Goal: Task Accomplishment & Management: Manage account settings

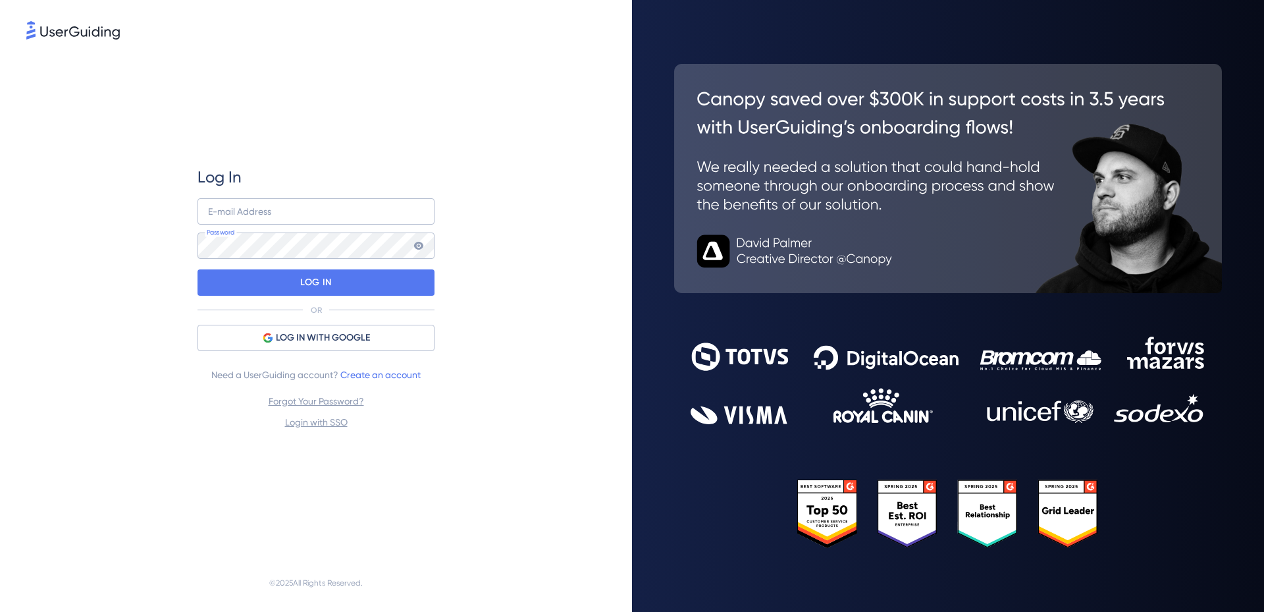
click at [548, 221] on div "Log In E-mail Address Password LOG IN OR LOG IN WITH GOOGLE Need a UserGuiding …" at bounding box center [315, 298] width 579 height 512
click at [321, 213] on input "email" at bounding box center [316, 211] width 237 height 26
click at [433, 157] on div "Log In E-mail Address Password LOG IN OR LOG IN WITH GOOGLE Need a UserGuiding …" at bounding box center [316, 298] width 237 height 512
click at [343, 216] on input "email" at bounding box center [316, 211] width 237 height 26
paste input "[EMAIL_ADDRESS][DOMAIN_NAME]"
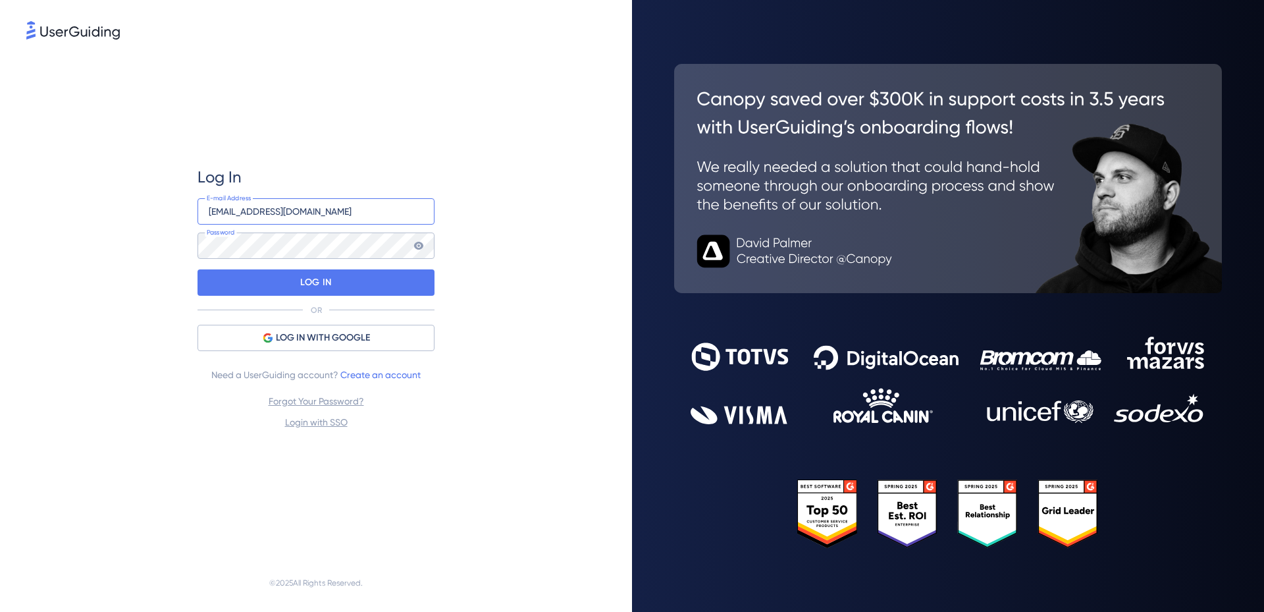
type input "[EMAIL_ADDRESS][DOMAIN_NAME]"
click at [323, 273] on p "LOG IN" at bounding box center [315, 282] width 31 height 21
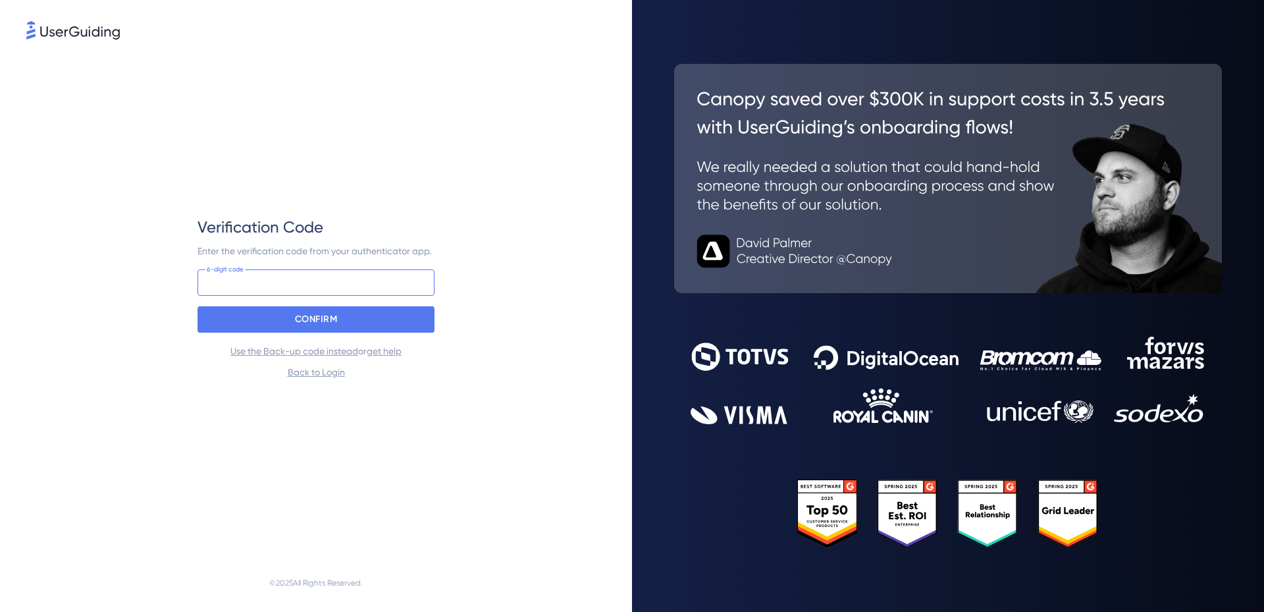
click at [339, 275] on input at bounding box center [316, 282] width 237 height 26
paste input "267 458"
click at [333, 325] on p "CONFIRM" at bounding box center [316, 319] width 43 height 21
click at [350, 287] on input "267 458" at bounding box center [316, 282] width 237 height 26
paste input
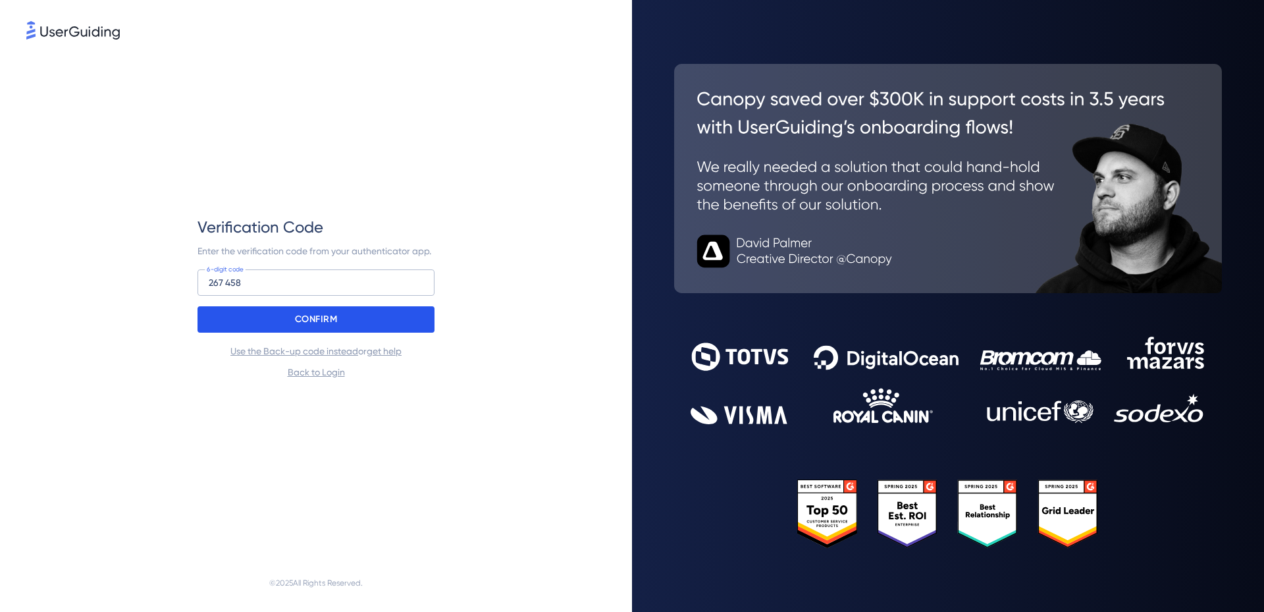
click at [347, 312] on div "CONFIRM" at bounding box center [316, 319] width 237 height 26
click at [277, 282] on input "267 458" at bounding box center [316, 282] width 237 height 26
paste input "970 342"
type input "970 342"
click at [305, 332] on div "Verification Code Enter the verification code from your authenticator app. 970 …" at bounding box center [316, 298] width 237 height 163
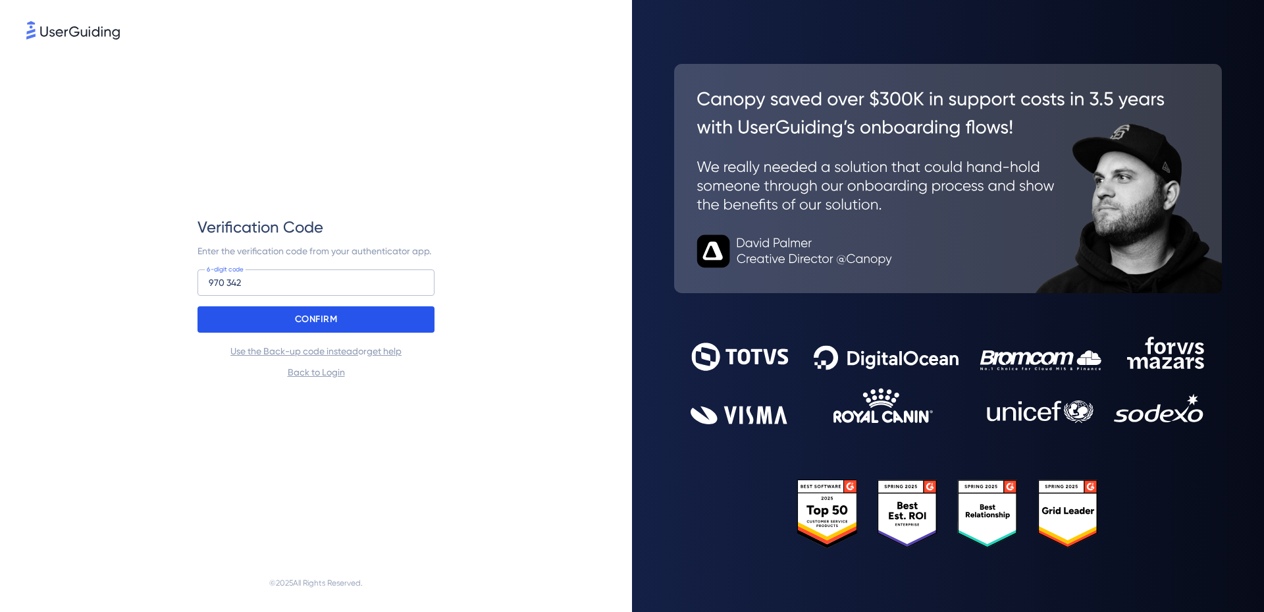
click at [314, 313] on p "CONFIRM" at bounding box center [316, 319] width 43 height 21
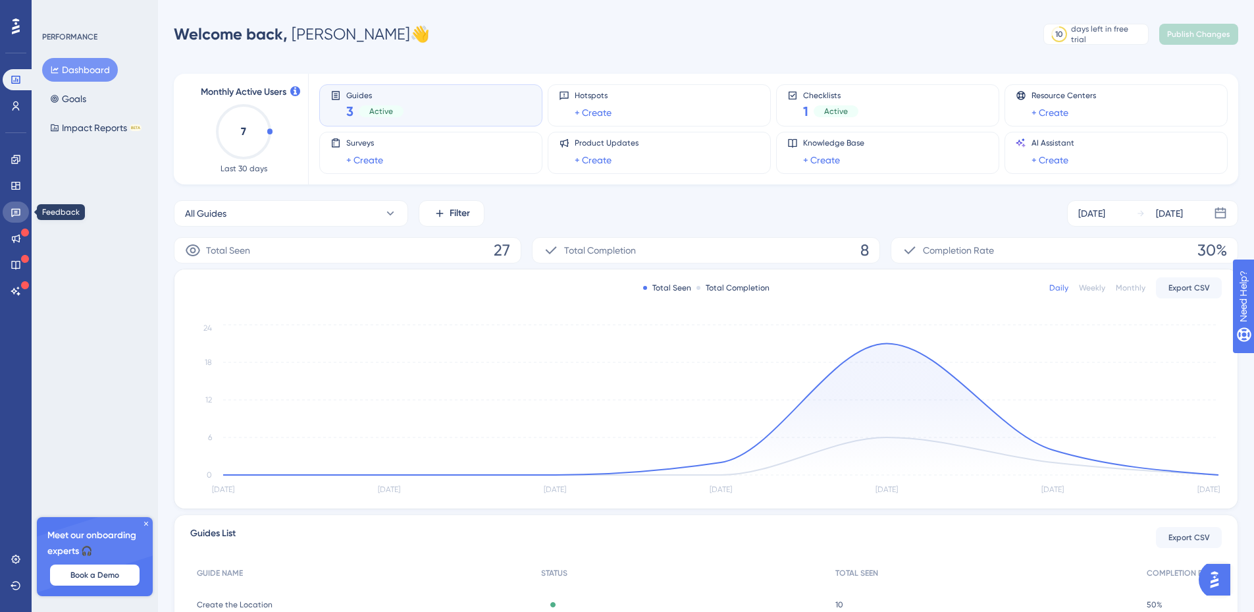
click at [21, 211] on link at bounding box center [16, 211] width 26 height 21
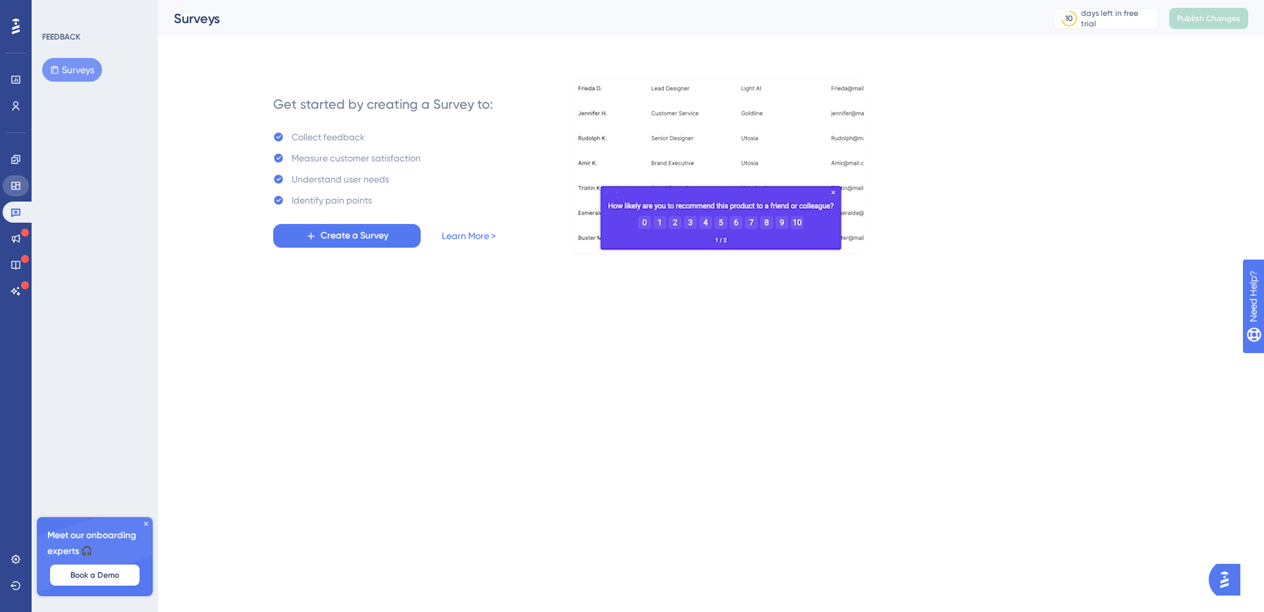
click at [19, 190] on icon at bounding box center [16, 185] width 11 height 11
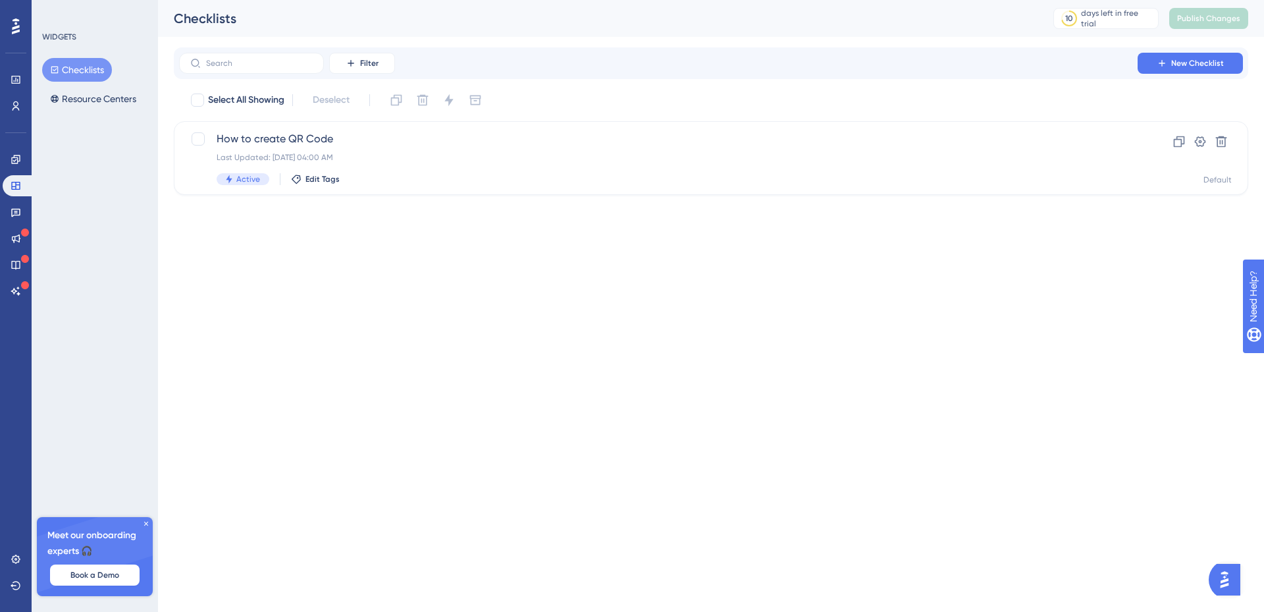
click at [461, 0] on html "Performance Users Engagement Widgets Feedback Product Updates Knowledge Base AI…" at bounding box center [632, 0] width 1264 height 0
click at [292, 146] on span "How to create QR Code" at bounding box center [659, 139] width 884 height 16
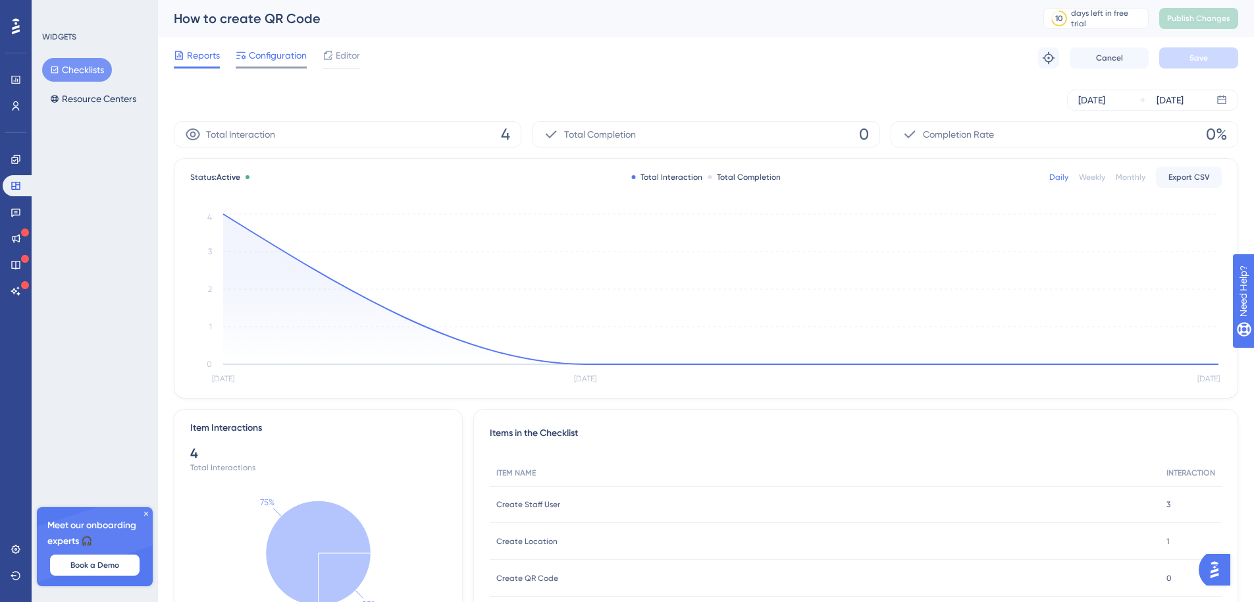
click at [266, 66] on div at bounding box center [271, 67] width 71 height 2
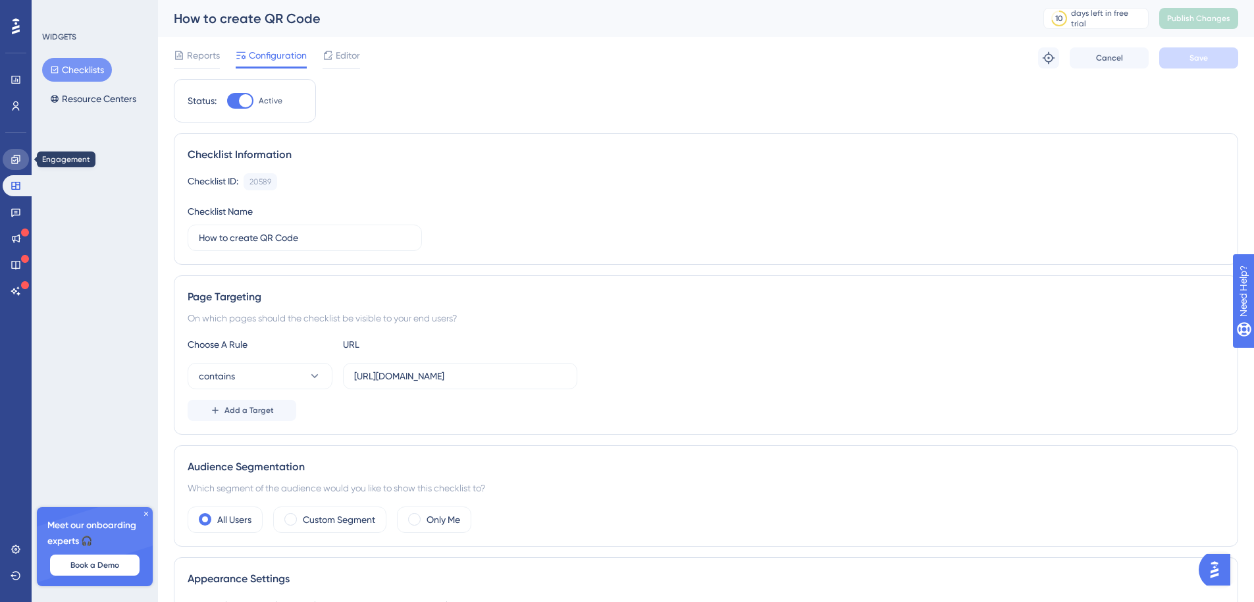
click at [15, 165] on link at bounding box center [16, 159] width 26 height 21
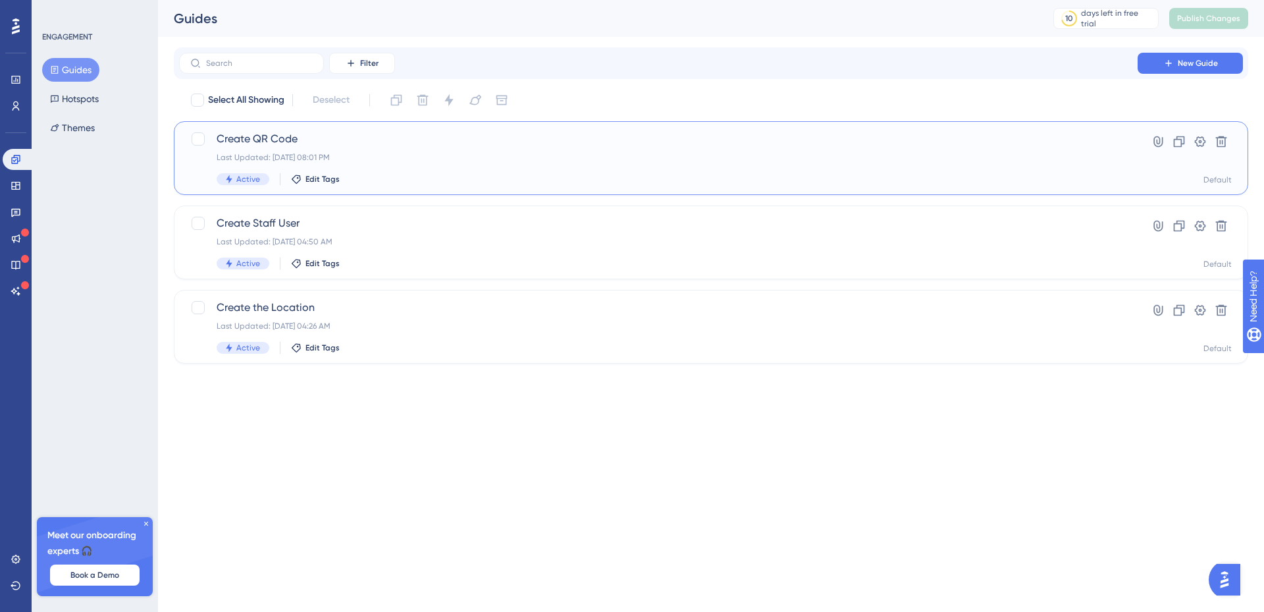
click at [515, 149] on div "Create QR Code Last Updated: Oct 02 2025, 08:01 PM Active Edit Tags" at bounding box center [659, 158] width 884 height 54
click at [20, 179] on link at bounding box center [16, 185] width 26 height 21
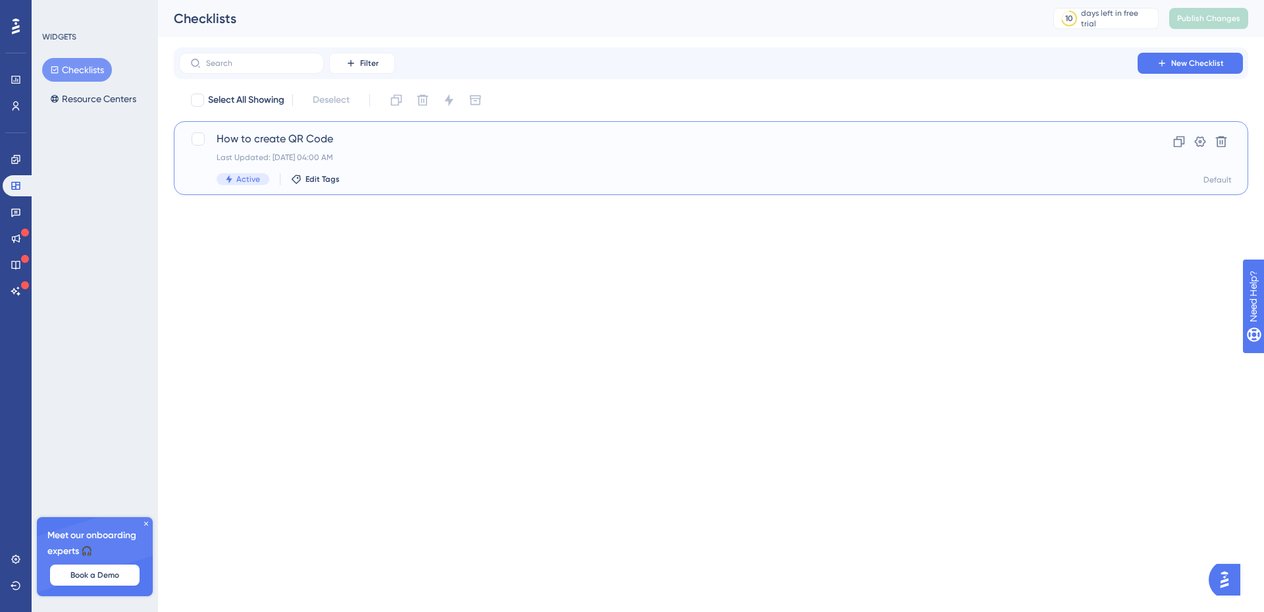
click at [275, 153] on div "Last Updated: [DATE] 04:00 AM" at bounding box center [659, 157] width 884 height 11
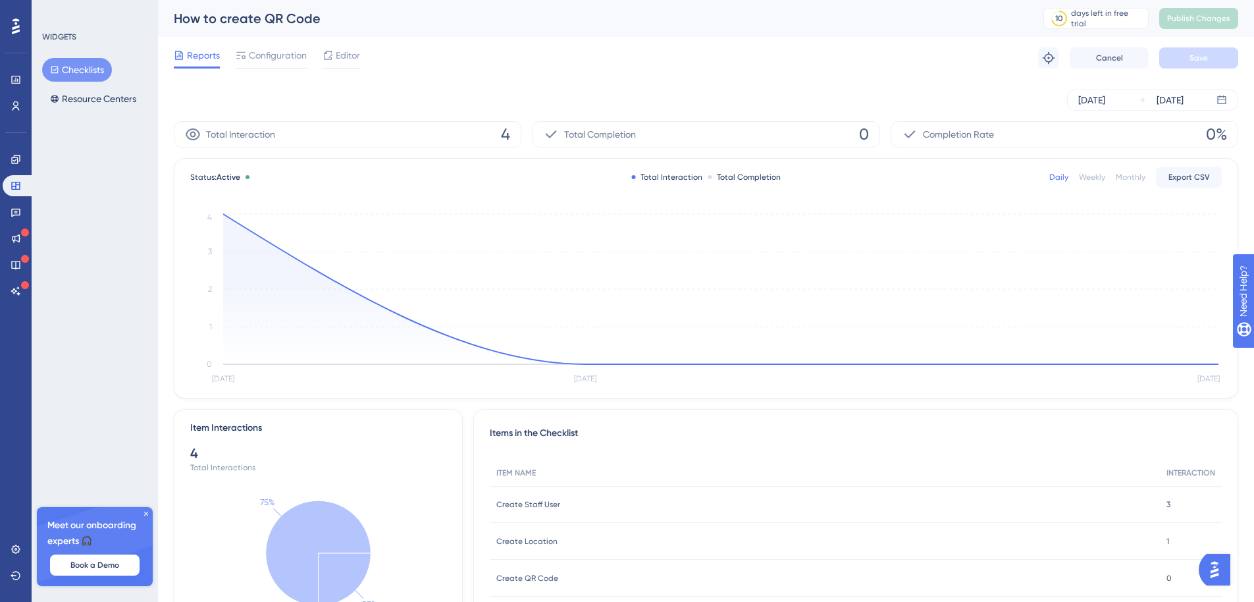
click at [709, 143] on div "Total Completion 0" at bounding box center [706, 134] width 348 height 26
click at [980, 128] on span "Completion Rate" at bounding box center [958, 134] width 71 height 16
click at [296, 61] on span "Configuration" at bounding box center [278, 55] width 58 height 16
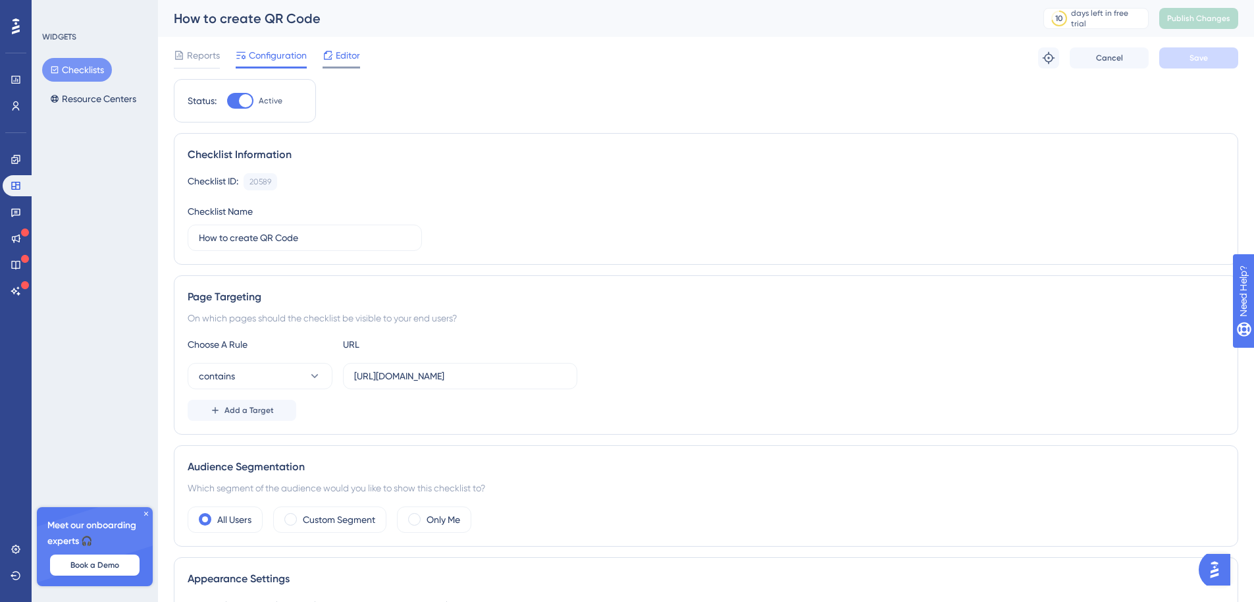
click at [333, 61] on div at bounding box center [328, 55] width 11 height 16
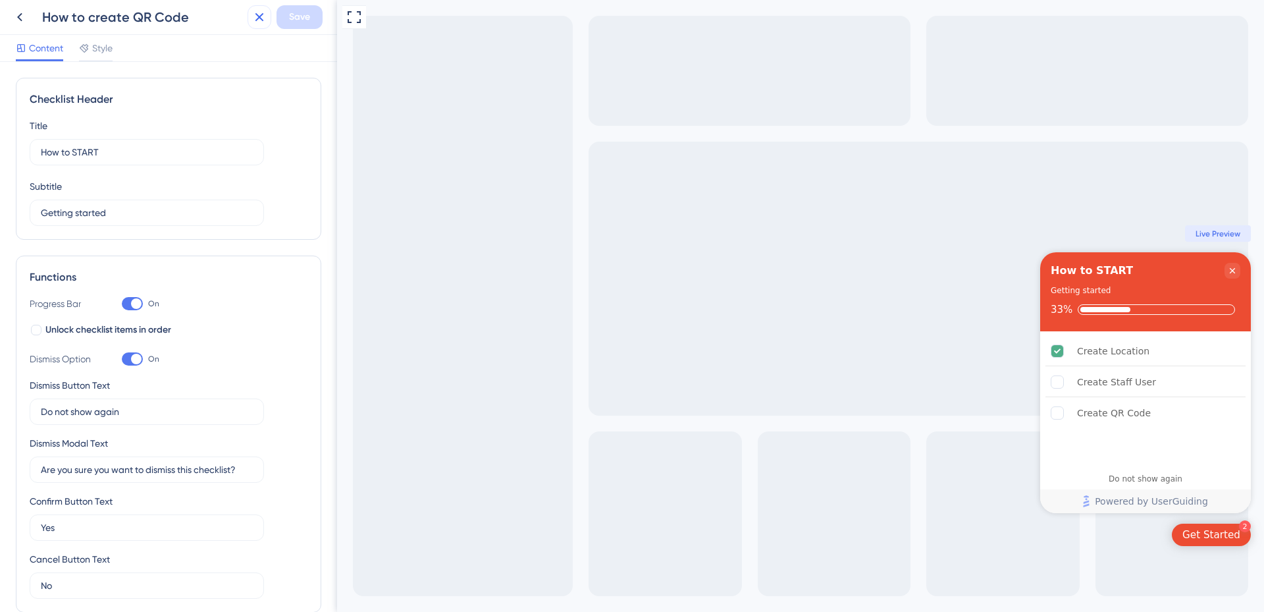
click at [257, 18] on icon at bounding box center [260, 17] width 16 height 16
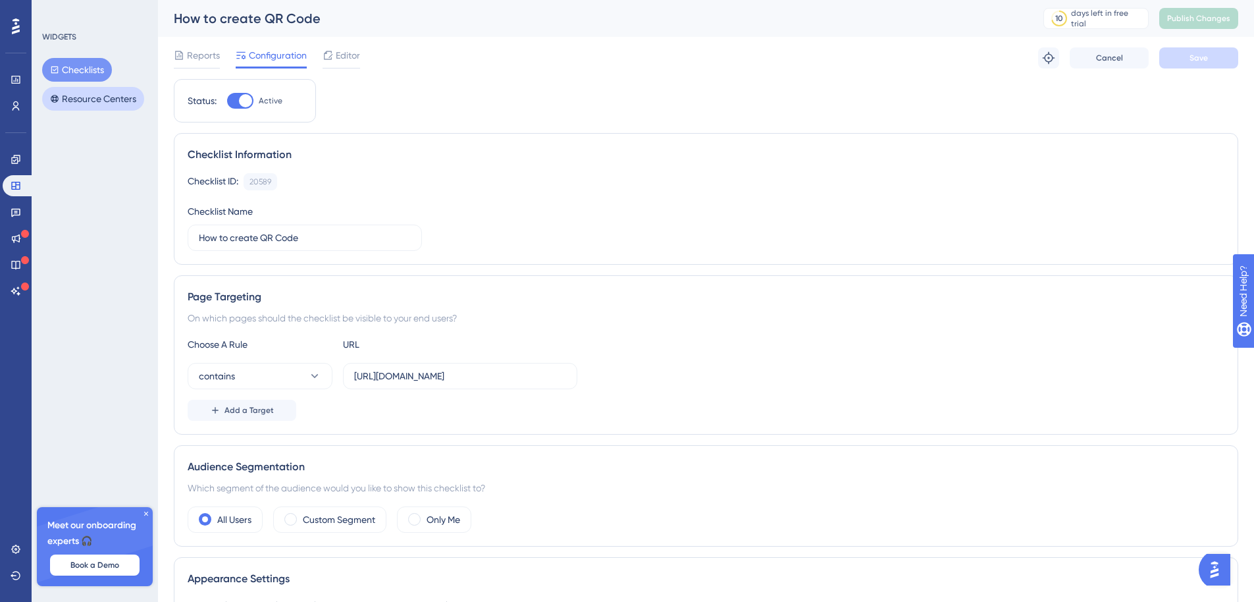
click at [126, 97] on button "Resource Centers" at bounding box center [93, 99] width 102 height 24
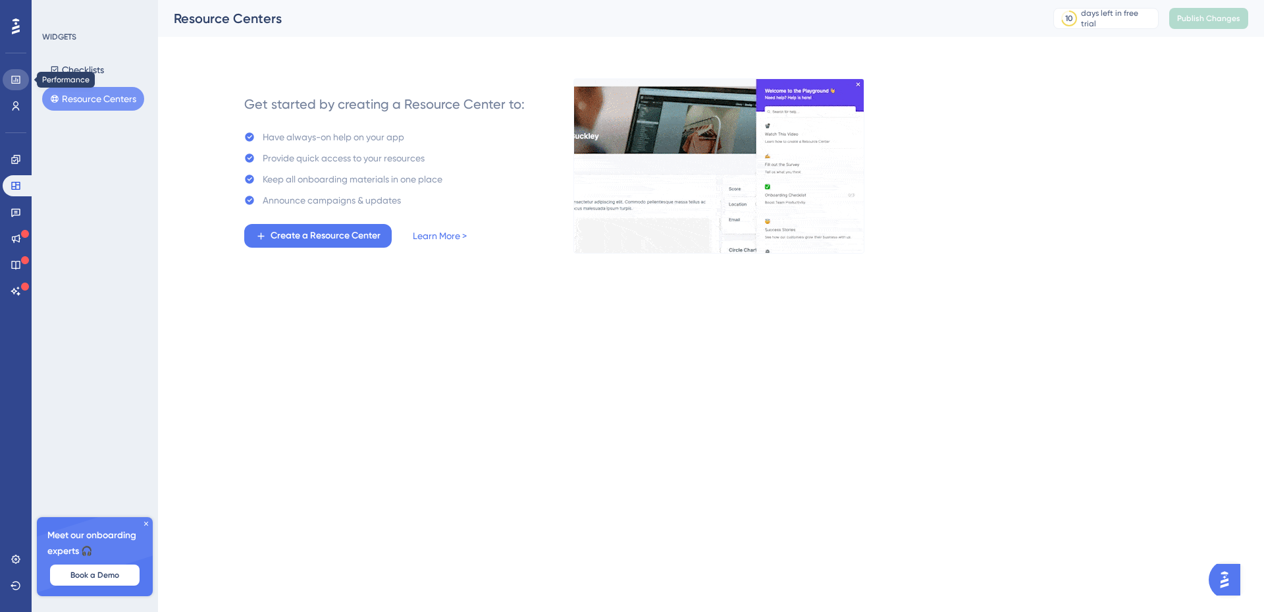
click at [5, 76] on link at bounding box center [16, 79] width 26 height 21
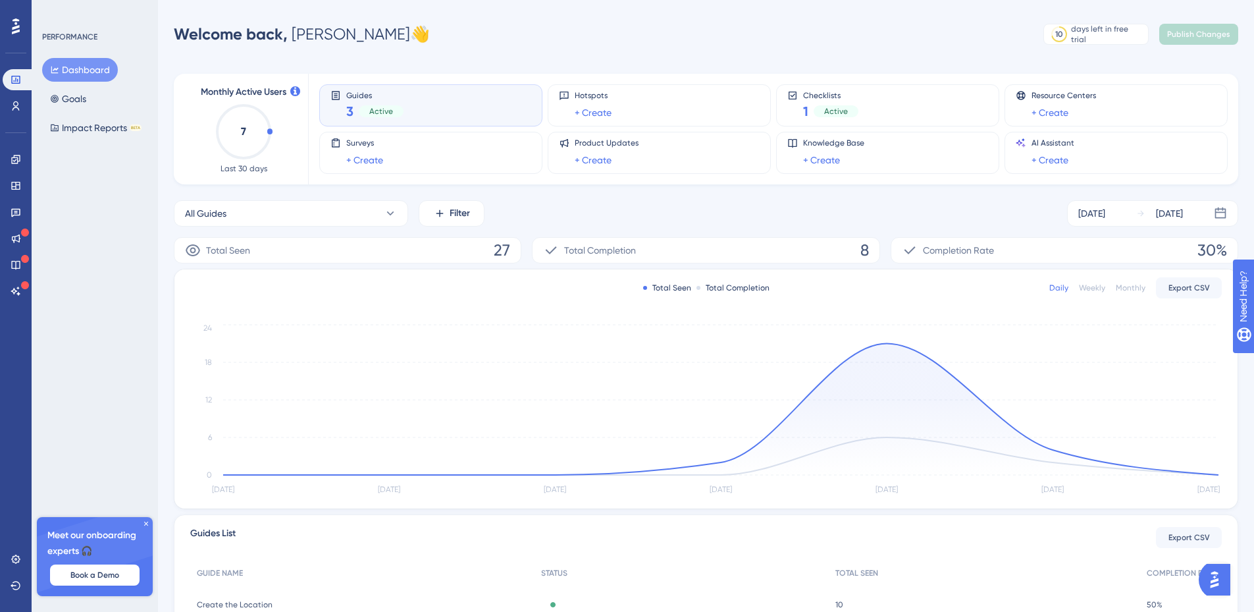
click at [13, 30] on icon at bounding box center [16, 26] width 8 height 16
click at [12, 169] on link at bounding box center [16, 159] width 11 height 21
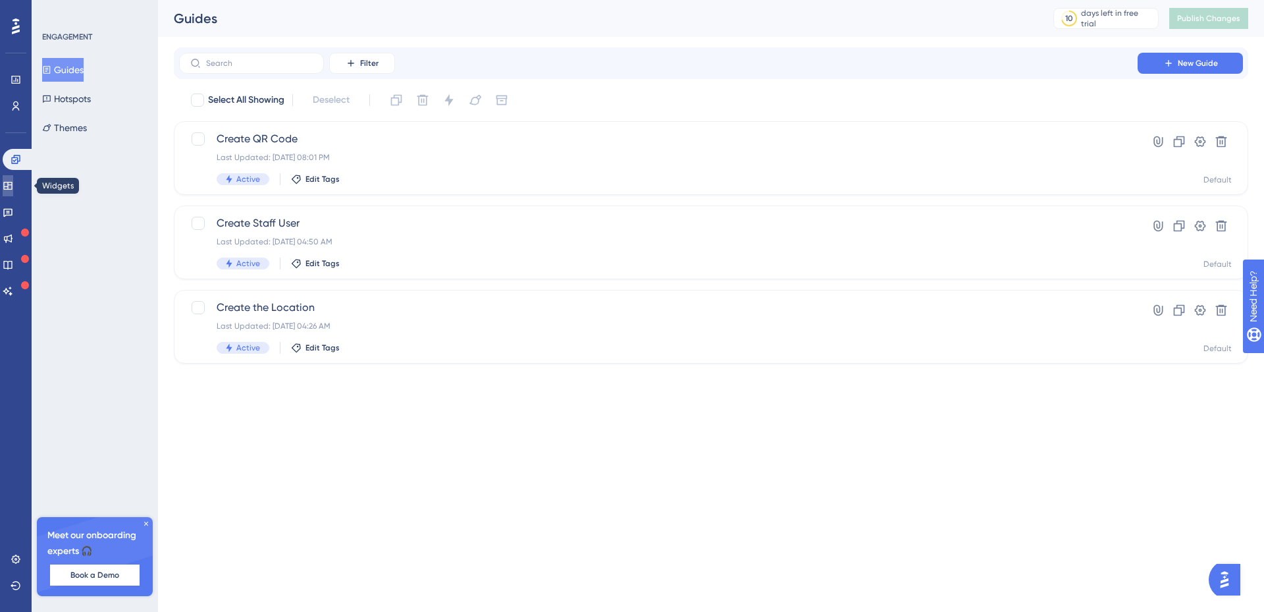
click at [12, 185] on icon at bounding box center [7, 186] width 9 height 8
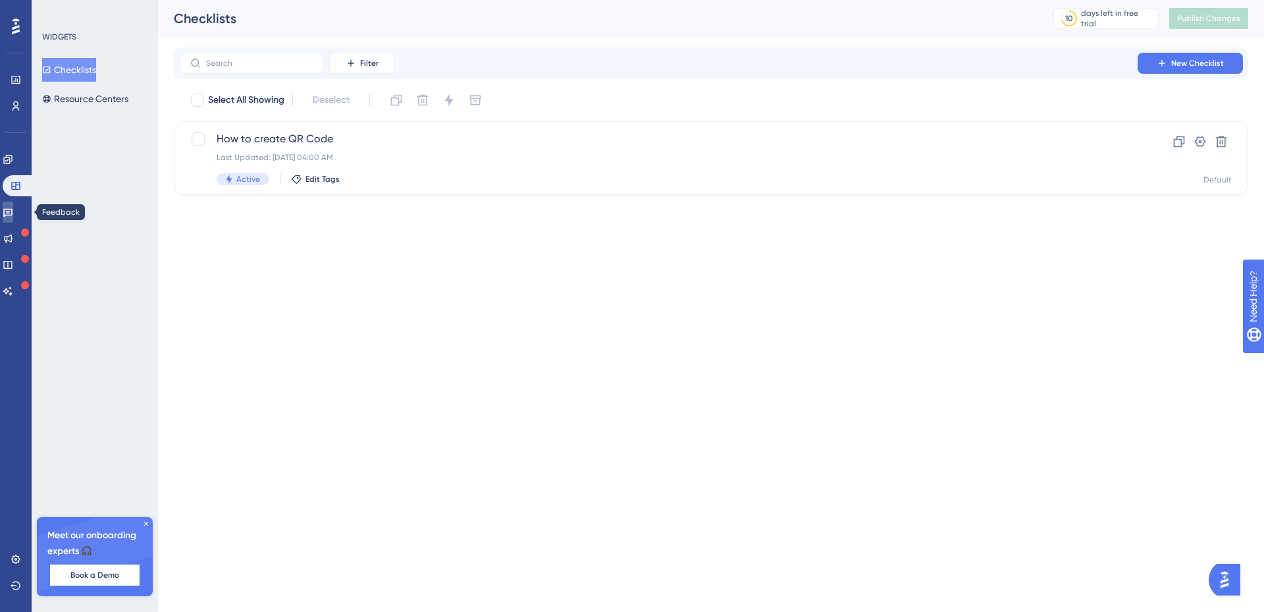
click at [13, 215] on icon at bounding box center [7, 213] width 9 height 9
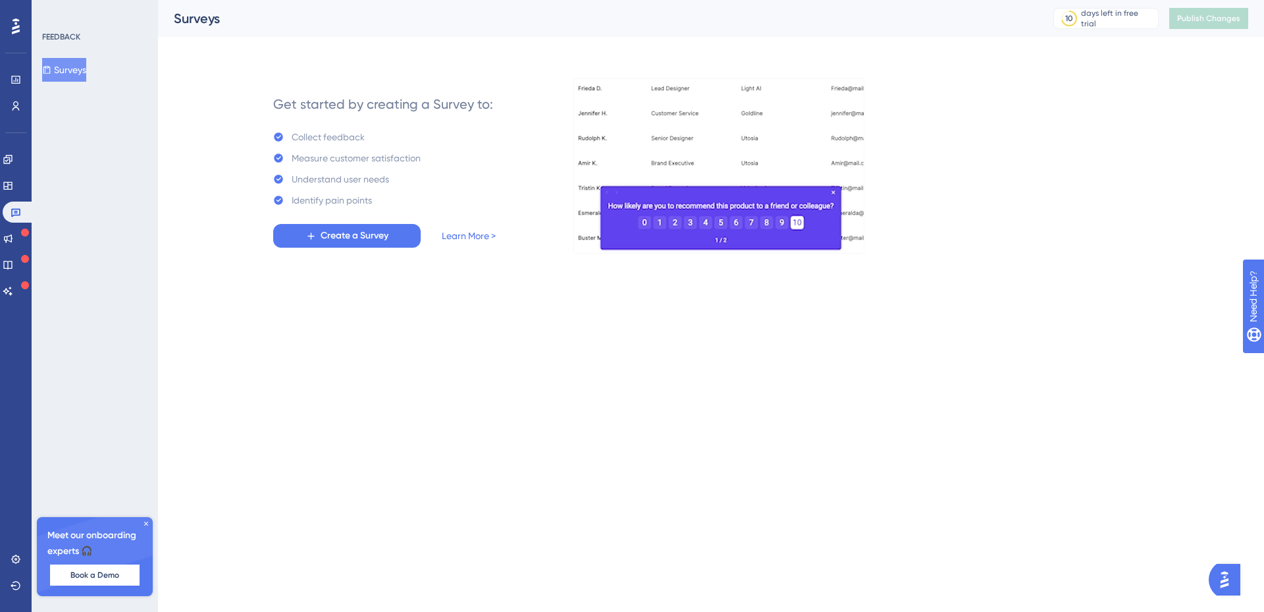
click at [448, 0] on html "Performance Users Engagement Widgets Feedback Product Updates Knowledge Base AI…" at bounding box center [632, 0] width 1264 height 0
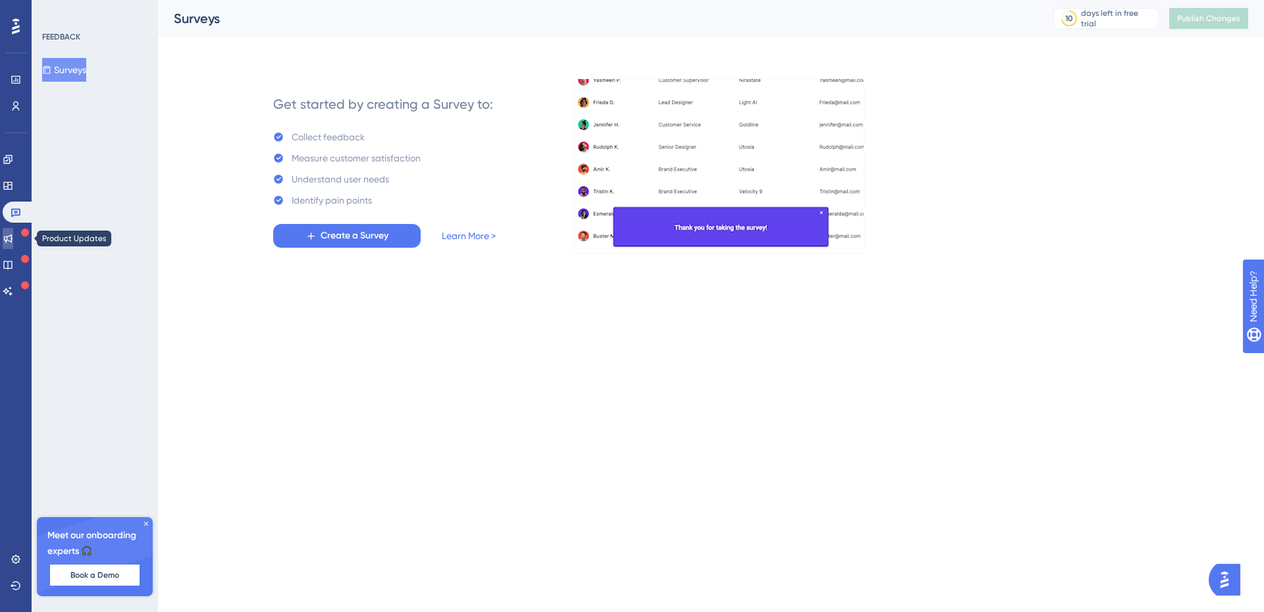
click at [13, 234] on icon at bounding box center [8, 238] width 11 height 11
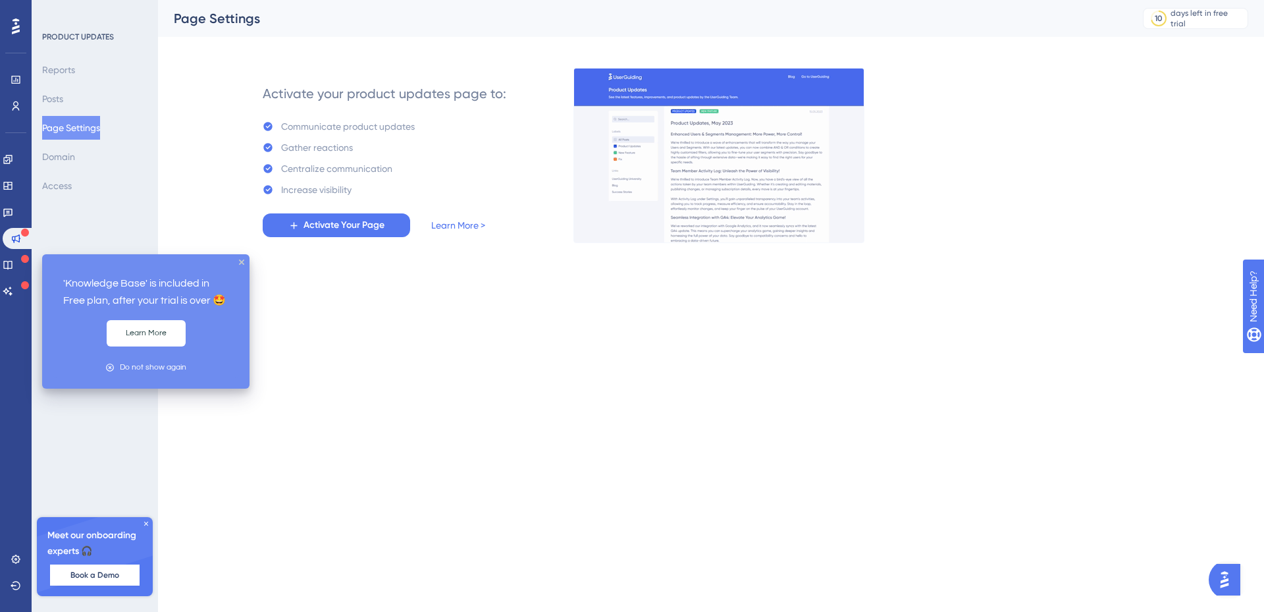
click at [677, 0] on html "'Knowledge Base' is included in Free plan, after your trial is over 🤩 Learn Mor…" at bounding box center [632, 0] width 1264 height 0
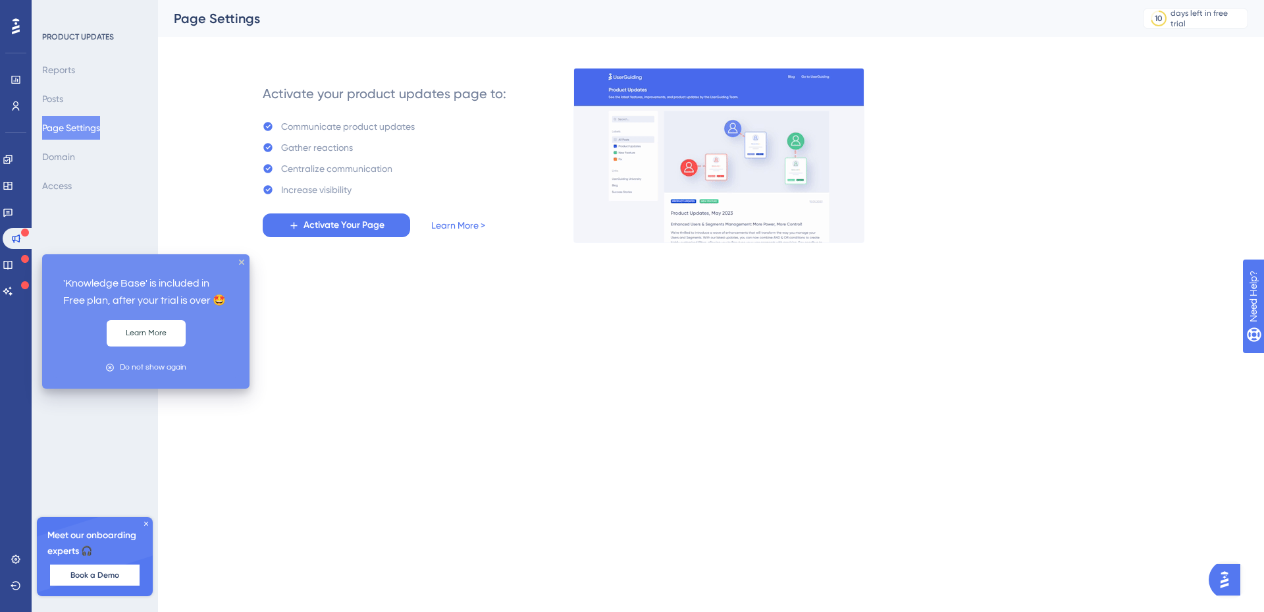
click at [25, 261] on icon at bounding box center [25, 259] width 8 height 8
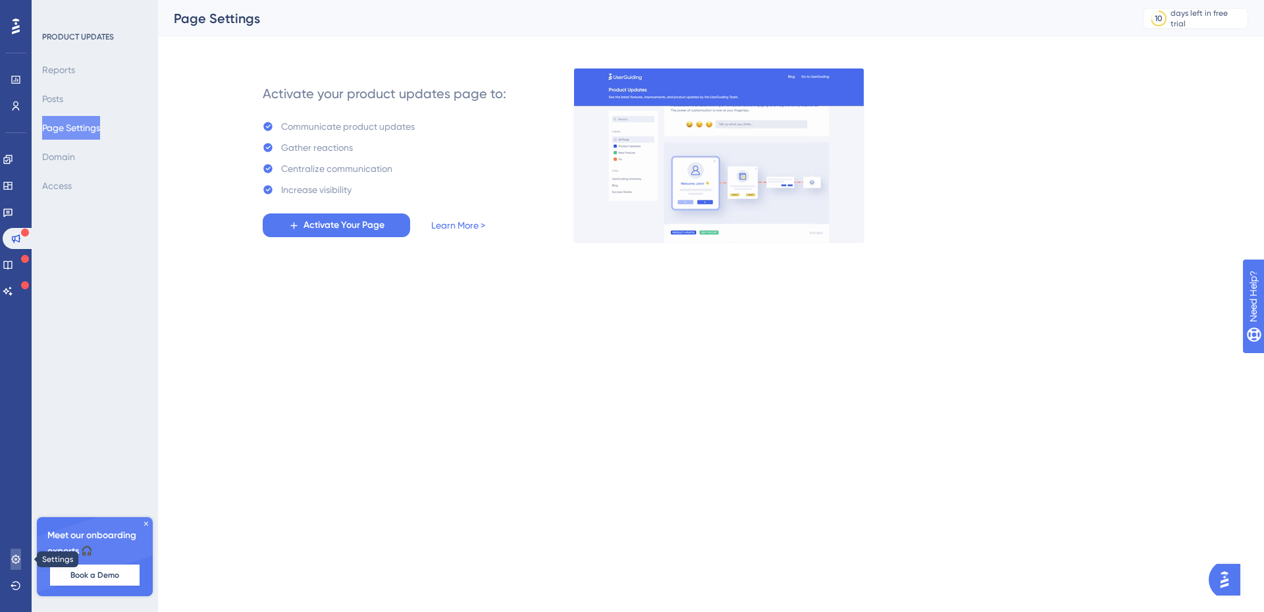
click at [14, 557] on icon at bounding box center [16, 559] width 11 height 11
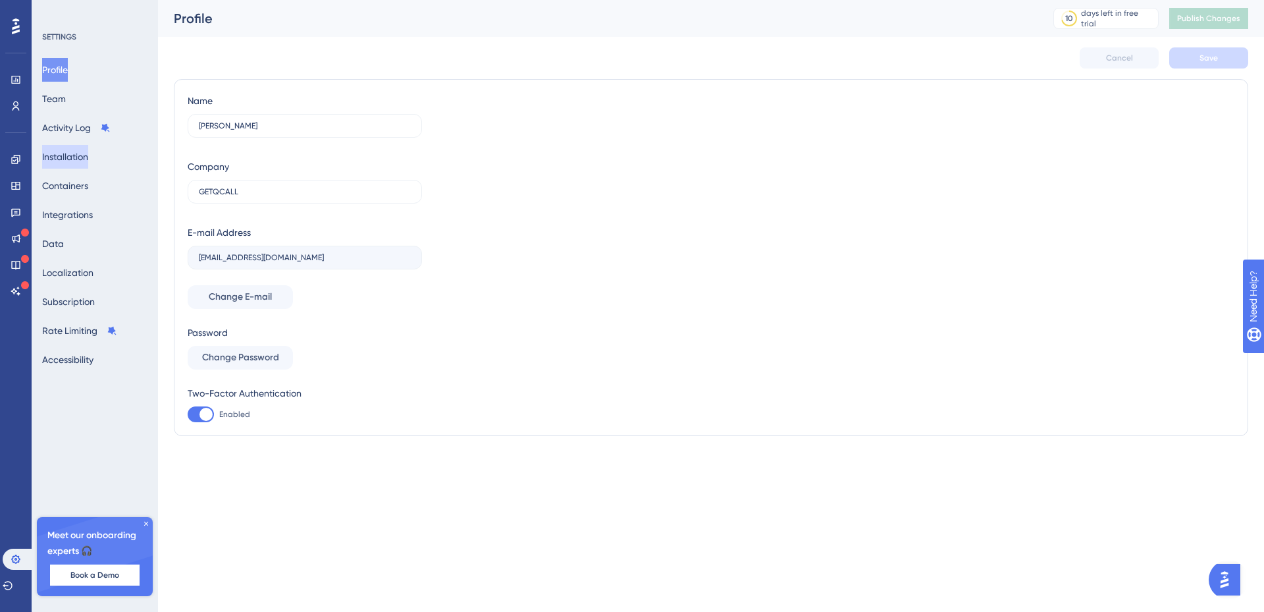
click at [79, 157] on button "Installation" at bounding box center [65, 157] width 46 height 24
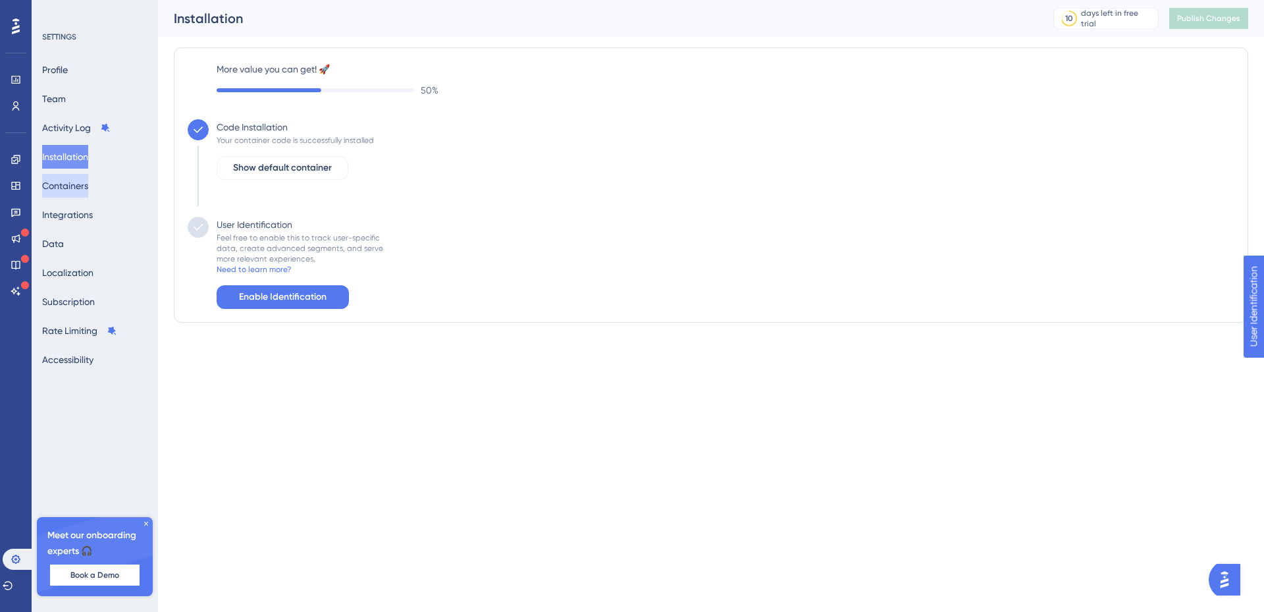
click at [77, 190] on button "Containers" at bounding box center [65, 186] width 46 height 24
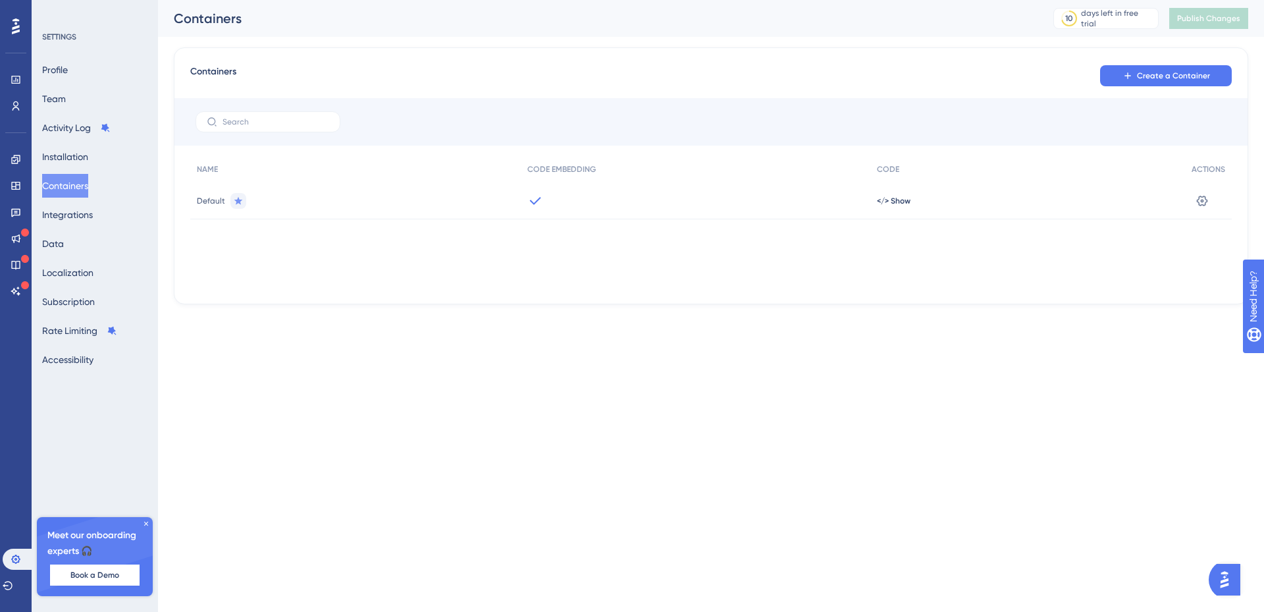
click at [215, 200] on span "Default" at bounding box center [211, 201] width 28 height 11
click at [897, 200] on span "</> Show" at bounding box center [894, 201] width 34 height 11
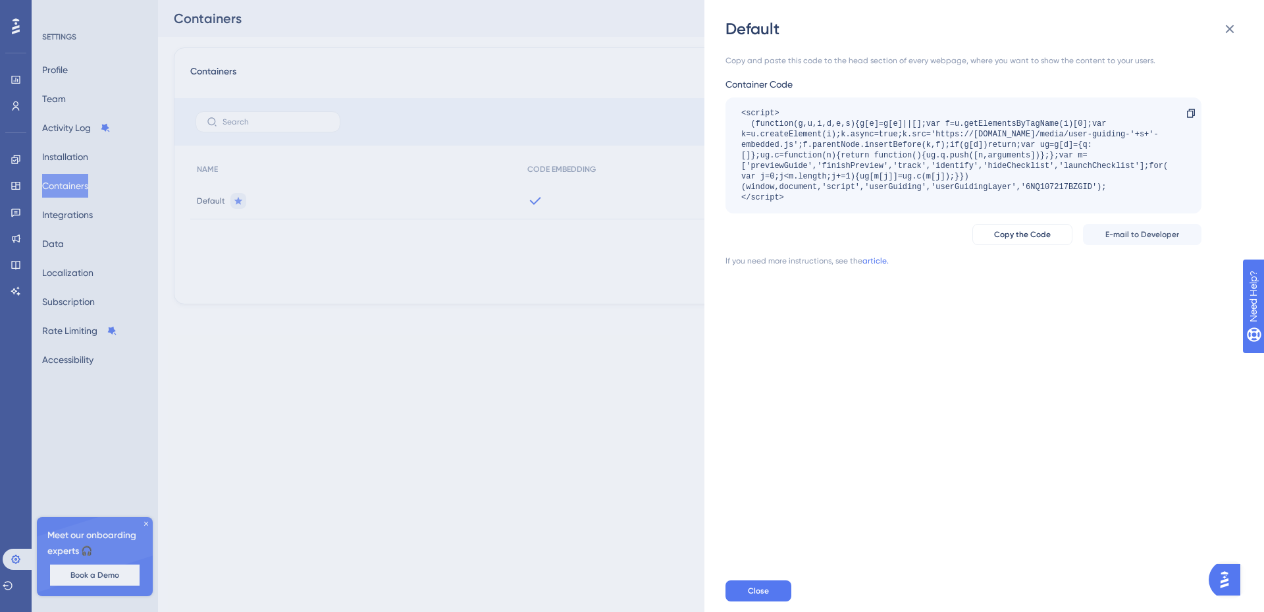
click at [926, 58] on div "Copy and paste this code to the head section of every webpage, where you want t…" at bounding box center [964, 60] width 476 height 11
drag, startPoint x: 399, startPoint y: 334, endPoint x: 426, endPoint y: 315, distance: 33.4
click at [400, 334] on div "Default Copy and paste this code to the head section of every webpage, where yo…" at bounding box center [632, 306] width 1264 height 612
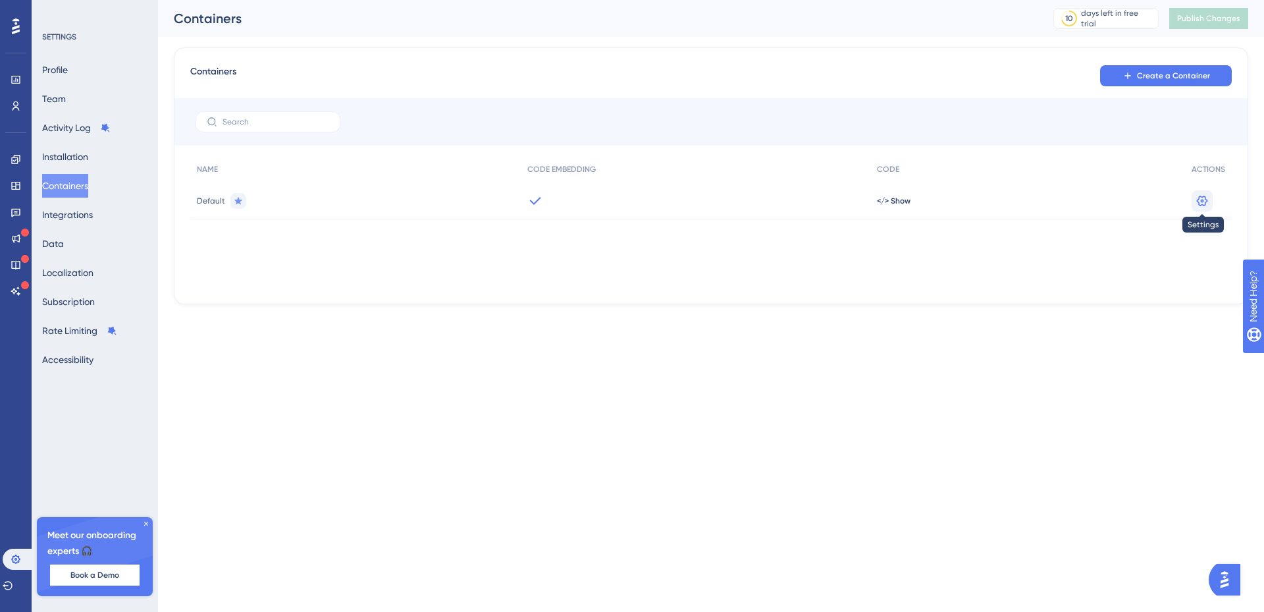
click at [1197, 195] on icon at bounding box center [1202, 200] width 13 height 13
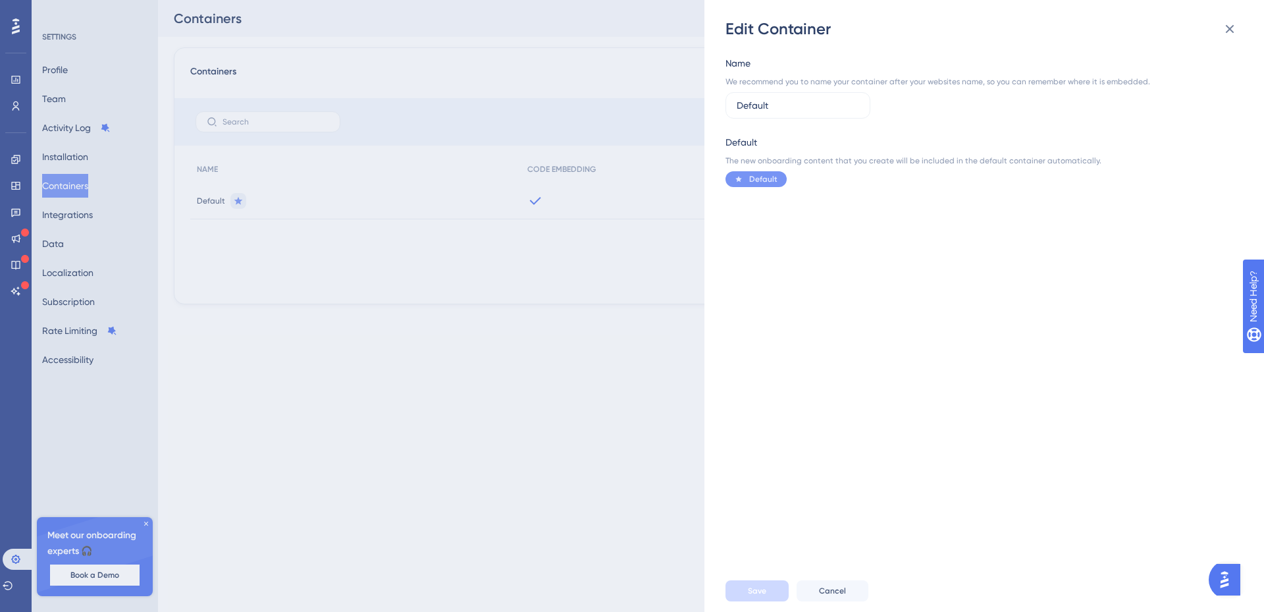
click at [853, 301] on div "Name We recommend you to name your container after your websites name, so you c…" at bounding box center [991, 305] width 531 height 530
click at [1231, 34] on icon at bounding box center [1230, 29] width 16 height 16
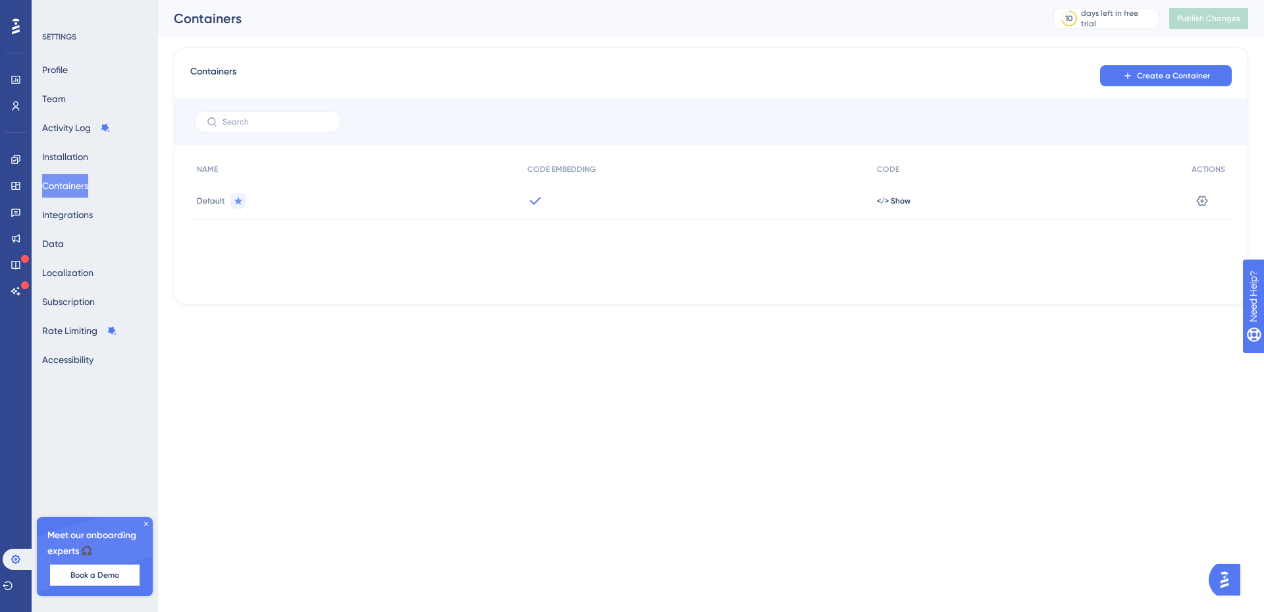
click at [531, 202] on icon at bounding box center [535, 200] width 11 height 8
click at [233, 199] on icon at bounding box center [238, 201] width 11 height 11
click at [918, 203] on div "</> Show" at bounding box center [1027, 200] width 315 height 37
click at [896, 197] on span "</> Show" at bounding box center [894, 201] width 34 height 11
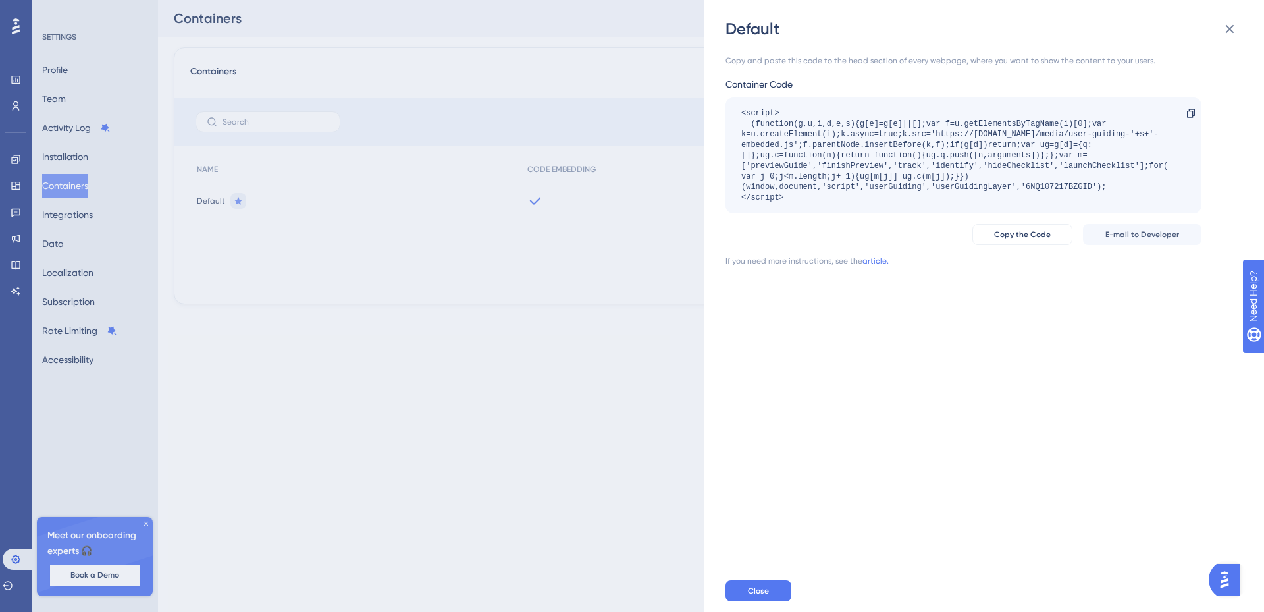
click at [1056, 157] on div "<script> (function(g,u,i,d,e,s){g[e]=g[e]||[];var f=u.getElementsByTagName(i)[0…" at bounding box center [956, 155] width 431 height 95
click at [774, 83] on div "Container Code" at bounding box center [964, 84] width 476 height 16
click at [358, 344] on div "Default Copy and paste this code to the head section of every webpage, where yo…" at bounding box center [632, 306] width 1264 height 612
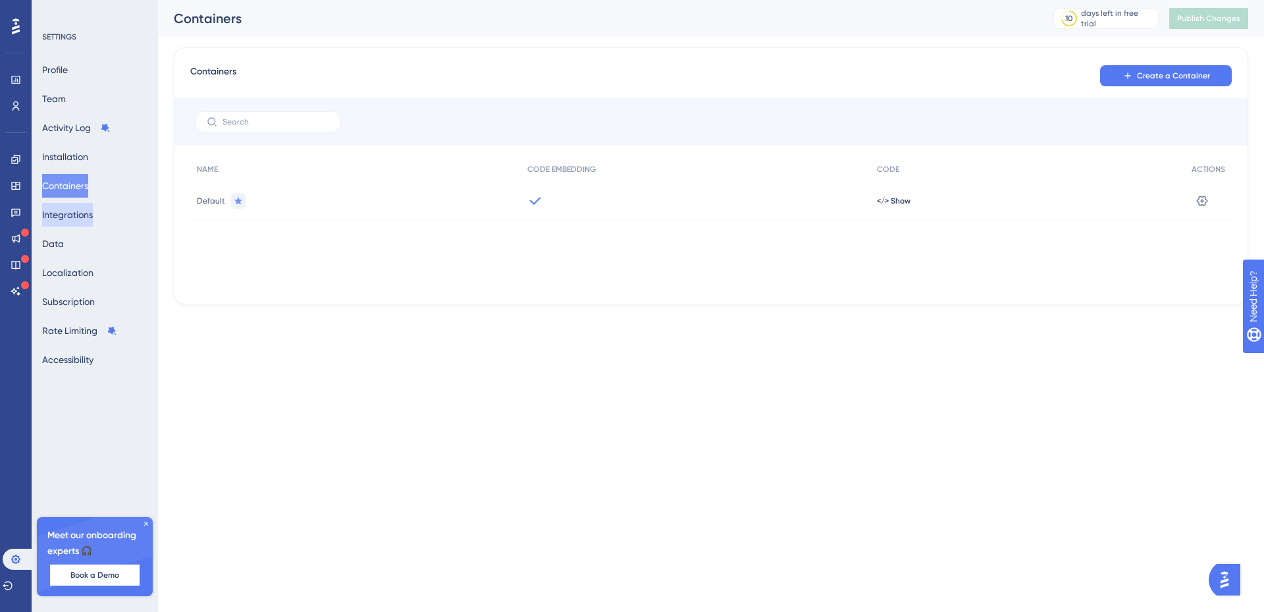
click at [82, 219] on button "Integrations" at bounding box center [67, 215] width 51 height 24
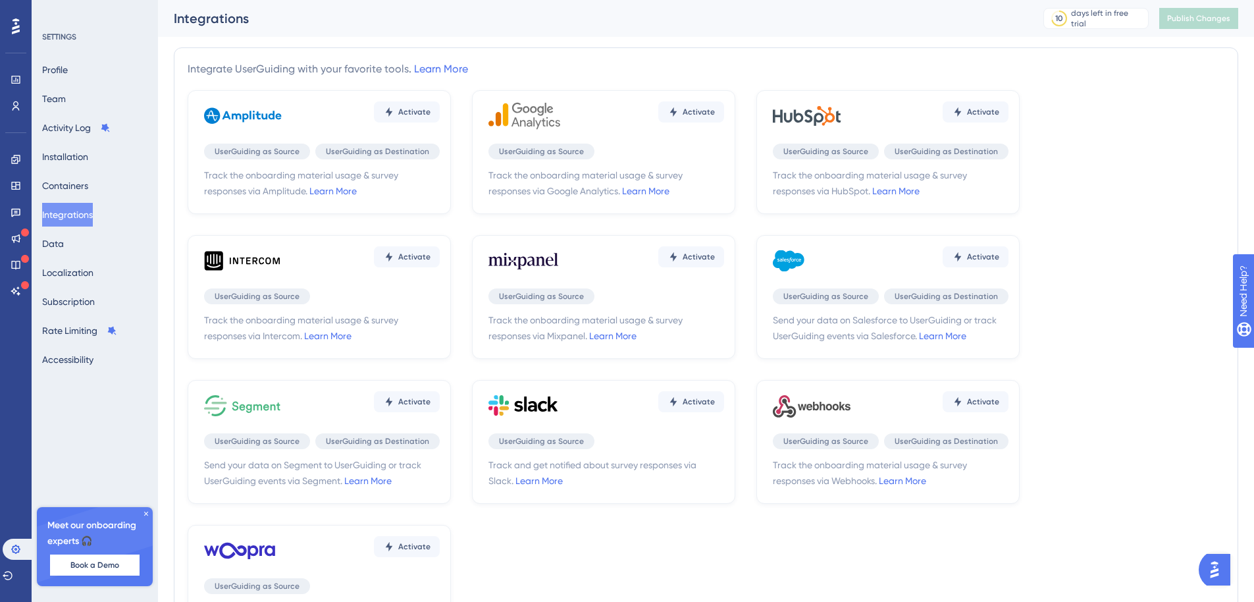
click at [81, 257] on div "Profile Team Activity Log Installation Containers Integrations Data Localizatio…" at bounding box center [95, 214] width 107 height 313
click at [82, 248] on div "Profile Team Activity Log Installation Containers Integrations Data Localizatio…" at bounding box center [95, 214] width 107 height 313
click at [64, 248] on button "Data" at bounding box center [53, 244] width 22 height 24
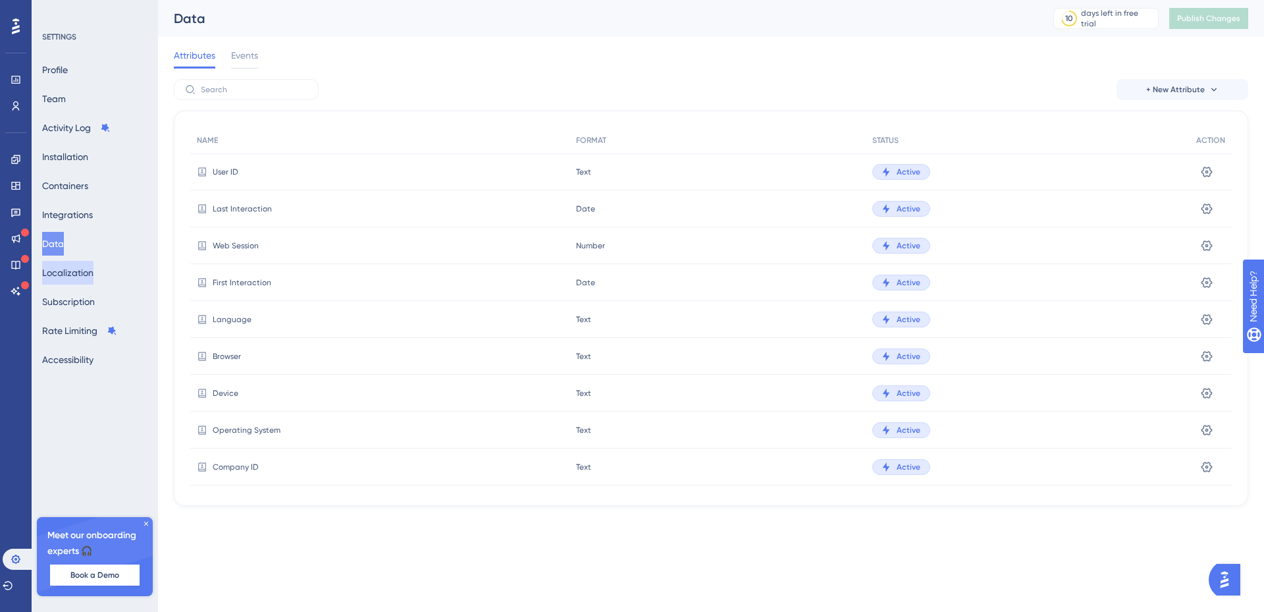
click at [78, 267] on button "Localization" at bounding box center [67, 273] width 51 height 24
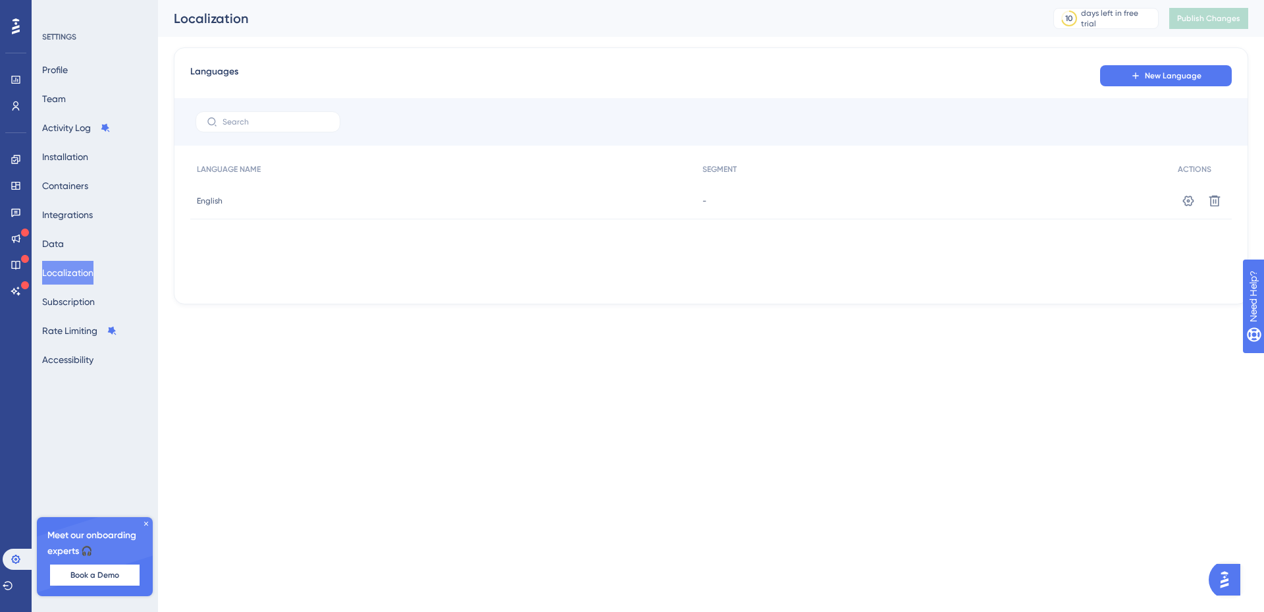
click at [703, 200] on span "-" at bounding box center [705, 201] width 4 height 11
click at [199, 200] on span "English" at bounding box center [210, 201] width 26 height 11
click at [1181, 197] on button at bounding box center [1188, 200] width 21 height 21
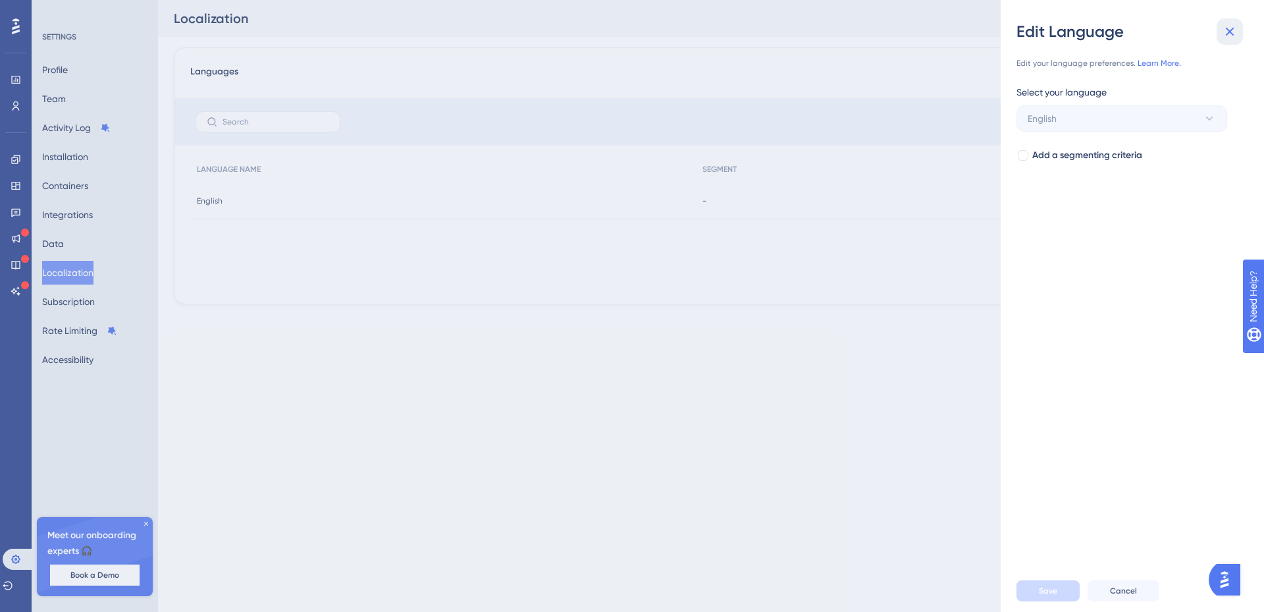
click at [1223, 30] on icon at bounding box center [1230, 32] width 16 height 16
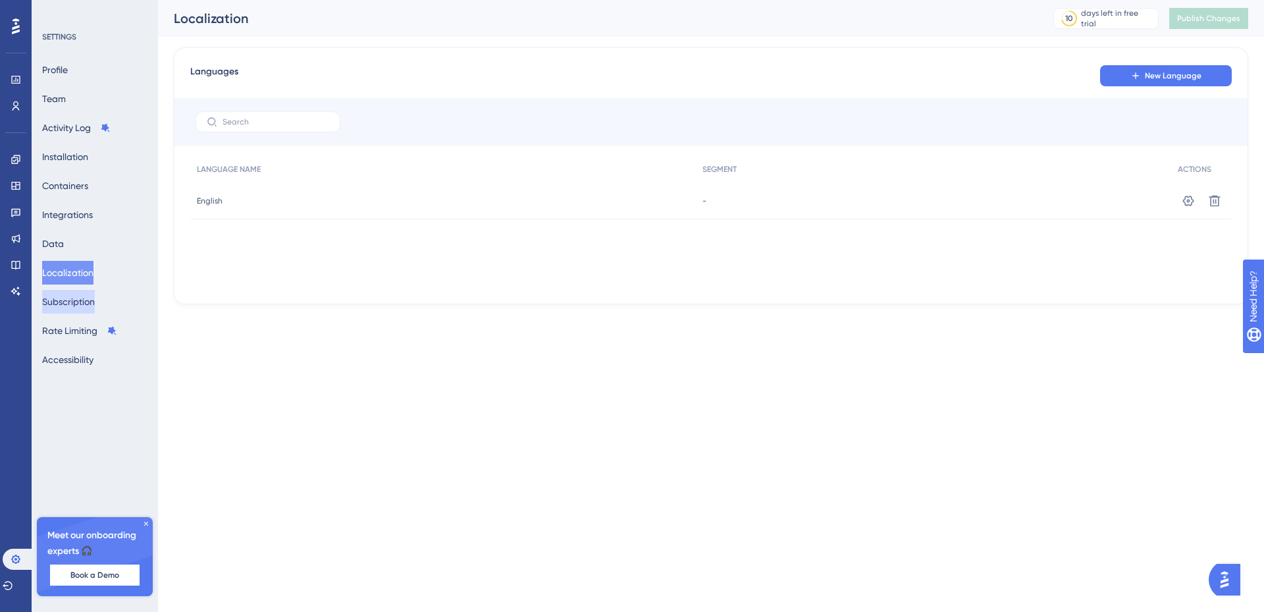
click at [63, 311] on button "Subscription" at bounding box center [68, 302] width 53 height 24
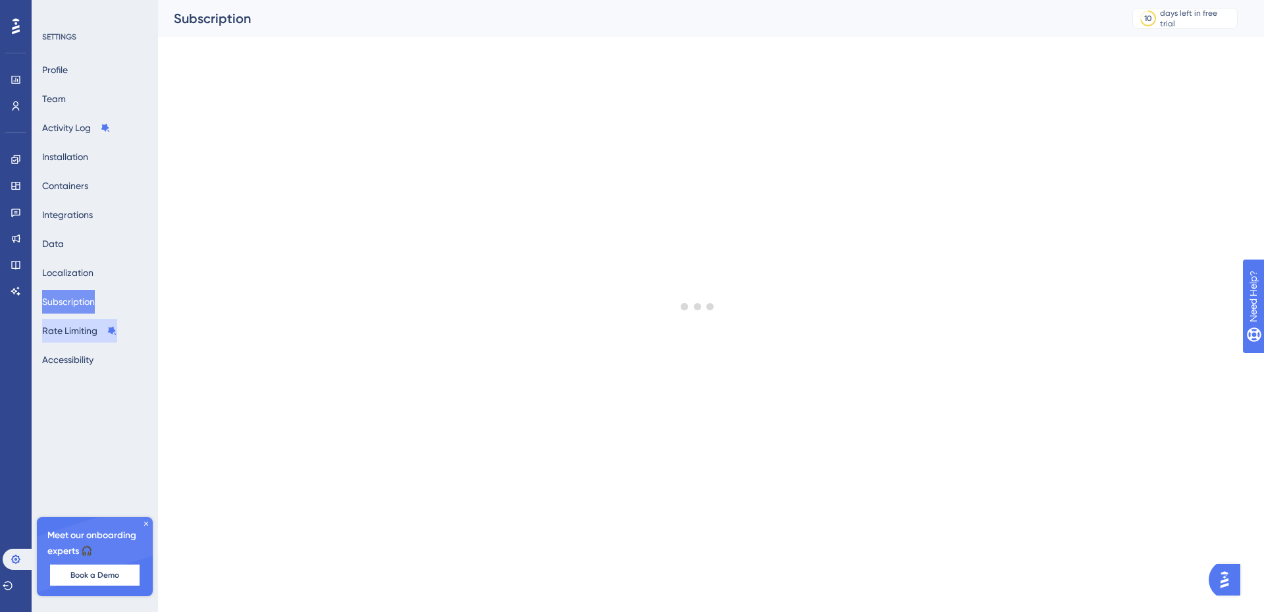
click at [61, 337] on button "Rate Limiting" at bounding box center [79, 331] width 75 height 24
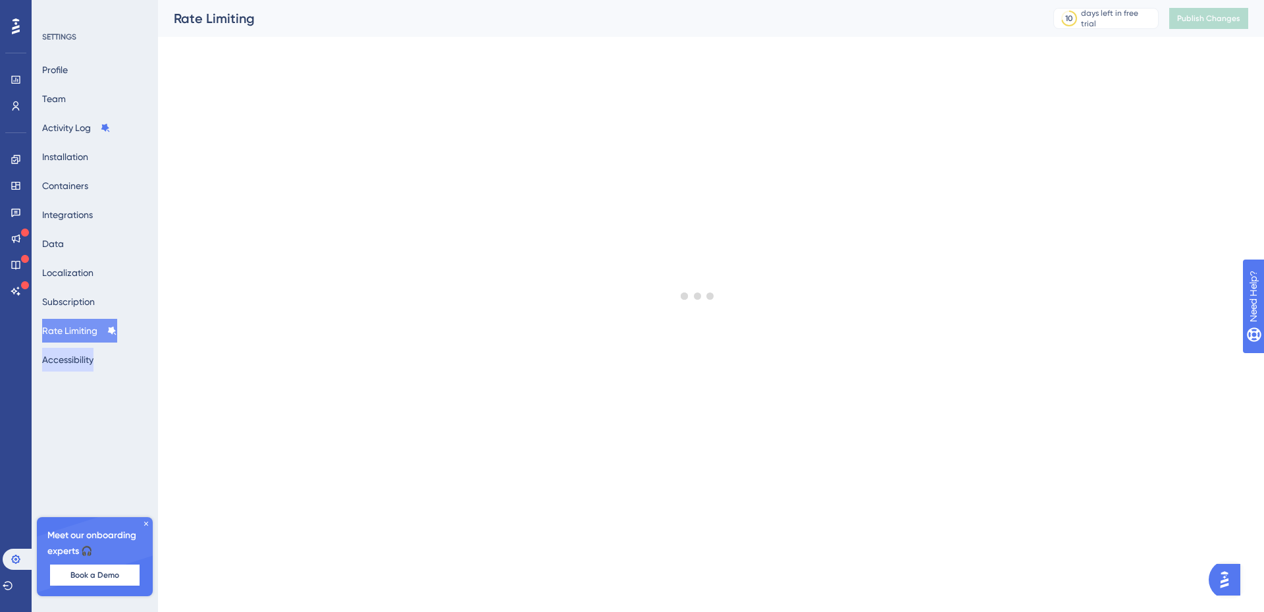
click at [65, 363] on button "Accessibility" at bounding box center [67, 360] width 51 height 24
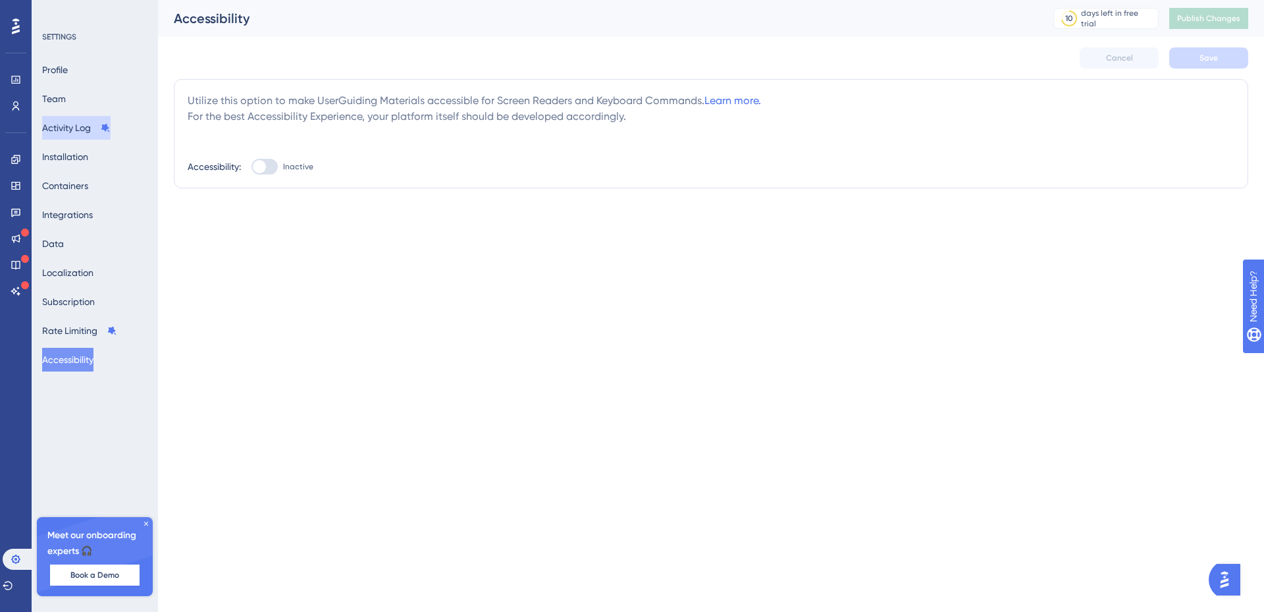
click at [77, 130] on button "Activity Log" at bounding box center [76, 128] width 68 height 24
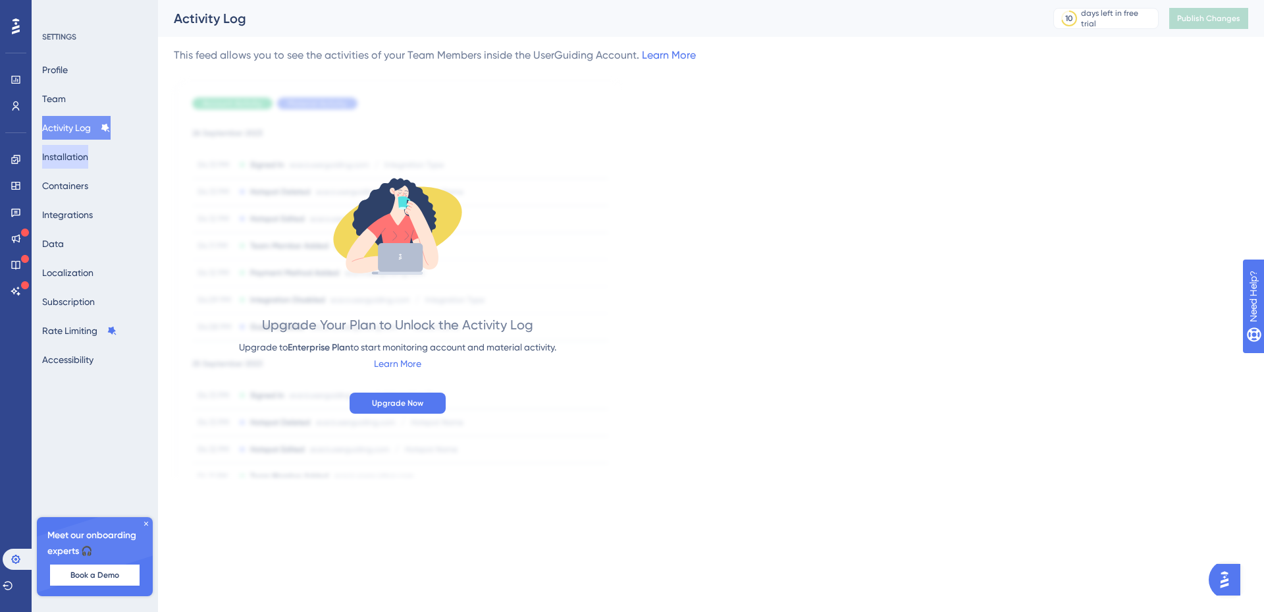
click at [77, 149] on button "Installation" at bounding box center [65, 157] width 46 height 24
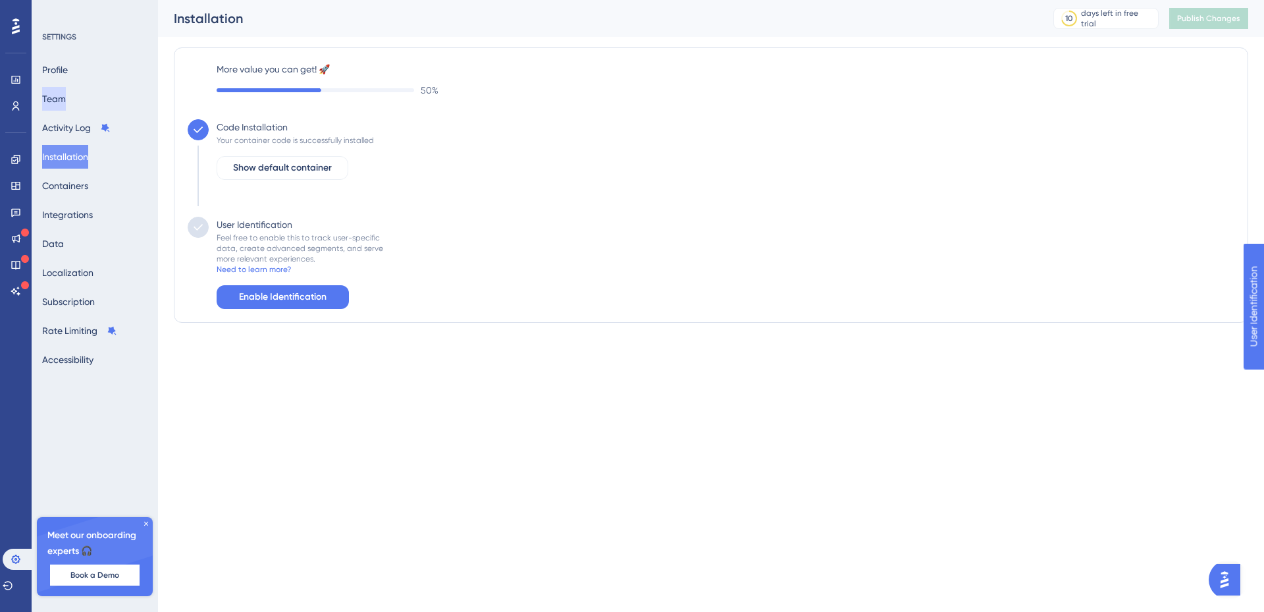
click at [66, 95] on button "Team" at bounding box center [54, 99] width 24 height 24
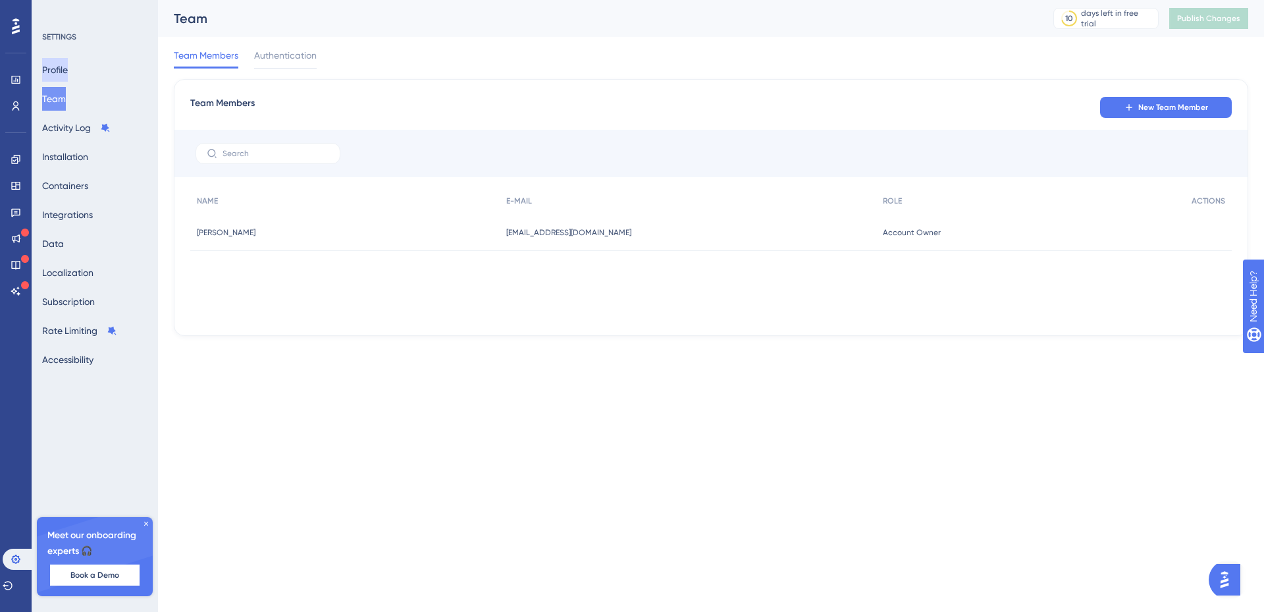
click at [61, 69] on button "Profile" at bounding box center [55, 70] width 26 height 24
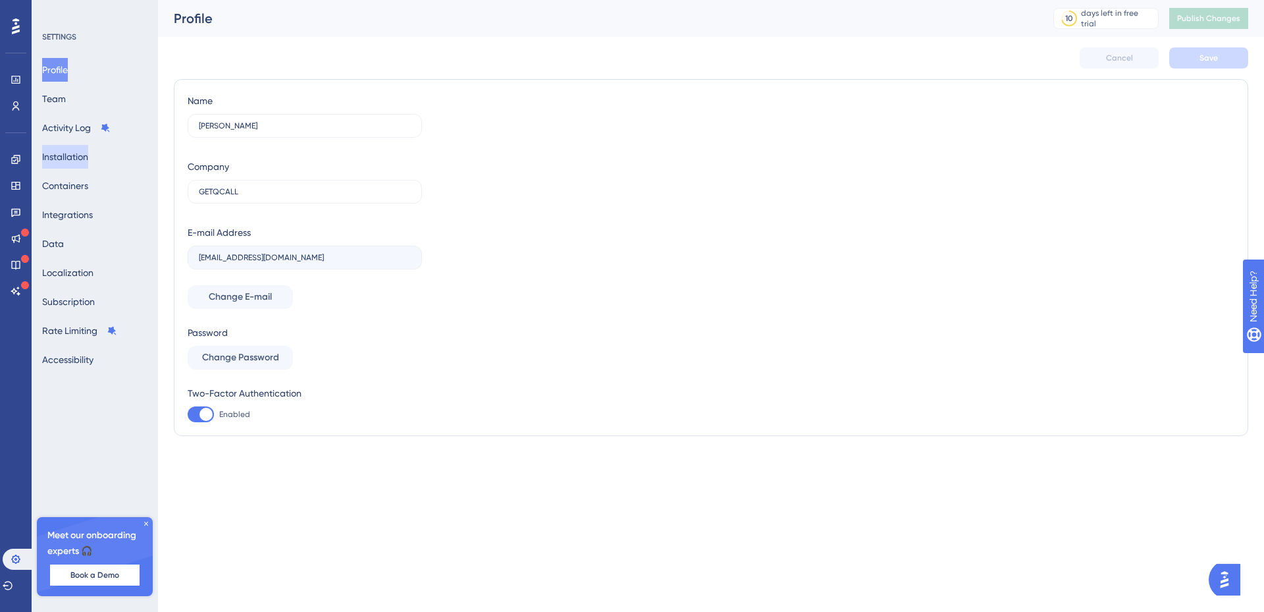
click at [82, 155] on button "Installation" at bounding box center [65, 157] width 46 height 24
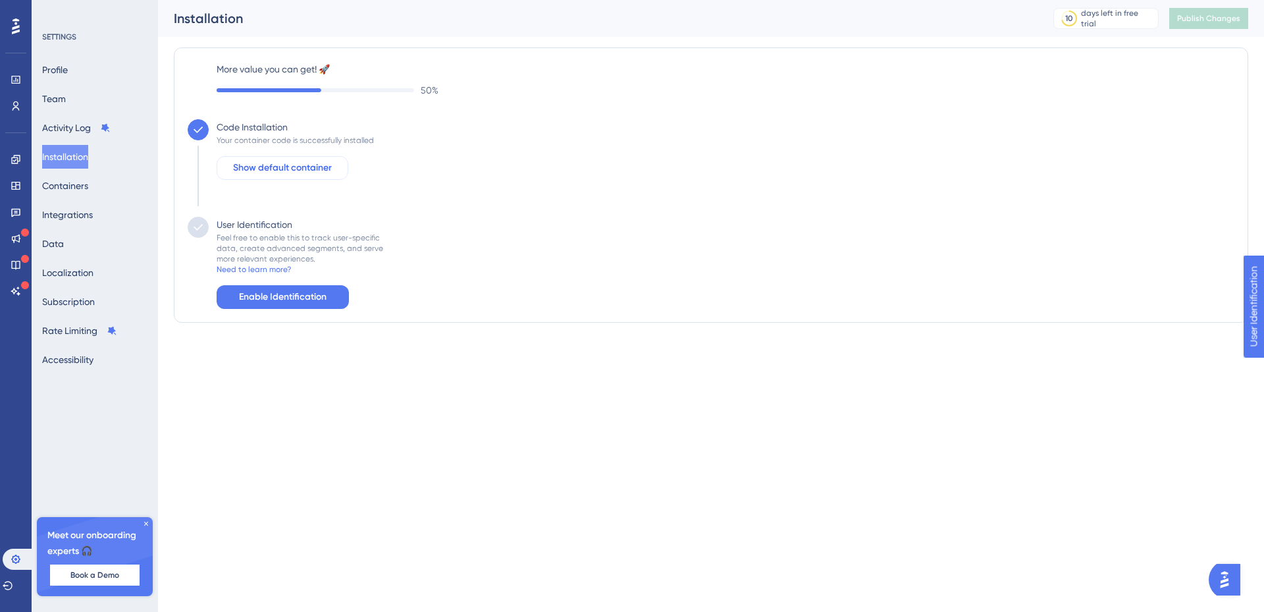
click at [302, 173] on span "Show default container" at bounding box center [282, 168] width 99 height 16
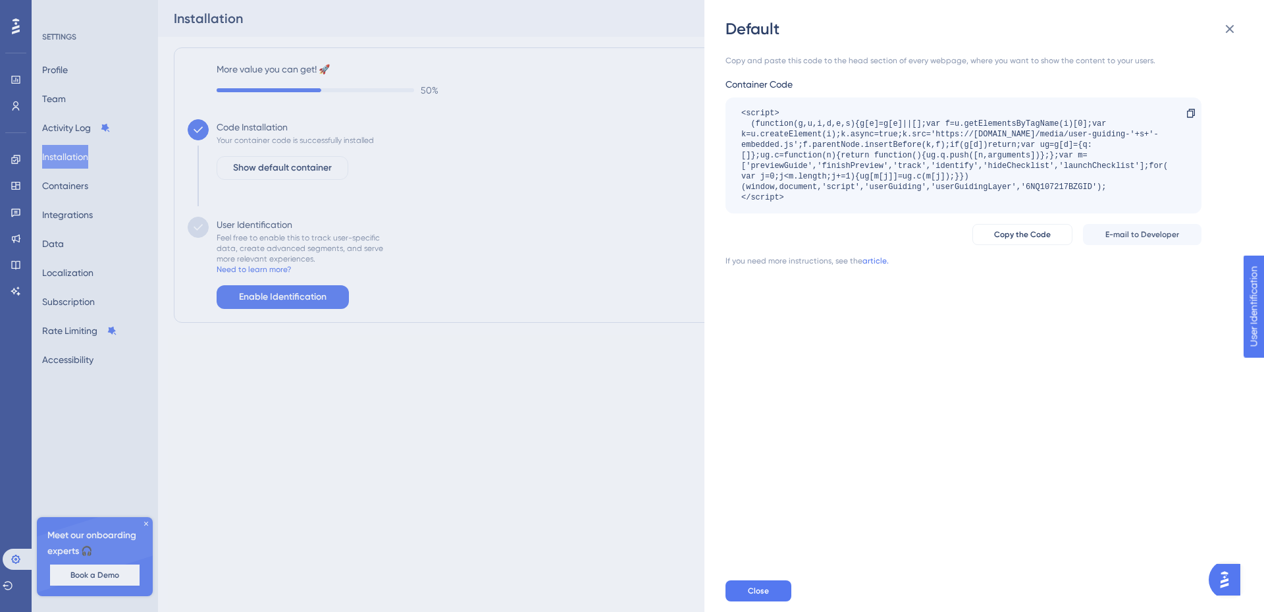
click at [755, 26] on div "Default" at bounding box center [986, 28] width 520 height 21
click at [888, 107] on div "<script> (function(g,u,i,d,e,s){g[e]=g[e]||[];var f=u.getElementsByTagName(i)[0…" at bounding box center [964, 155] width 476 height 116
click at [592, 298] on div "Default Copy and paste this code to the head section of every webpage, where yo…" at bounding box center [632, 306] width 1264 height 612
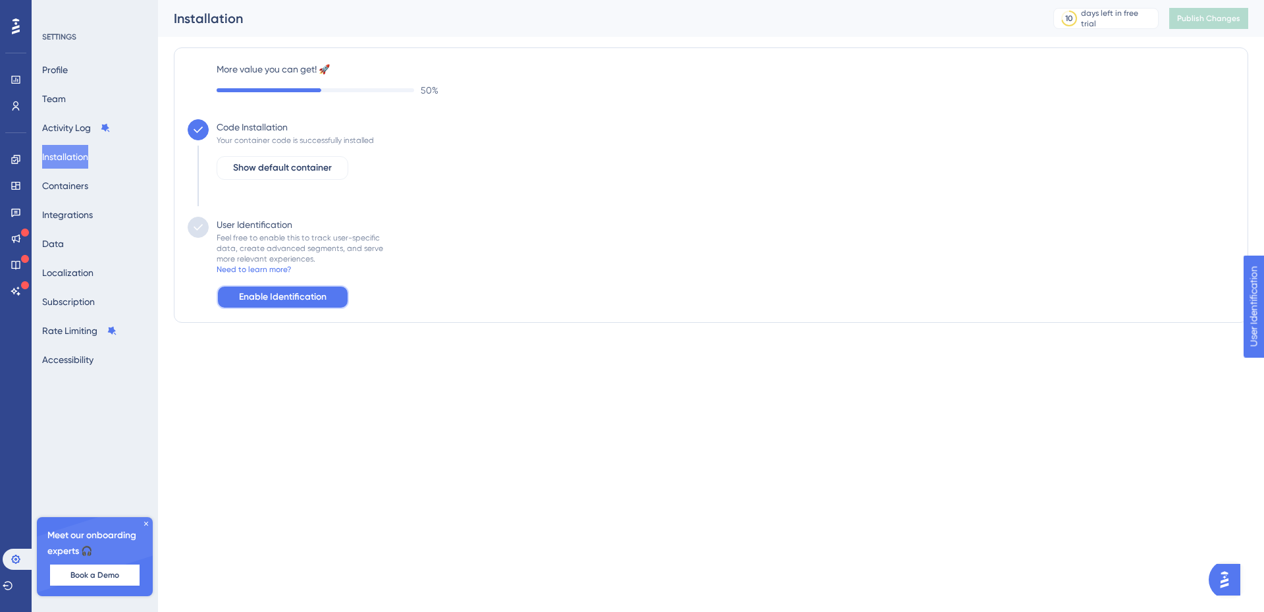
click at [285, 292] on span "Enable Identification" at bounding box center [283, 297] width 88 height 16
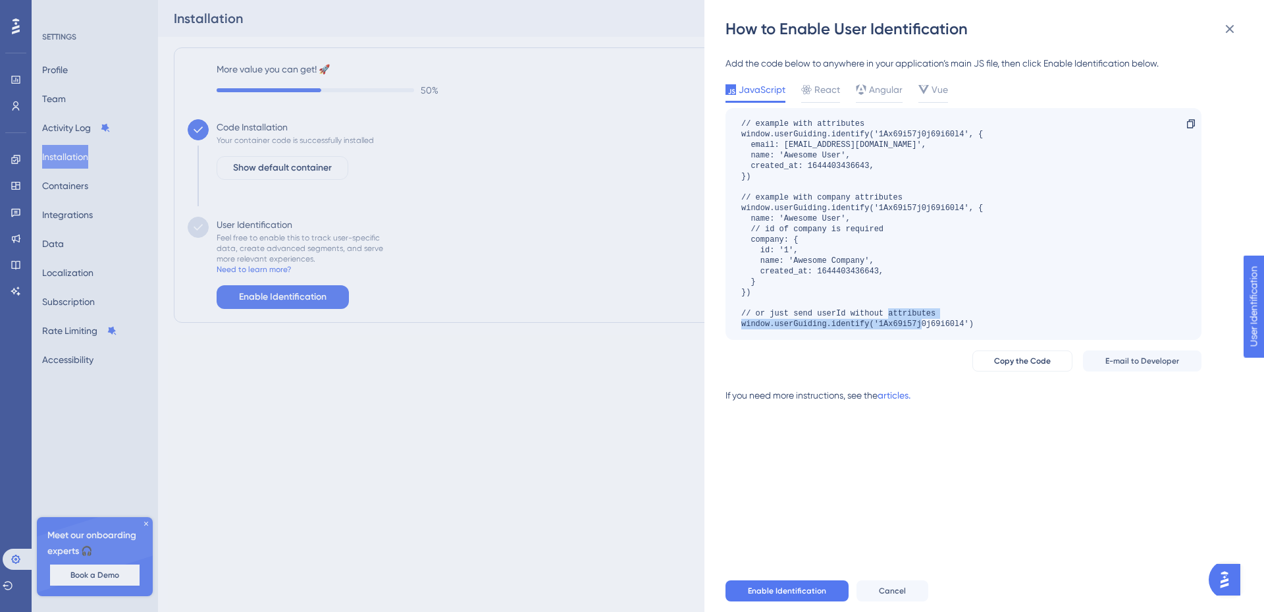
drag, startPoint x: 743, startPoint y: 325, endPoint x: 1012, endPoint y: 320, distance: 269.3
click at [1012, 320] on div "// example with attributes window.userGuiding.identify('1Ax69i57j0j69i60l4', { …" at bounding box center [964, 224] width 476 height 232
copy div "window.userGuiding.identify('1Ax69i57j0j69i60l4')"
click at [841, 322] on div "// example with attributes window.userGuiding.identify('1Ax69i57j0j69i60l4', { …" at bounding box center [862, 224] width 242 height 211
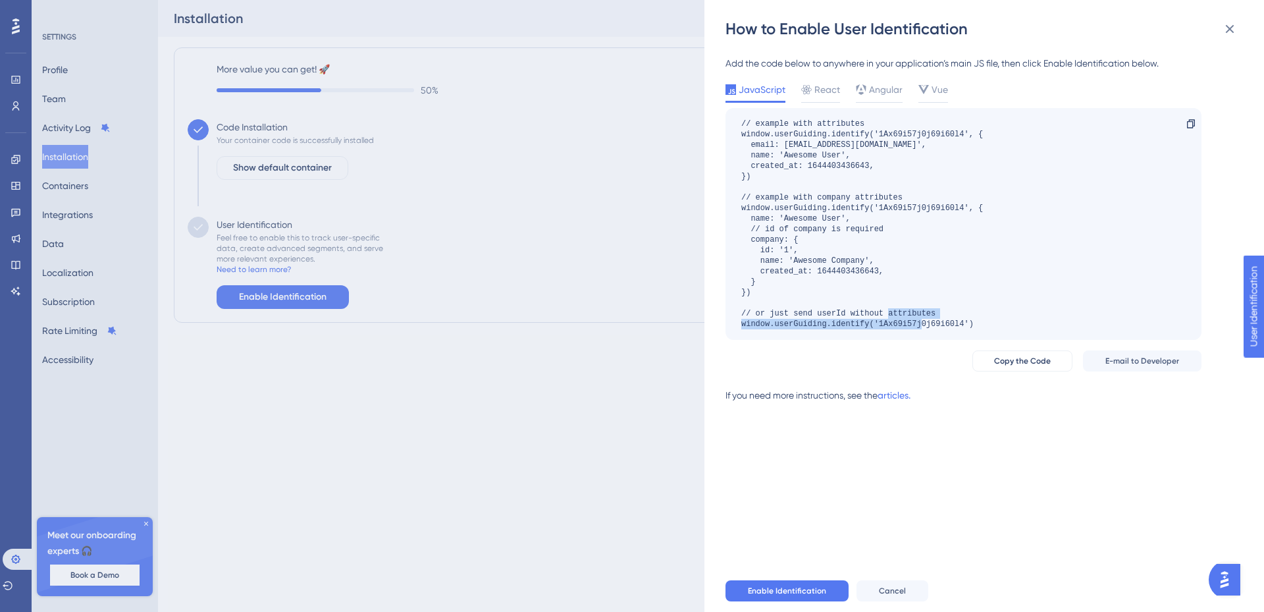
drag, startPoint x: 742, startPoint y: 320, endPoint x: 985, endPoint y: 329, distance: 243.1
click at [985, 329] on div "// example with attributes window.userGuiding.identify('1Ax69i57j0j69i60l4', { …" at bounding box center [964, 224] width 476 height 232
copy div "window.userGuiding.identify('1Ax69i57j0j69i60l4')"
click at [595, 462] on div "How to Enable User Identification Add the code below to anywhere in your applic…" at bounding box center [632, 306] width 1264 height 612
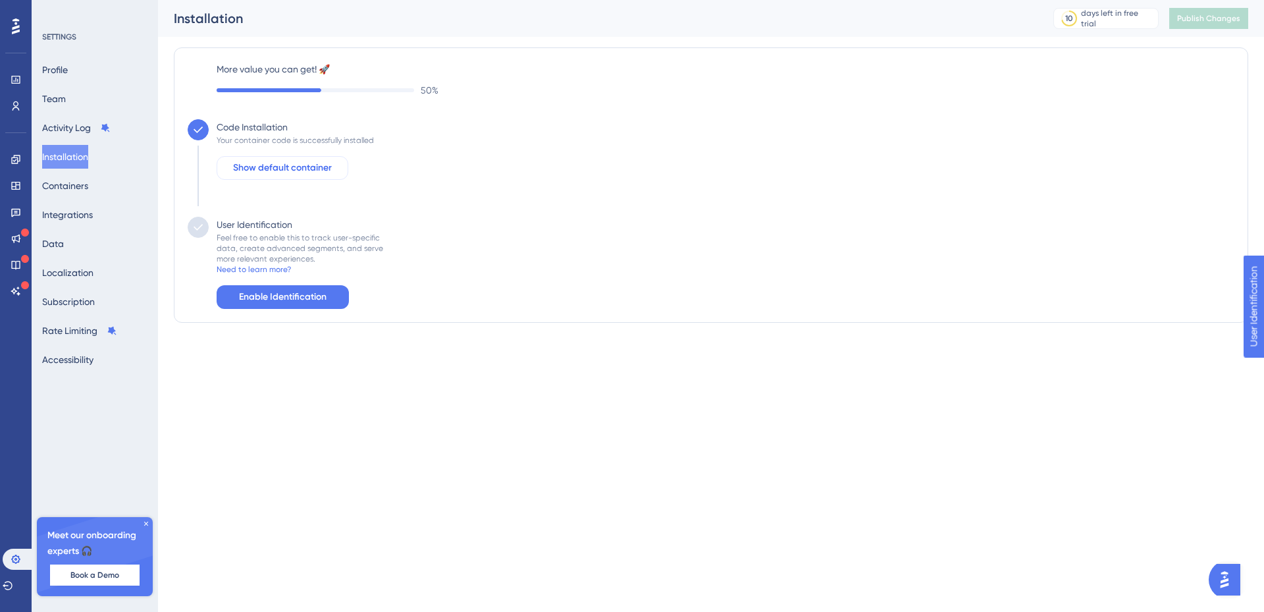
click at [292, 173] on span "Show default container" at bounding box center [282, 168] width 99 height 16
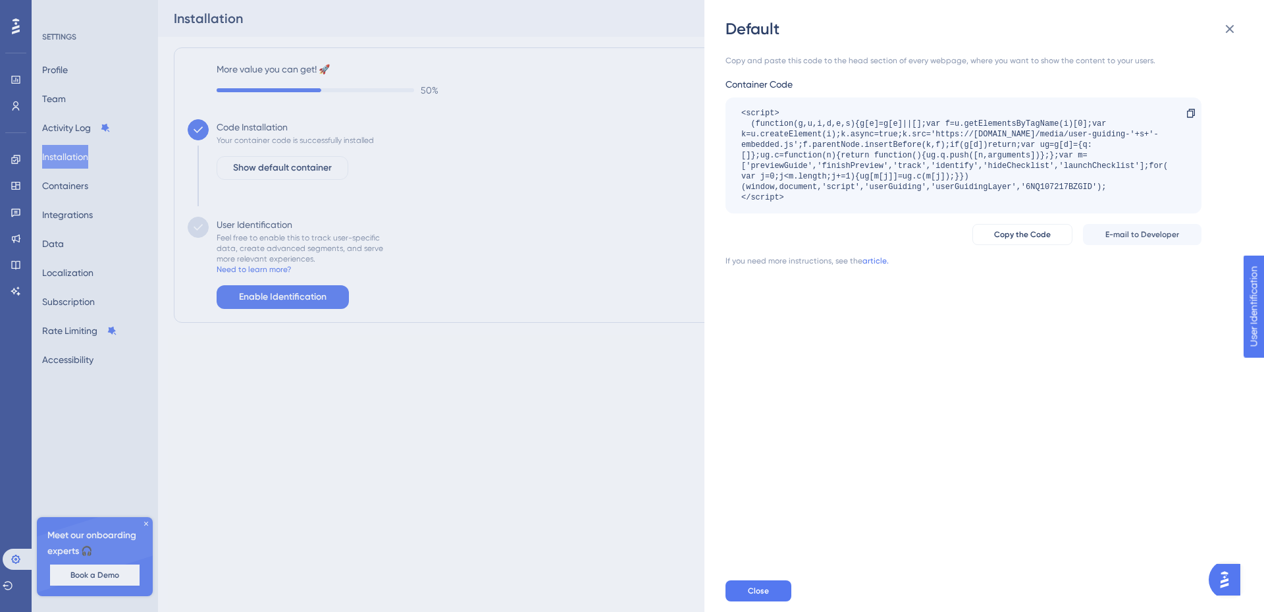
click at [492, 302] on div "Default Copy and paste this code to the head section of every webpage, where yo…" at bounding box center [632, 306] width 1264 height 612
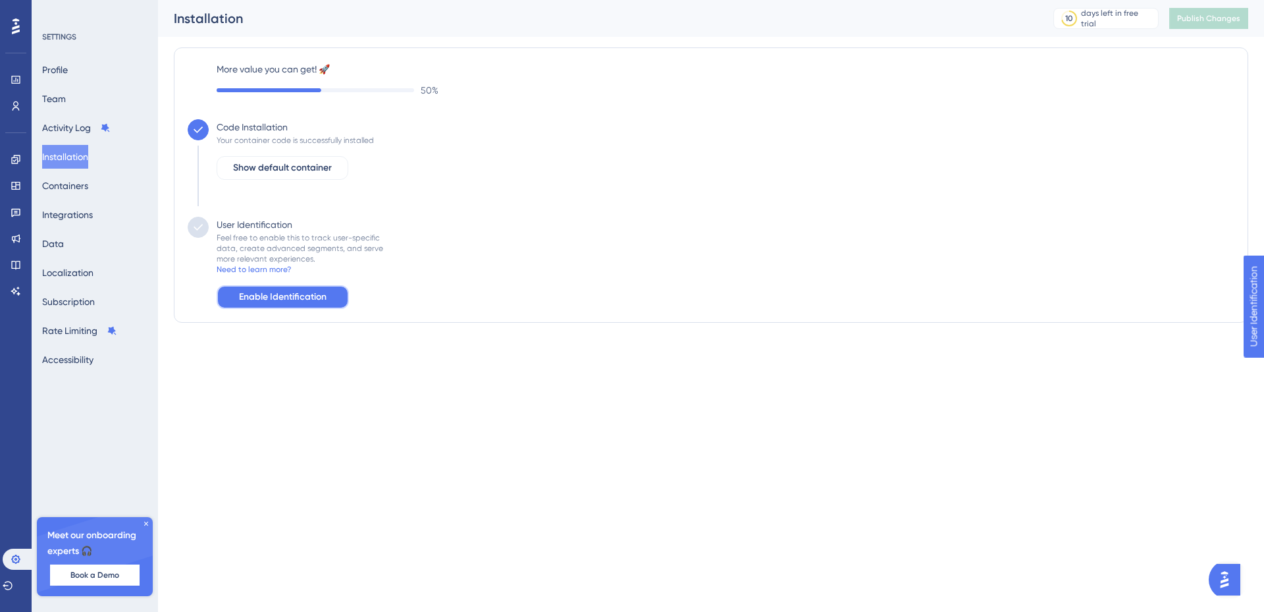
click at [341, 298] on button "Enable Identification" at bounding box center [283, 297] width 132 height 24
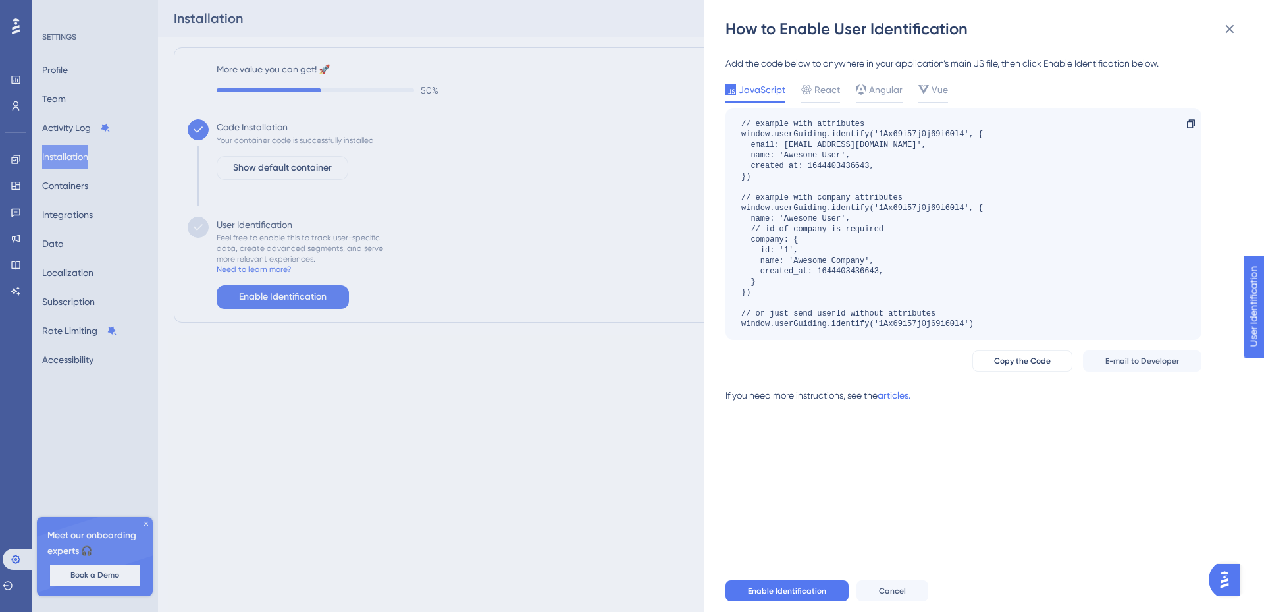
click at [485, 327] on div "How to Enable User Identification Add the code below to anywhere in your applic…" at bounding box center [632, 306] width 1264 height 612
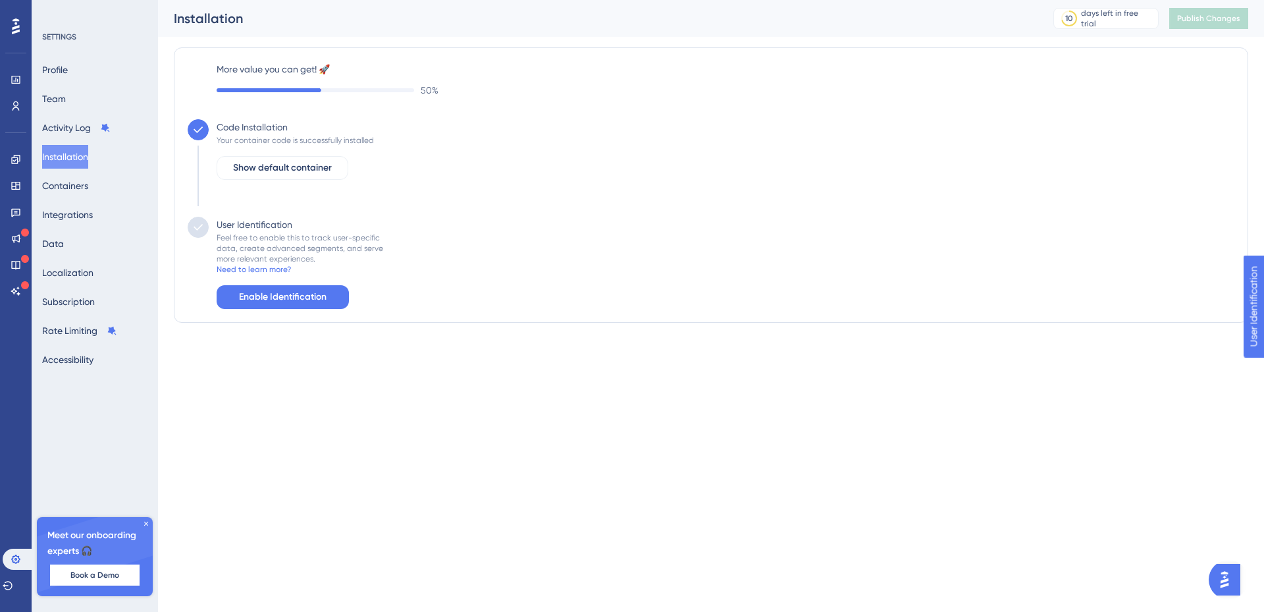
click at [257, 309] on div "More value you can get! 🚀 50 % Code Installation Your container code is success…" at bounding box center [711, 184] width 1075 height 275
click at [291, 307] on button "Enable Identification" at bounding box center [283, 297] width 132 height 24
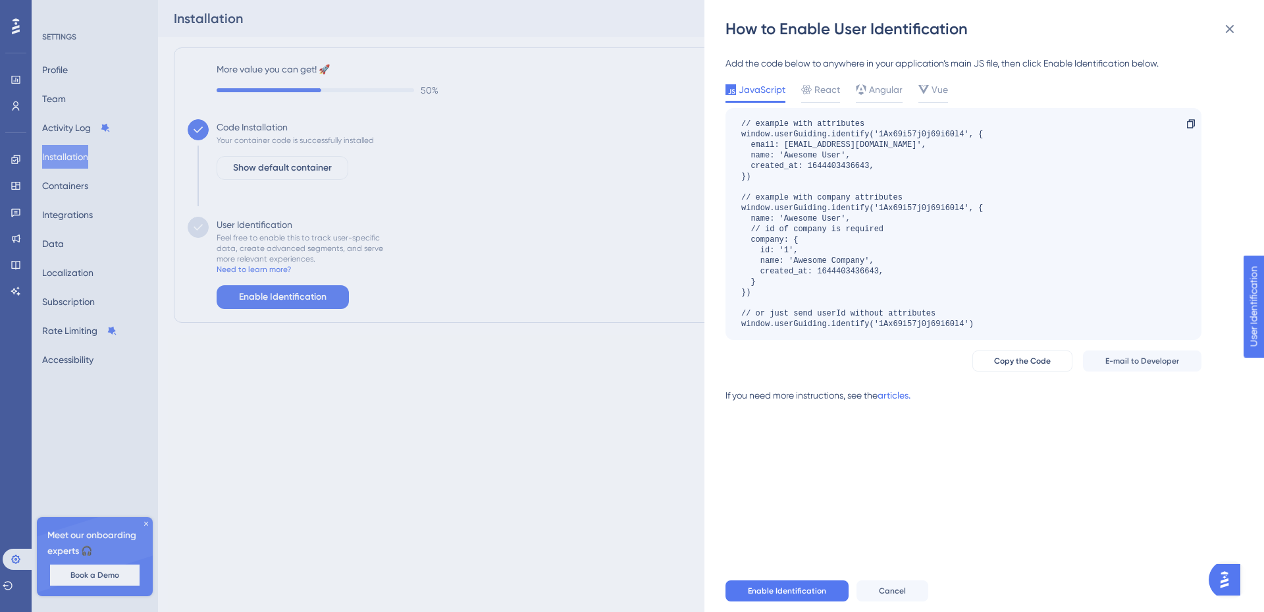
click at [774, 279] on div "// example with attributes window.userGuiding.identify('1Ax69i57j0j69i60l4', { …" at bounding box center [862, 224] width 242 height 211
drag, startPoint x: 749, startPoint y: 176, endPoint x: 739, endPoint y: 129, distance: 47.8
click at [739, 129] on div "// example with attributes window.userGuiding.identify('1Ax69i57j0j69i60l4', { …" at bounding box center [964, 224] width 476 height 232
copy div "window.userGuiding.identify('1Ax69i57j0j69i60l4', { email: [EMAIL_ADDRESS][DOMA…"
click at [423, 383] on div "How to Enable User Identification Add the code below to anywhere in your applic…" at bounding box center [632, 306] width 1264 height 612
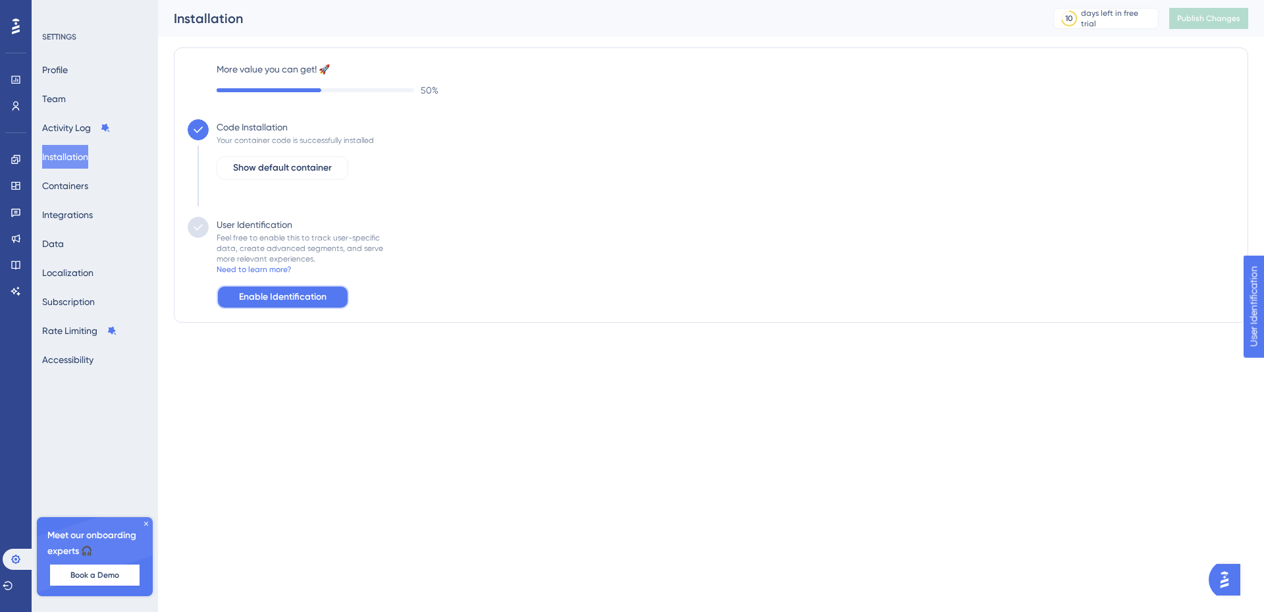
click at [292, 300] on span "Enable Identification" at bounding box center [283, 297] width 88 height 16
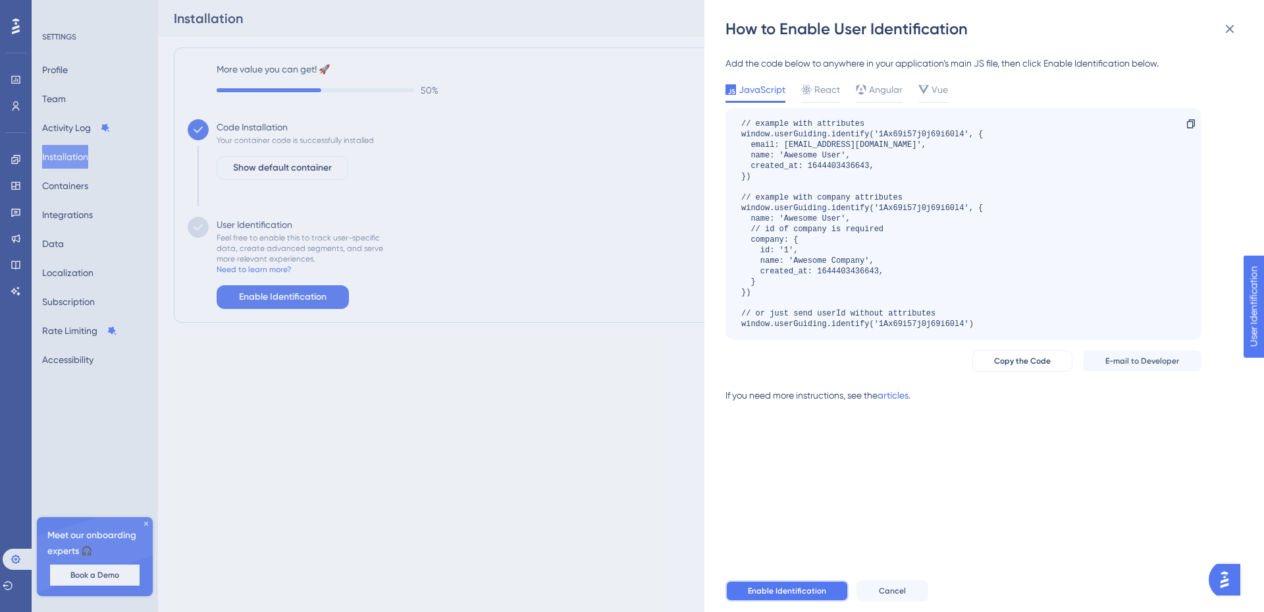
click at [782, 585] on span "Enable Identification" at bounding box center [787, 590] width 78 height 11
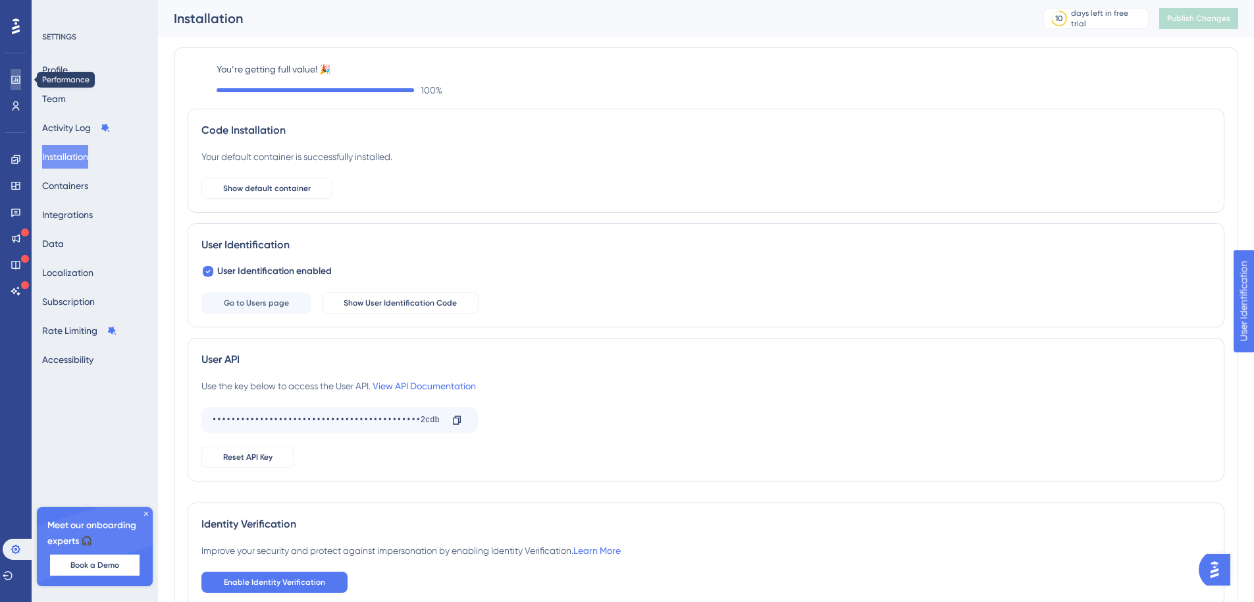
click at [11, 73] on link at bounding box center [16, 79] width 11 height 21
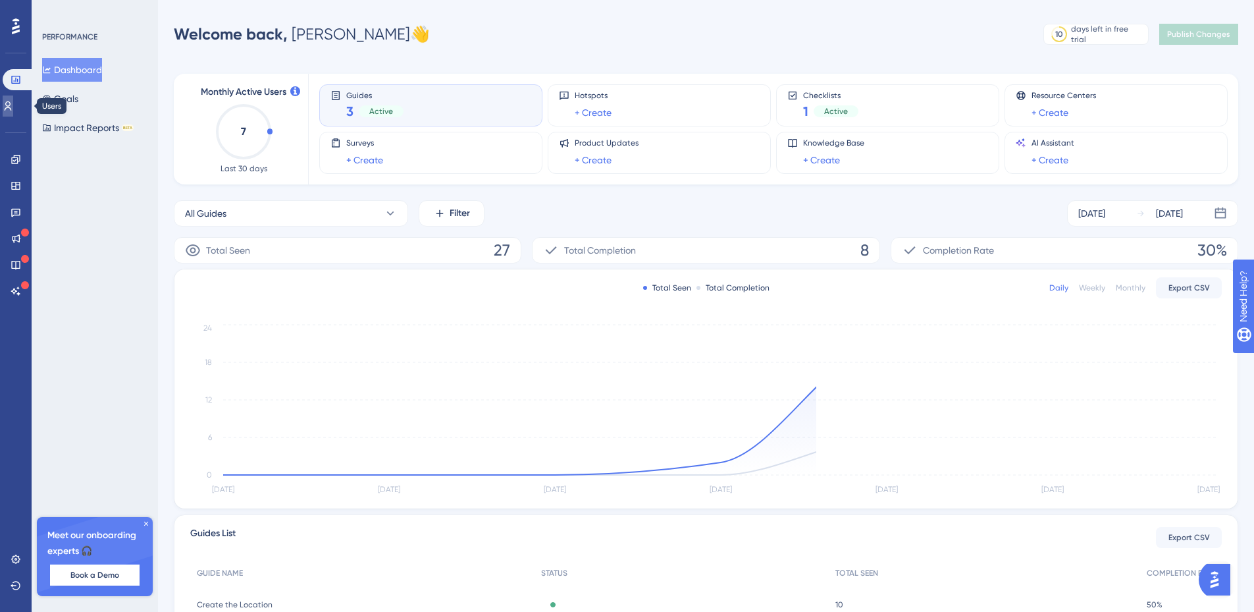
click at [10, 111] on link at bounding box center [8, 105] width 11 height 21
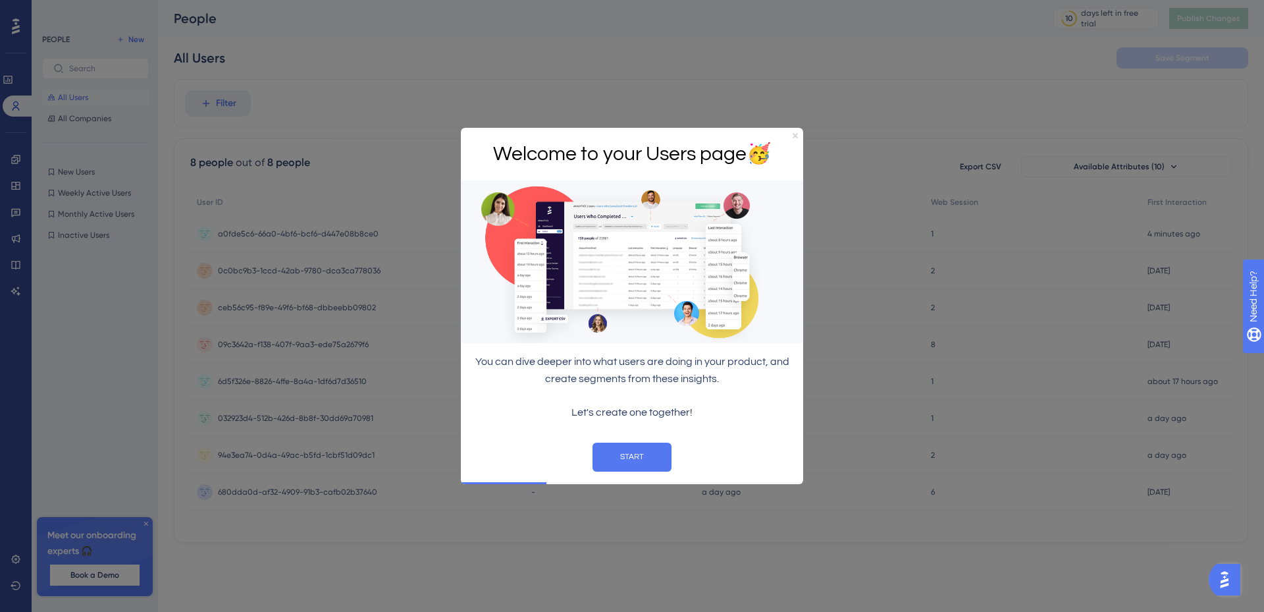
drag, startPoint x: 793, startPoint y: 135, endPoint x: 1250, endPoint y: 300, distance: 485.3
click at [793, 135] on icon "Close Preview" at bounding box center [795, 134] width 5 height 5
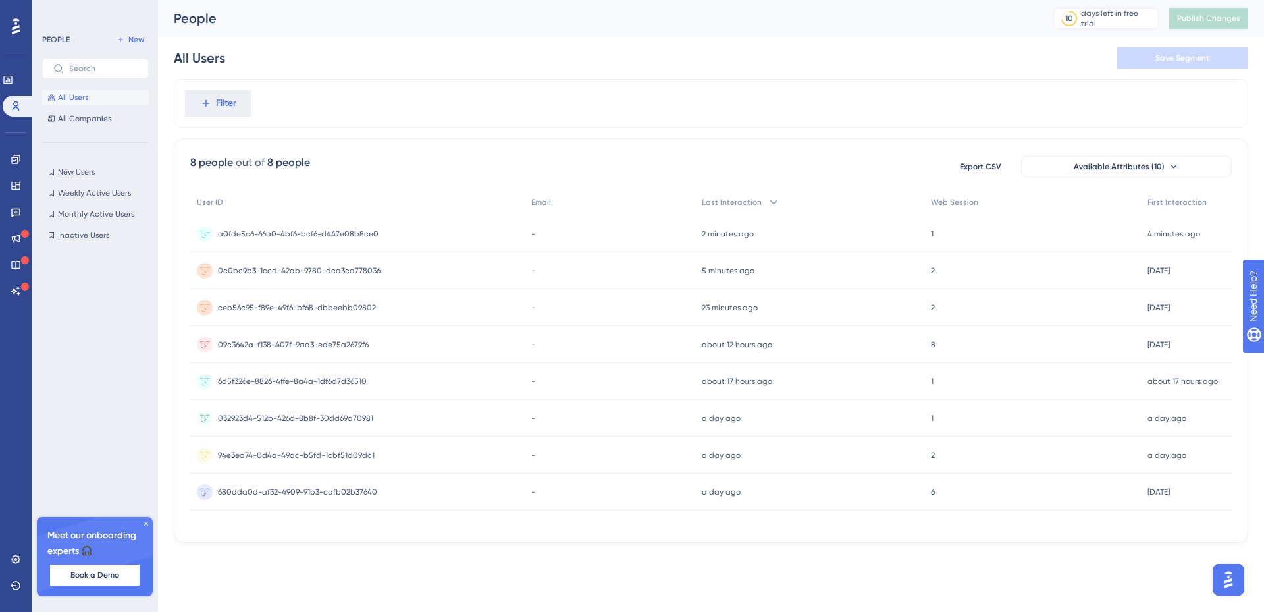
click at [314, 227] on div "a0fde5c6-66a0-4bf6-bcf6-d447e08b8ce0 a0fde5c6-66a0-4bf6-bcf6-d447e08b8ce0" at bounding box center [298, 233] width 161 height 37
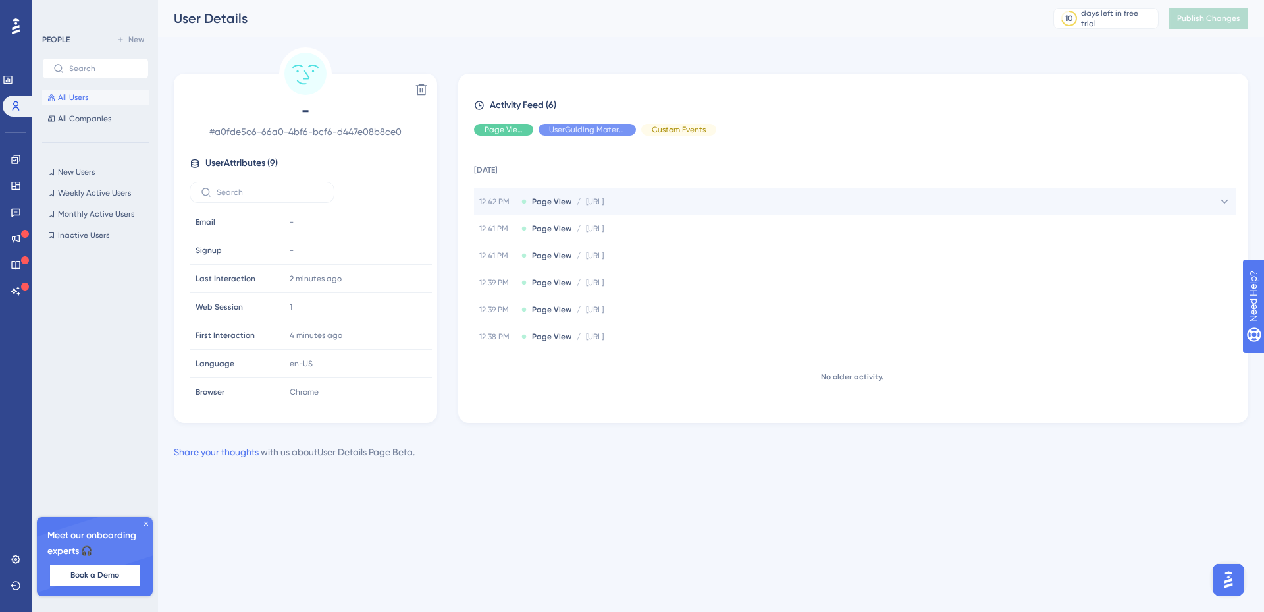
click at [593, 207] on div "12.42 PM Page View / http://localhost:5000/user/dashboard http://localhost:5000…" at bounding box center [855, 201] width 762 height 26
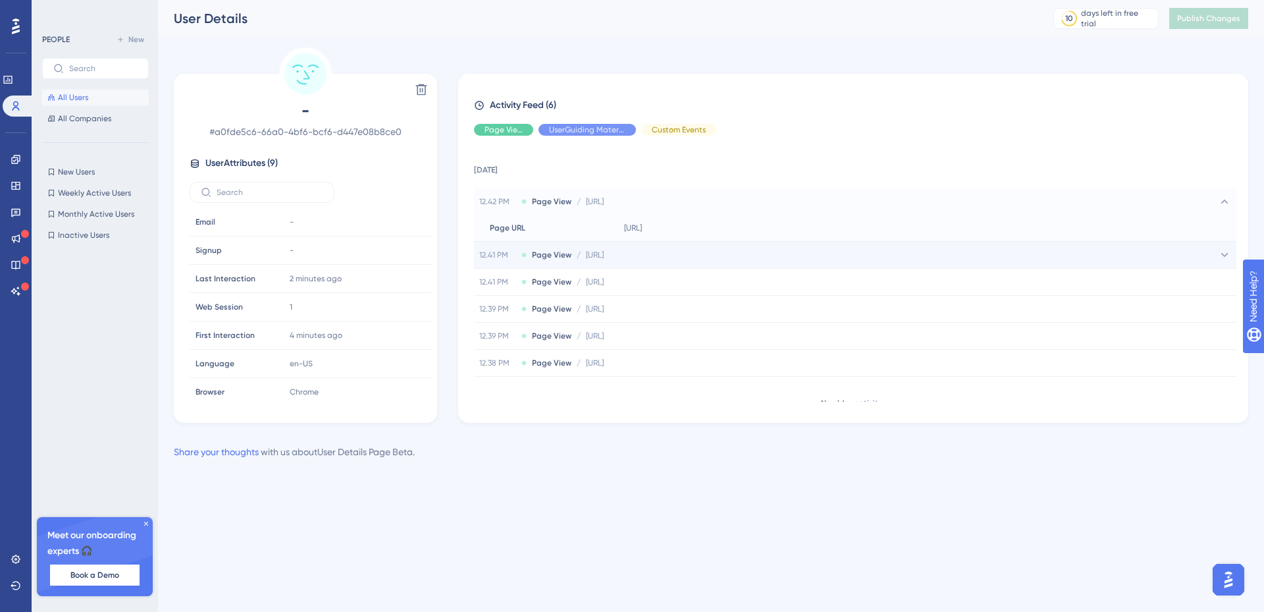
click at [591, 258] on span "http://localhost:5000/user/dashboard" at bounding box center [595, 255] width 18 height 11
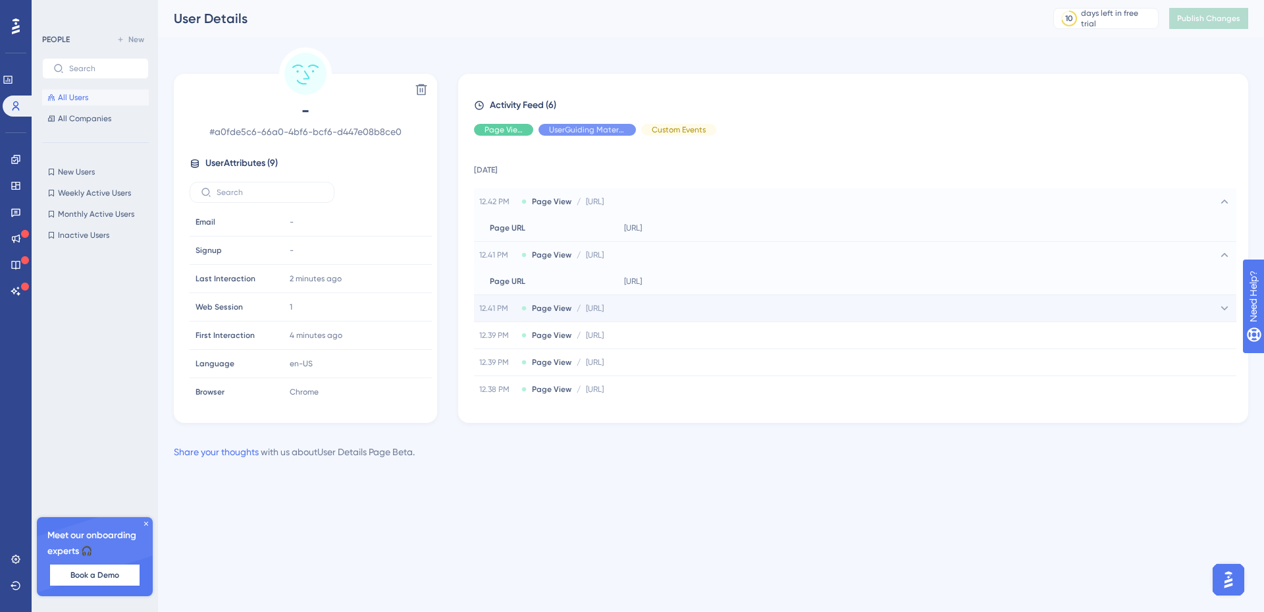
click at [586, 295] on div "12.41 PM Page View / http://localhost:5000/user/dashboard http://localhost:5000…" at bounding box center [855, 308] width 762 height 26
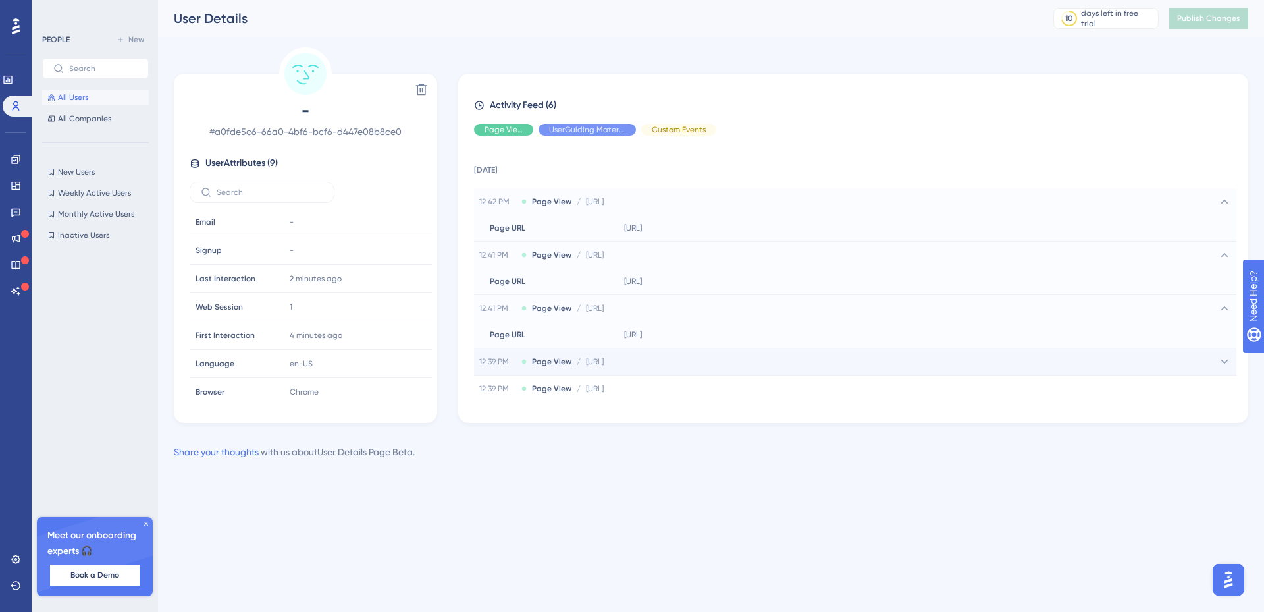
click at [589, 363] on span "http://localhost:5000/user/dashboard" at bounding box center [595, 361] width 18 height 11
click at [593, 390] on div "Page URL Page URL" at bounding box center [546, 388] width 145 height 26
click at [88, 174] on span "New Users" at bounding box center [76, 172] width 37 height 11
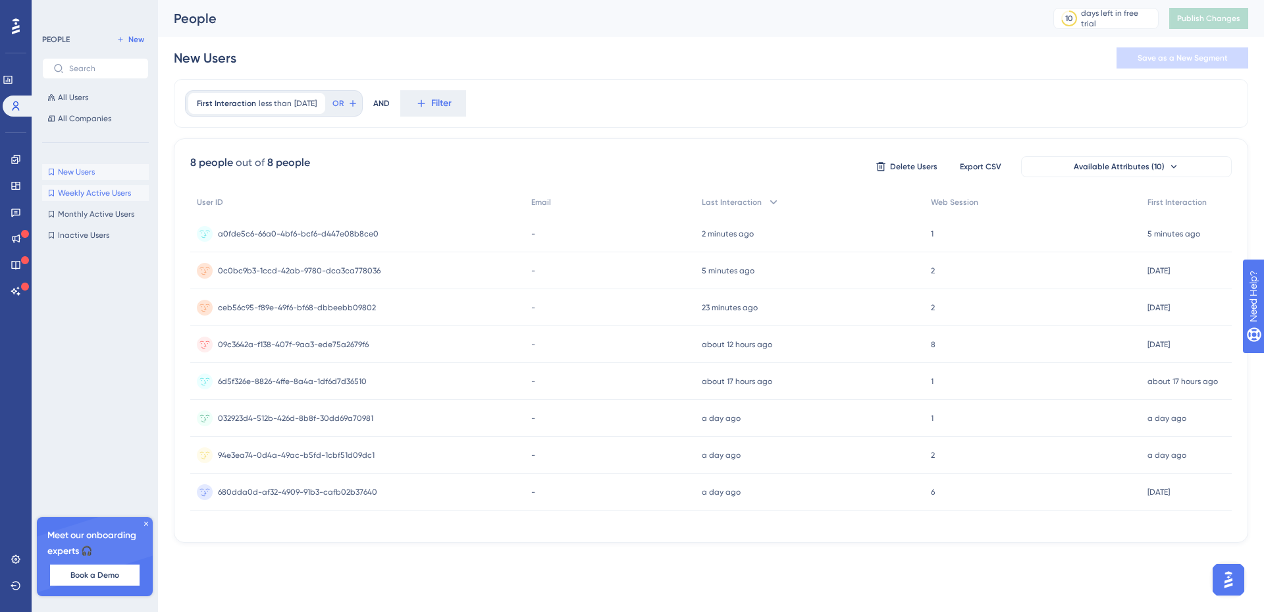
click at [84, 191] on span "Weekly Active Users" at bounding box center [94, 193] width 73 height 11
click at [94, 213] on span "Monthly Active Users" at bounding box center [96, 214] width 76 height 11
click at [93, 232] on span "Inactive Users" at bounding box center [83, 235] width 51 height 11
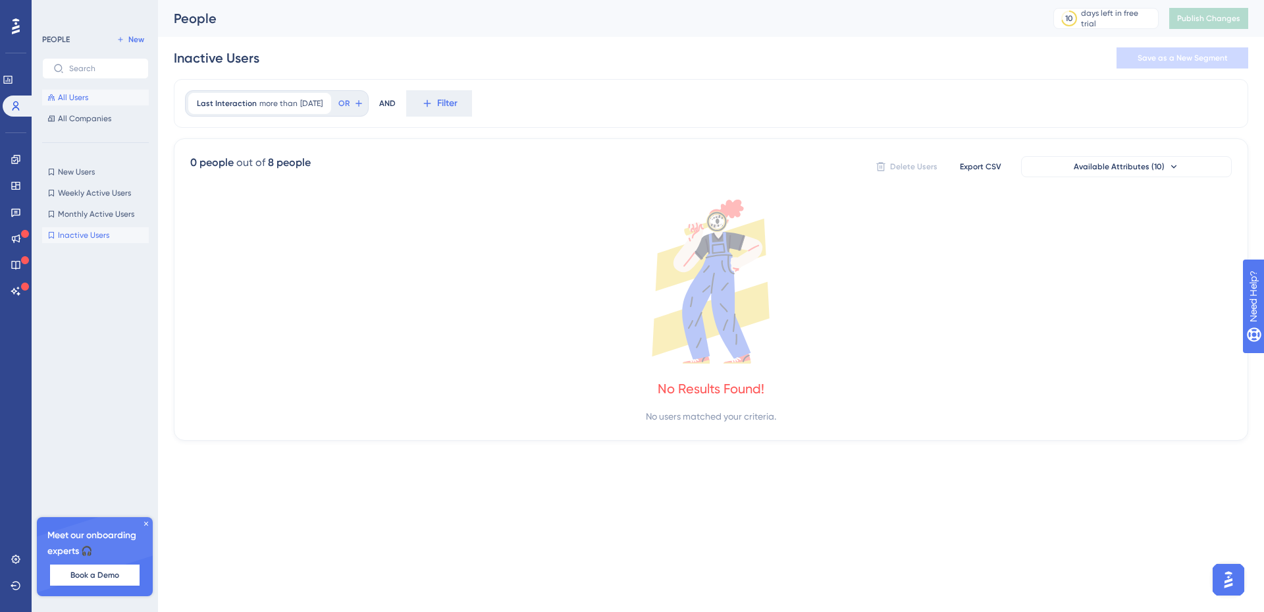
click at [86, 91] on button "All Users" at bounding box center [95, 98] width 107 height 16
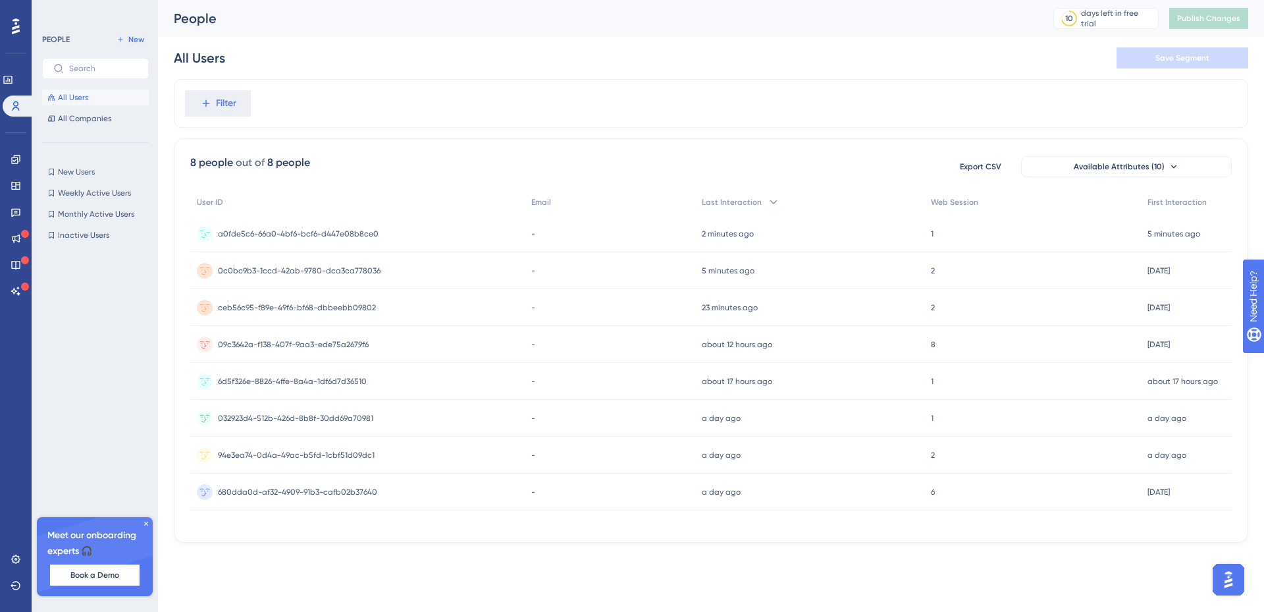
click at [336, 237] on span "a0fde5c6-66a0-4bf6-bcf6-d447e08b8ce0" at bounding box center [298, 233] width 161 height 11
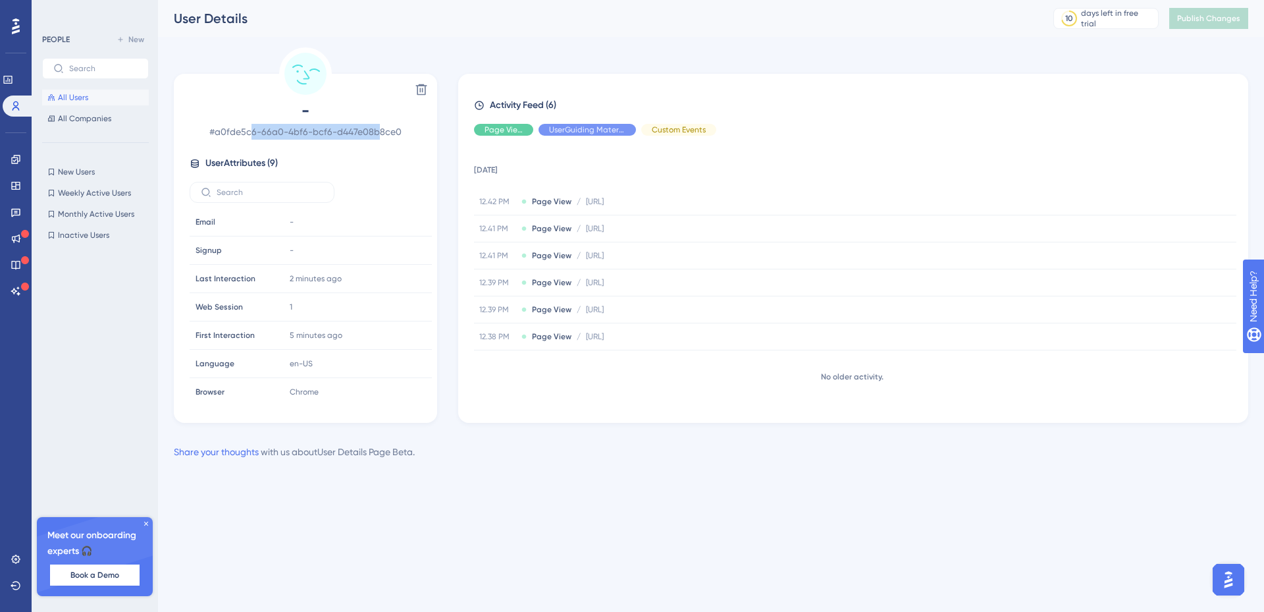
drag, startPoint x: 255, startPoint y: 136, endPoint x: 378, endPoint y: 134, distance: 123.1
click at [378, 134] on span "# a0fde5c6-66a0-4bf6-bcf6-d447e08b8ce0" at bounding box center [306, 132] width 232 height 16
click at [252, 192] on input "text" at bounding box center [270, 192] width 107 height 9
click at [108, 310] on div at bounding box center [99, 404] width 115 height 323
click at [77, 115] on span "All Companies" at bounding box center [84, 118] width 53 height 11
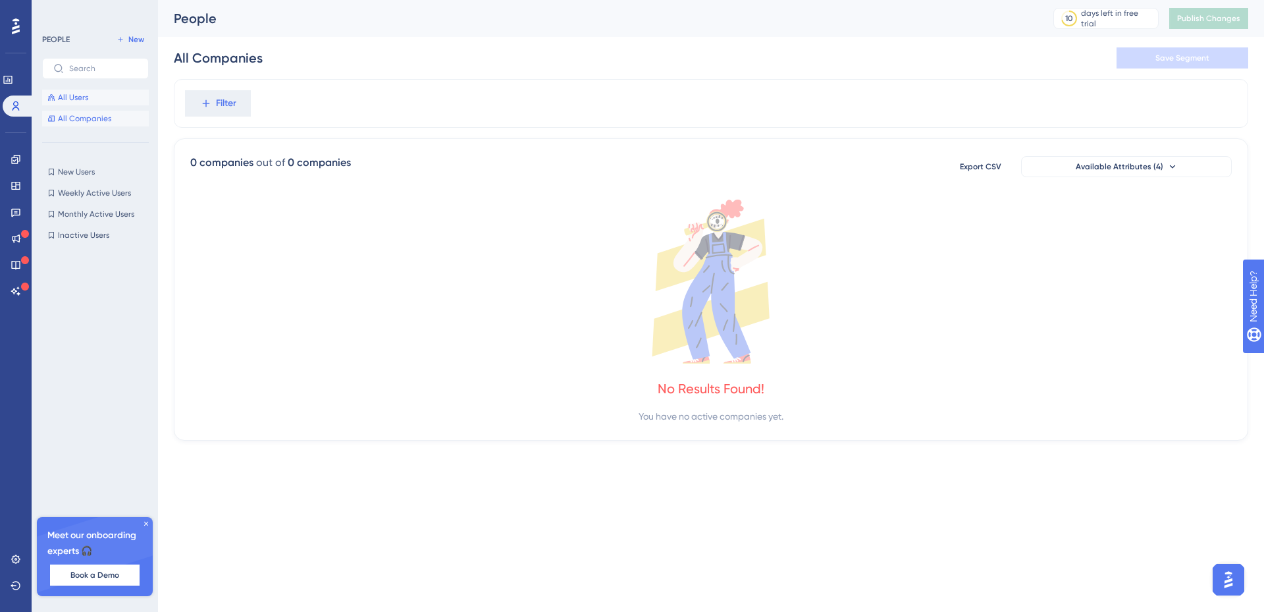
click at [70, 97] on span "All Users" at bounding box center [73, 97] width 30 height 11
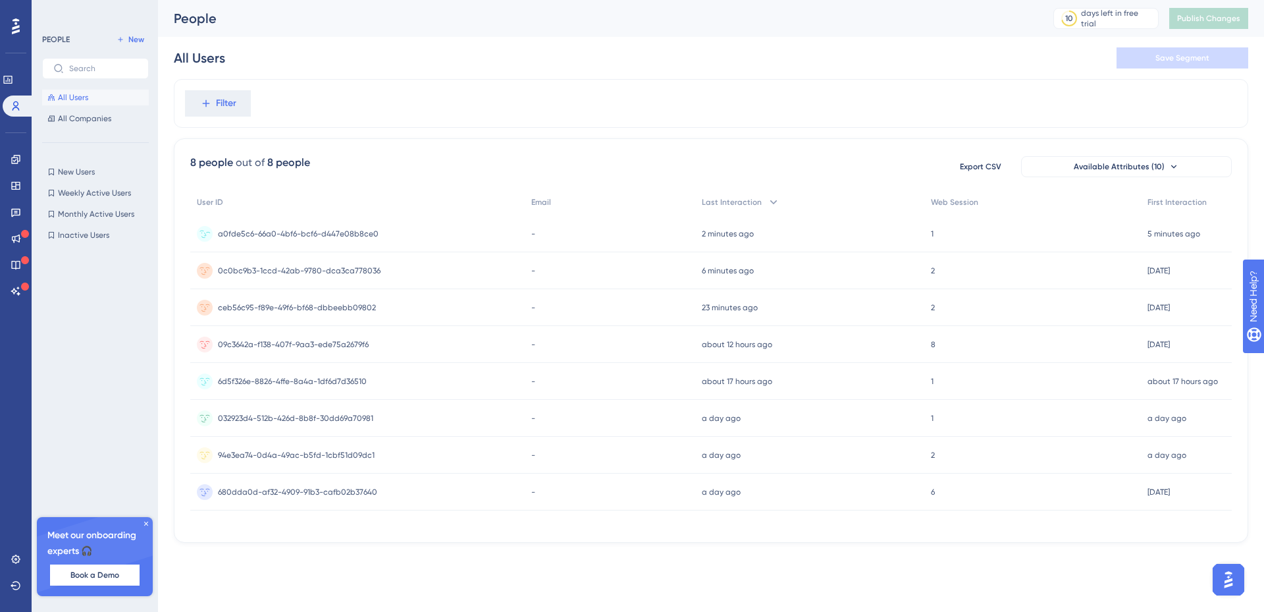
click at [363, 223] on div "a0fde5c6-66a0-4bf6-bcf6-d447e08b8ce0 a0fde5c6-66a0-4bf6-bcf6-d447e08b8ce0" at bounding box center [298, 233] width 161 height 37
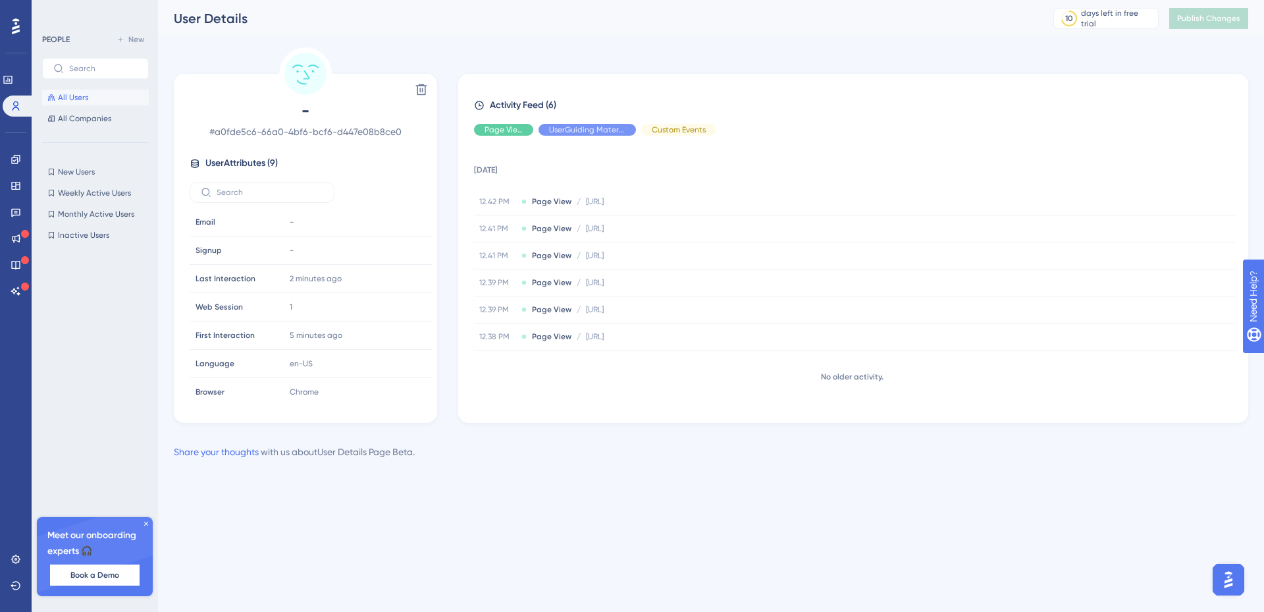
click at [751, 481] on div "Performance Users Engagement Widgets Feedback Product Updates Knowledge Base AI…" at bounding box center [632, 251] width 1264 height 502
click at [11, 9] on div "Performance Users Engagement Widgets Feedback Product Updates Knowledge Base AI…" at bounding box center [16, 306] width 32 height 612
click at [11, 26] on div at bounding box center [15, 26] width 21 height 21
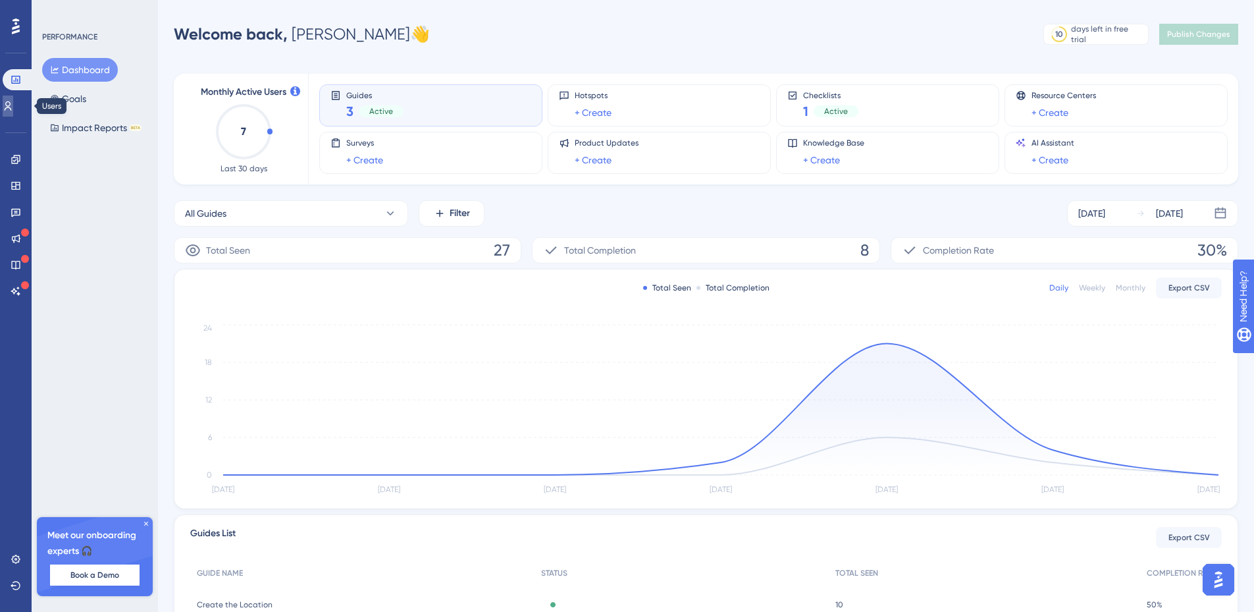
click at [13, 111] on icon at bounding box center [8, 106] width 11 height 11
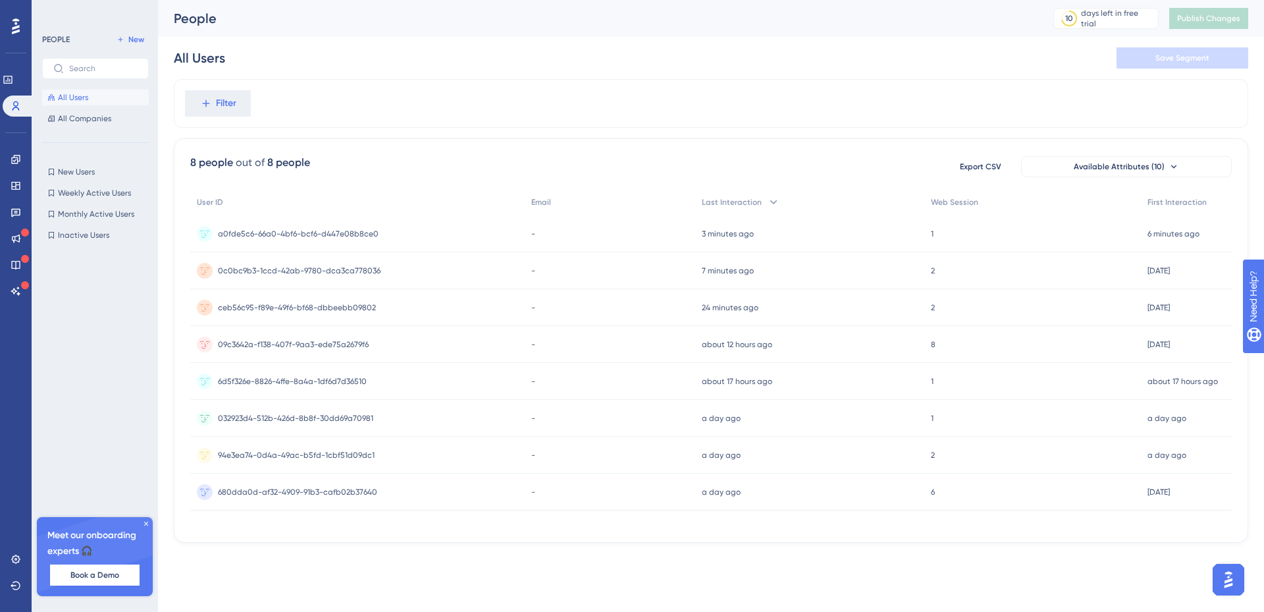
click at [74, 104] on button "All Users" at bounding box center [95, 98] width 107 height 16
click at [12, 148] on div "Engagement Widgets Feedback Product Updates Knowledge Base AI Assistant" at bounding box center [15, 209] width 21 height 185
click at [14, 169] on div "Engagement Widgets Feedback Product Updates Knowledge Base AI Assistant" at bounding box center [16, 225] width 11 height 153
drag, startPoint x: 13, startPoint y: 19, endPoint x: 21, endPoint y: 24, distance: 9.7
click at [13, 19] on icon at bounding box center [16, 26] width 8 height 17
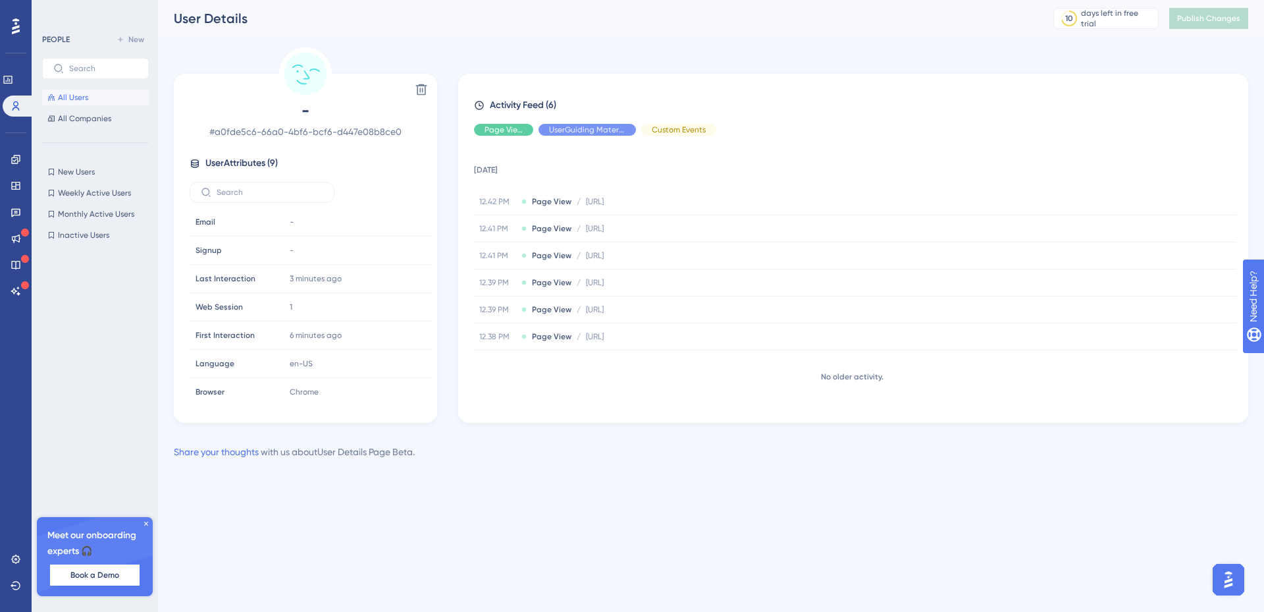
drag, startPoint x: 172, startPoint y: 158, endPoint x: 177, endPoint y: 153, distance: 7.4
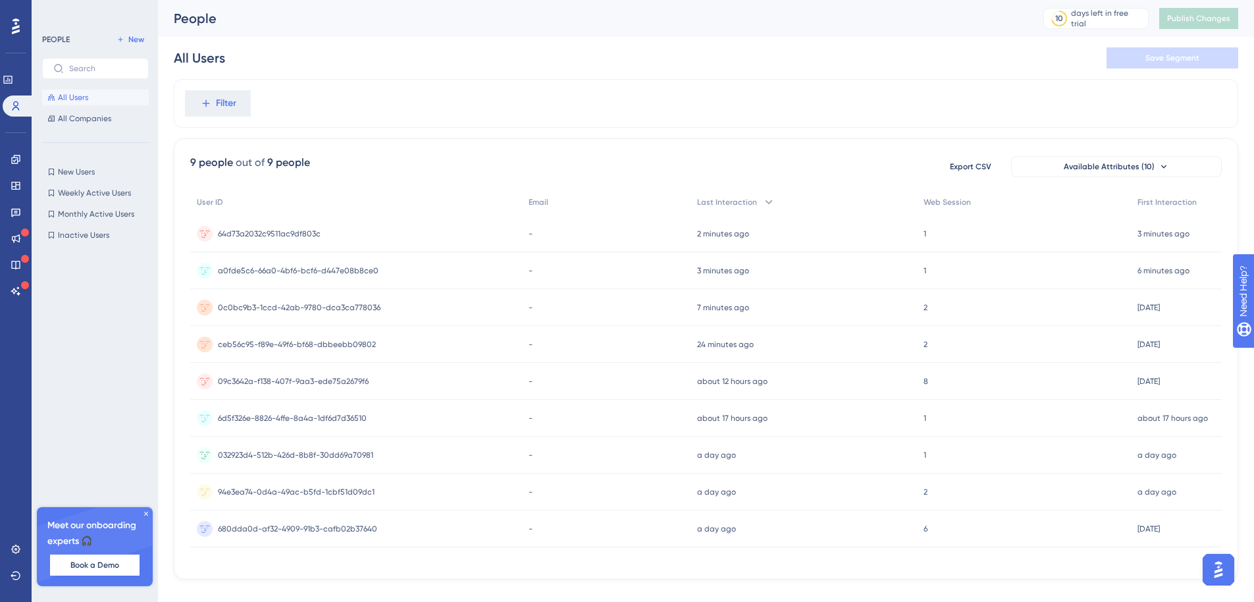
drag, startPoint x: 186, startPoint y: 142, endPoint x: 194, endPoint y: 134, distance: 11.6
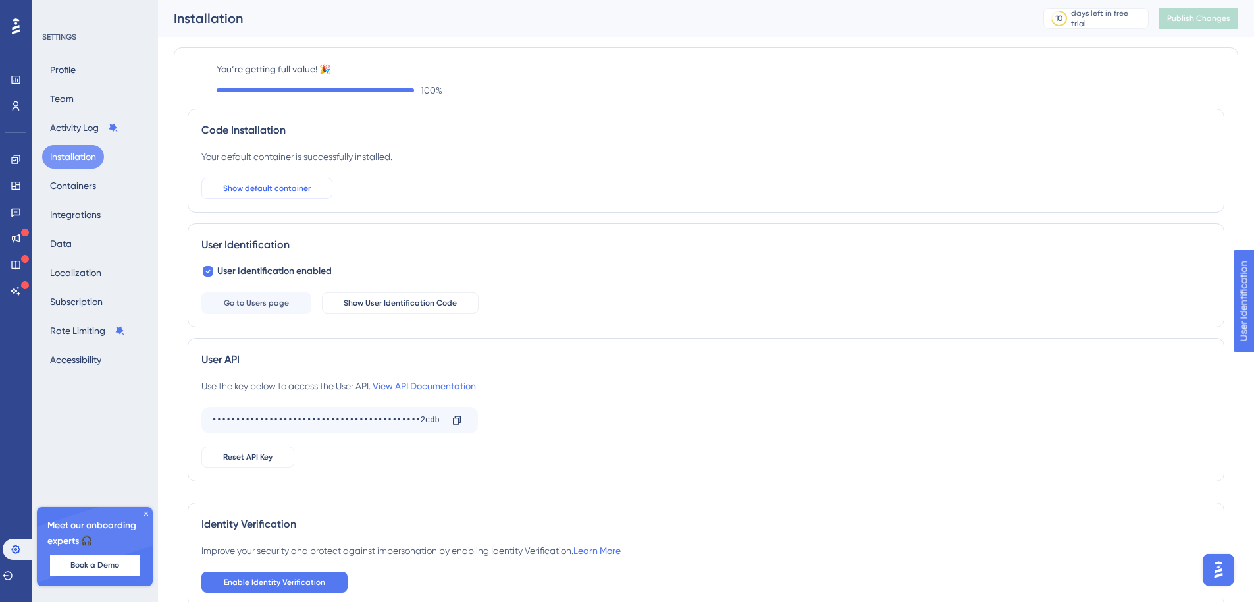
click at [294, 187] on span "Show default container" at bounding box center [267, 188] width 88 height 11
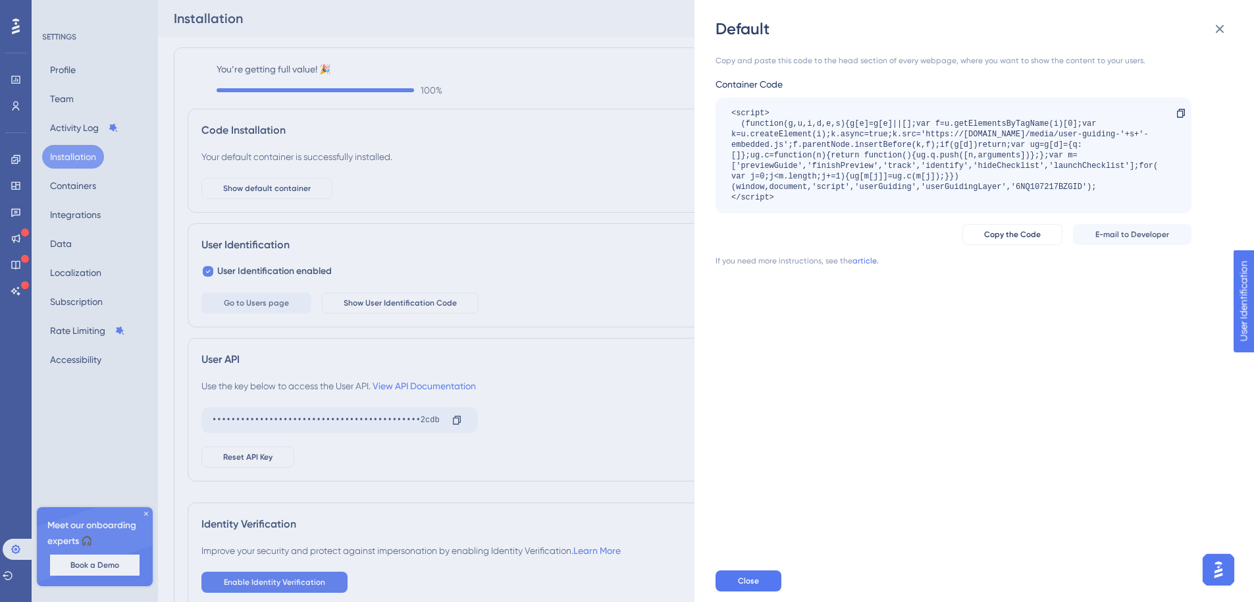
click at [499, 211] on div "Default Copy and paste this code to the head section of every webpage, where yo…" at bounding box center [627, 301] width 1254 height 602
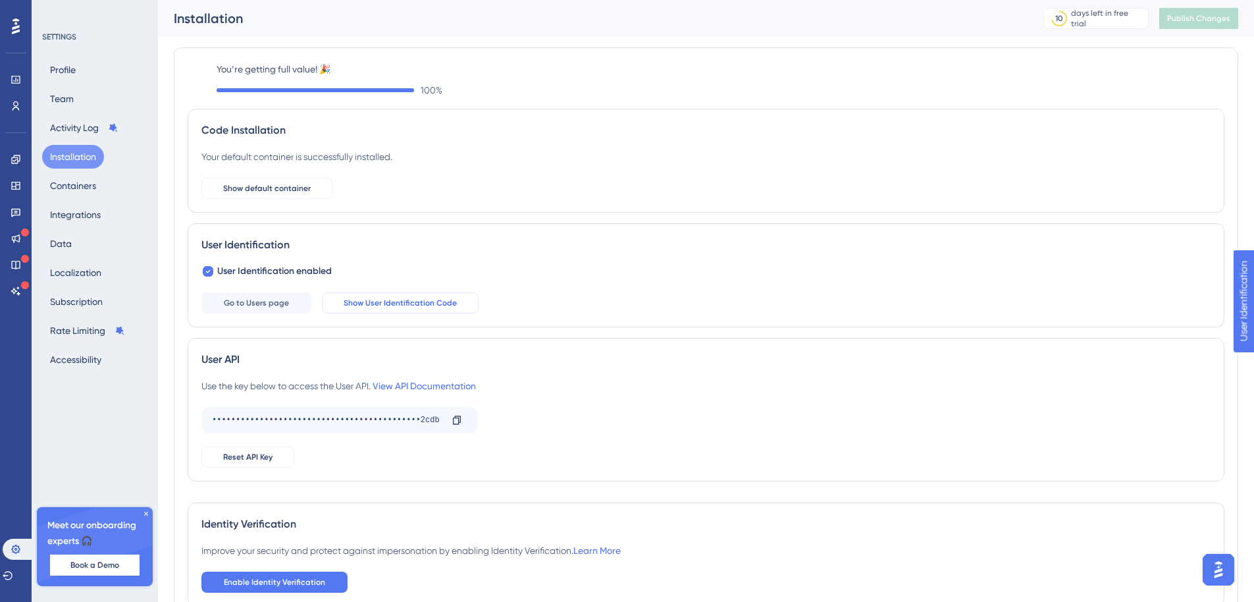
click at [413, 305] on span "Show User Identification Code" at bounding box center [400, 303] width 113 height 11
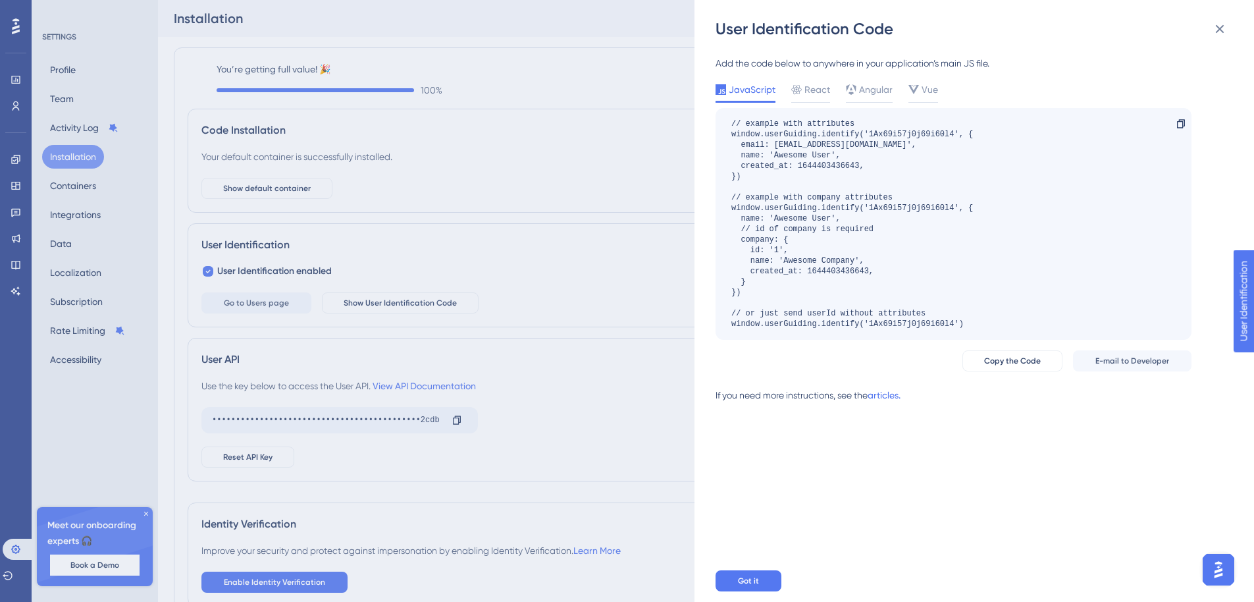
click at [920, 134] on div "// example with attributes window.userGuiding.identify('1Ax69i57j0j69i60l4', { …" at bounding box center [852, 224] width 242 height 211
copy div "1Ax69i57j0j69i60l4"
click at [793, 240] on div "// example with attributes window.userGuiding.identify('1Ax69i57j0j69i60l4', { …" at bounding box center [852, 224] width 242 height 211
click at [266, 176] on div "User Identification Code Add the code below to anywhere in your application’s m…" at bounding box center [627, 301] width 1254 height 602
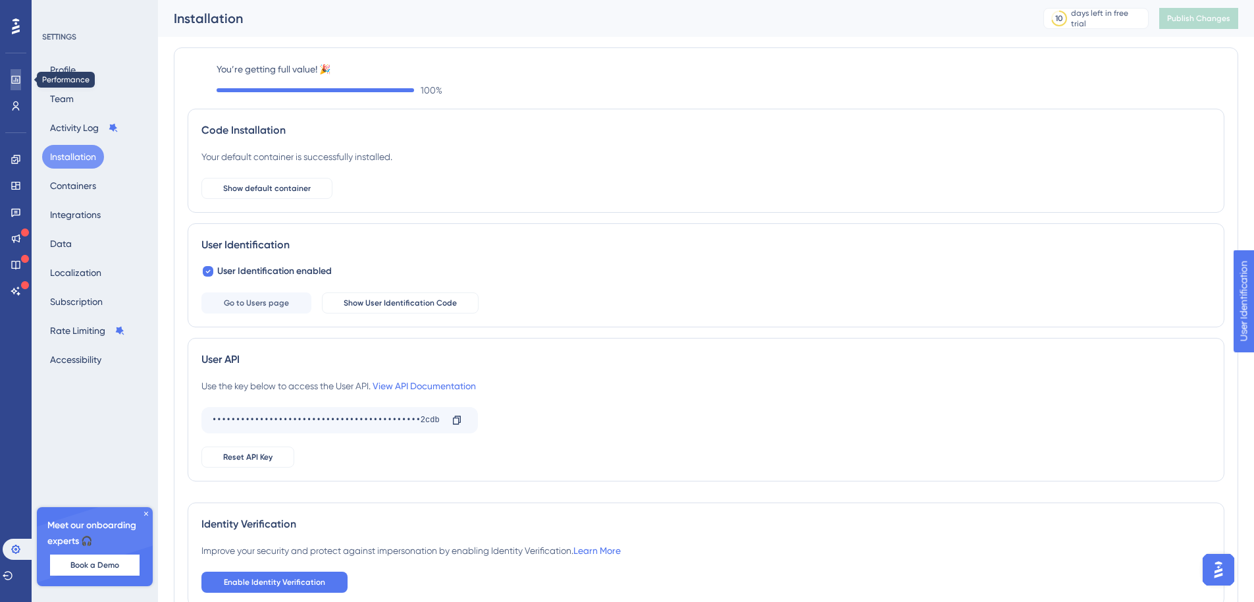
click at [15, 80] on icon at bounding box center [16, 79] width 11 height 11
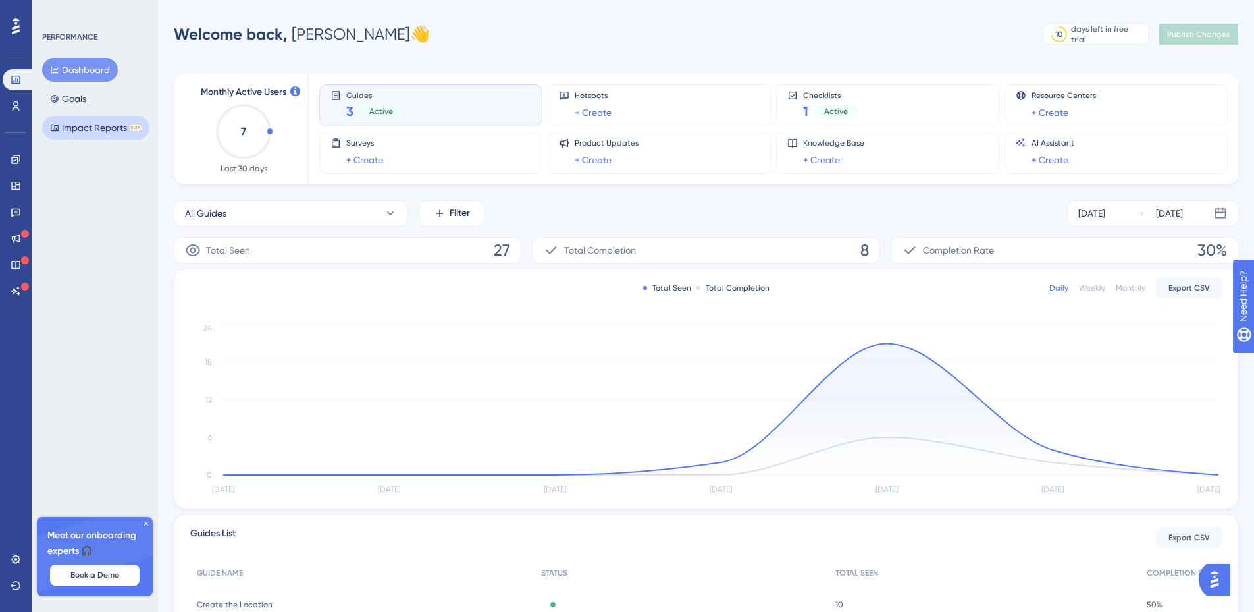
click at [74, 125] on button "Impact Reports BETA" at bounding box center [95, 128] width 107 height 24
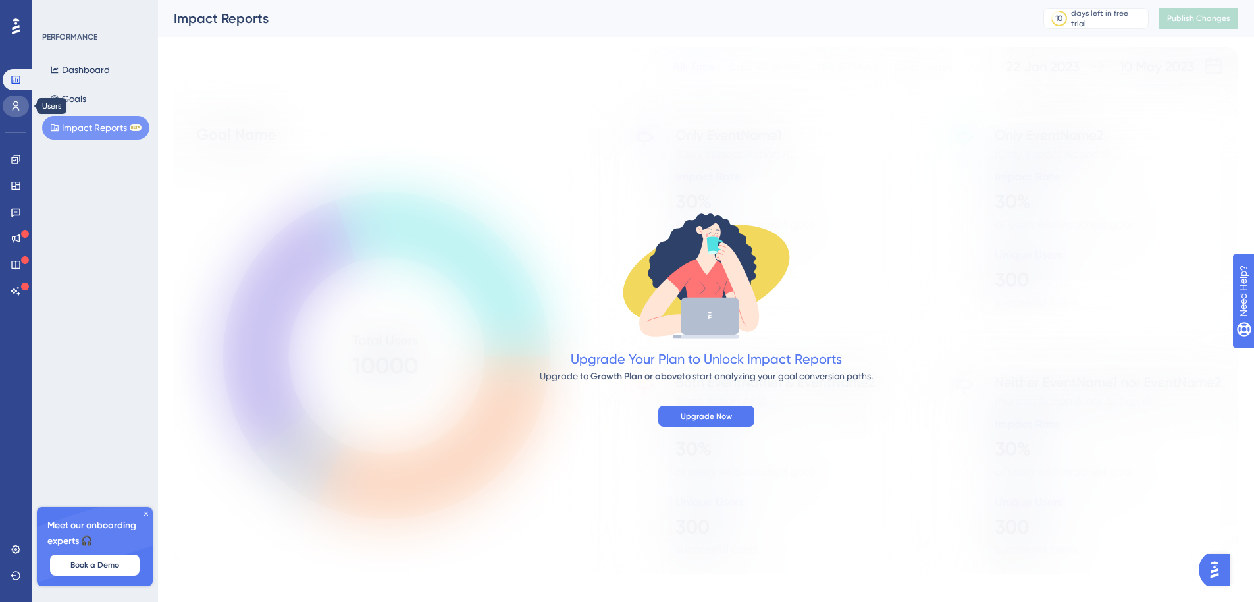
click at [20, 114] on link at bounding box center [16, 105] width 26 height 21
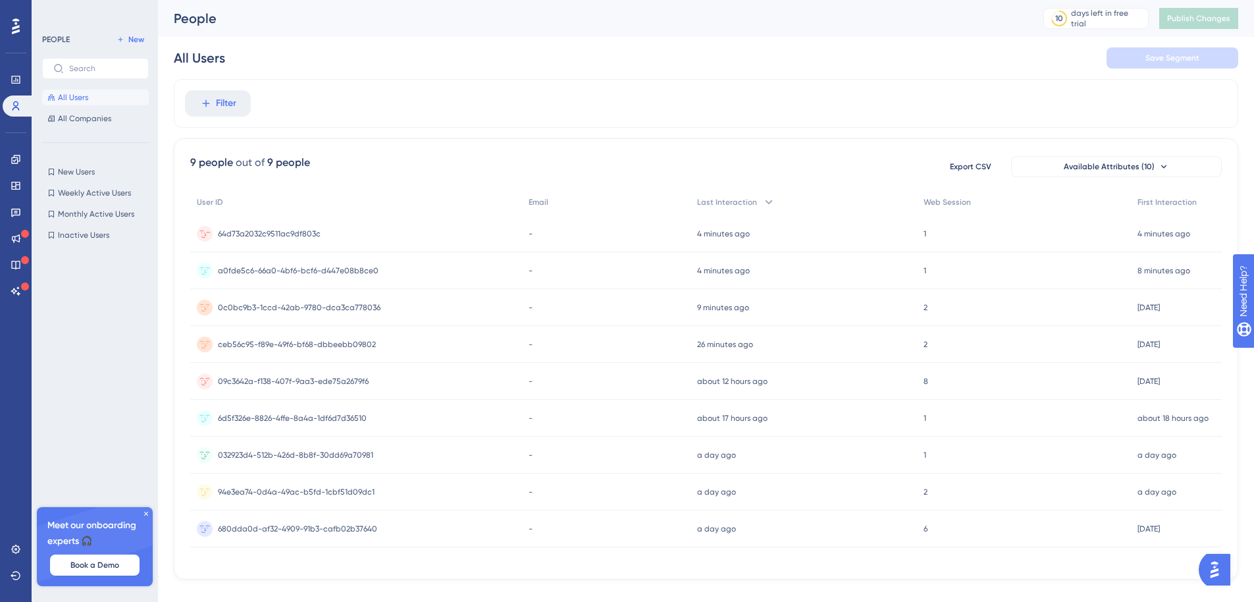
click at [299, 237] on span "64d73a2032c9511ac9df803c" at bounding box center [269, 233] width 103 height 11
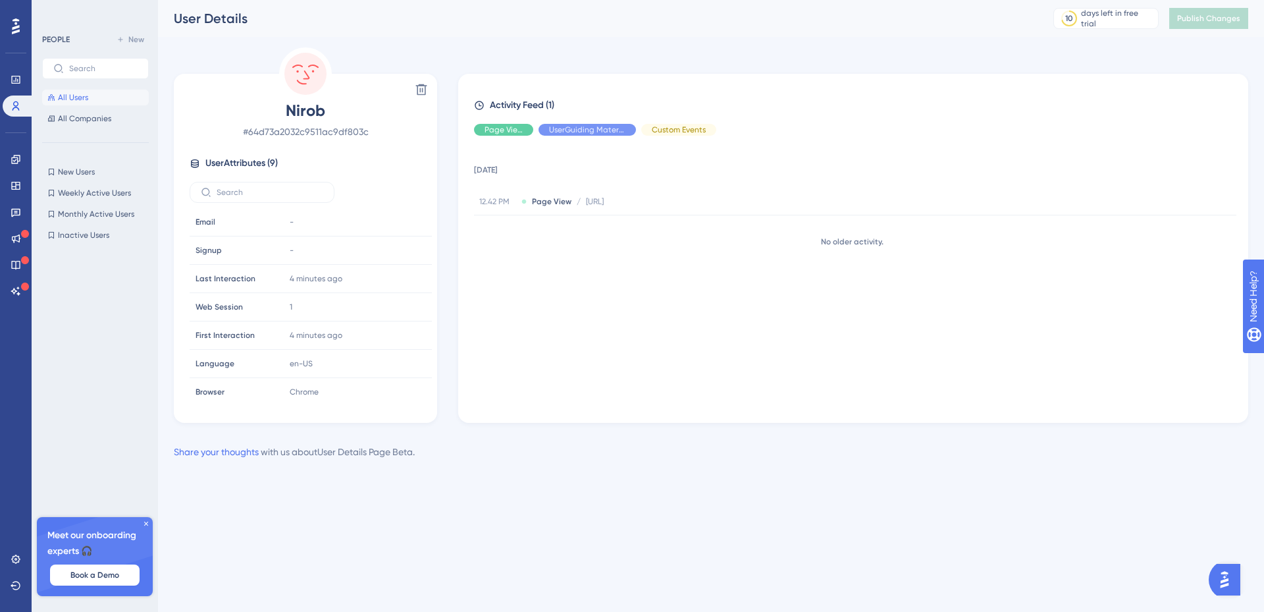
click at [627, 421] on div "Activity Feed (1) Page View UserGuiding Material Custom Events 4 October 2025 1…" at bounding box center [853, 248] width 790 height 349
click at [85, 97] on span "All Users" at bounding box center [73, 97] width 30 height 11
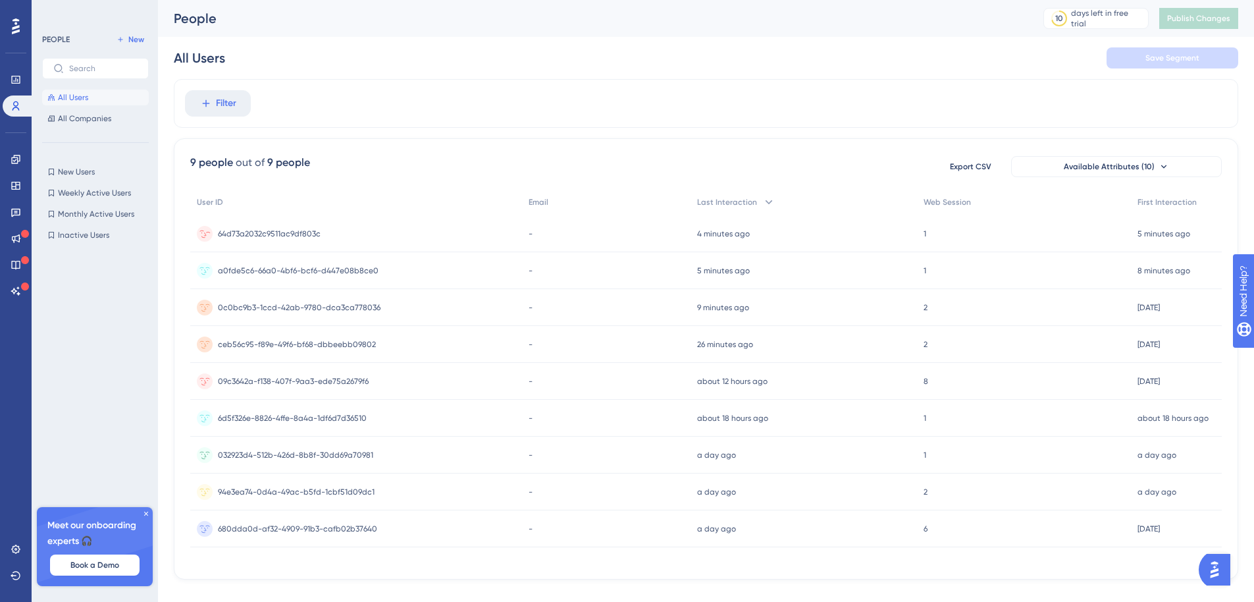
click at [311, 232] on span "64d73a2032c9511ac9df803c" at bounding box center [269, 233] width 103 height 11
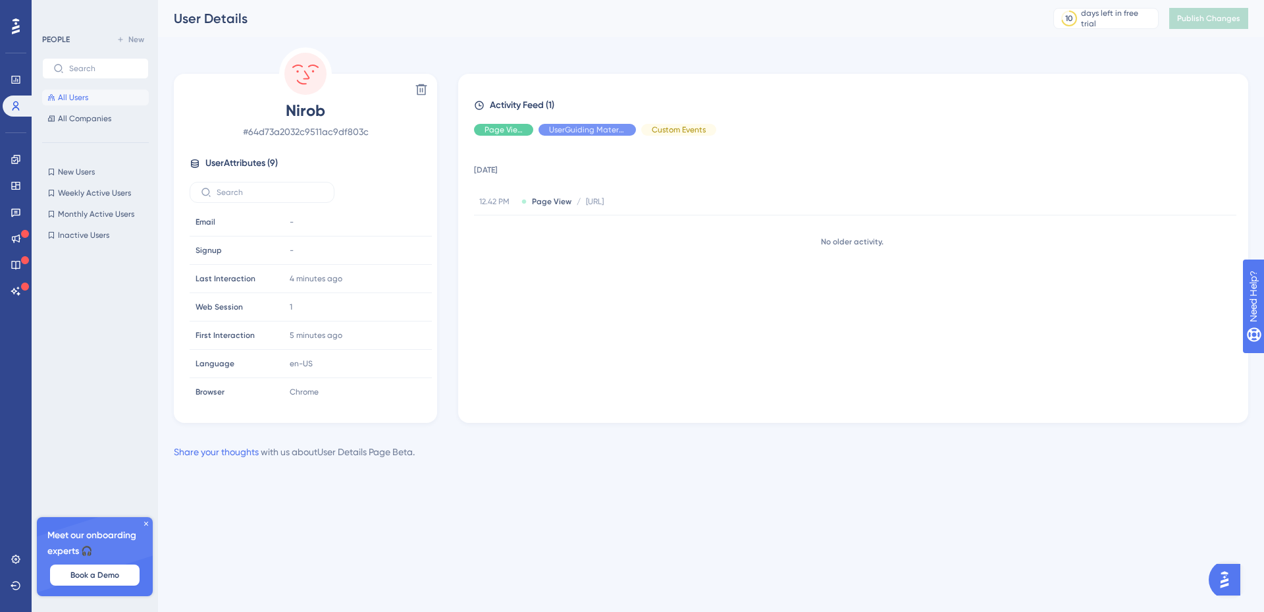
click at [700, 269] on div "4 October 2025 12.42 PM Page View / http://localhost:5000/user/dashboard http:/…" at bounding box center [858, 273] width 769 height 255
click at [77, 96] on span "All Users" at bounding box center [73, 97] width 30 height 11
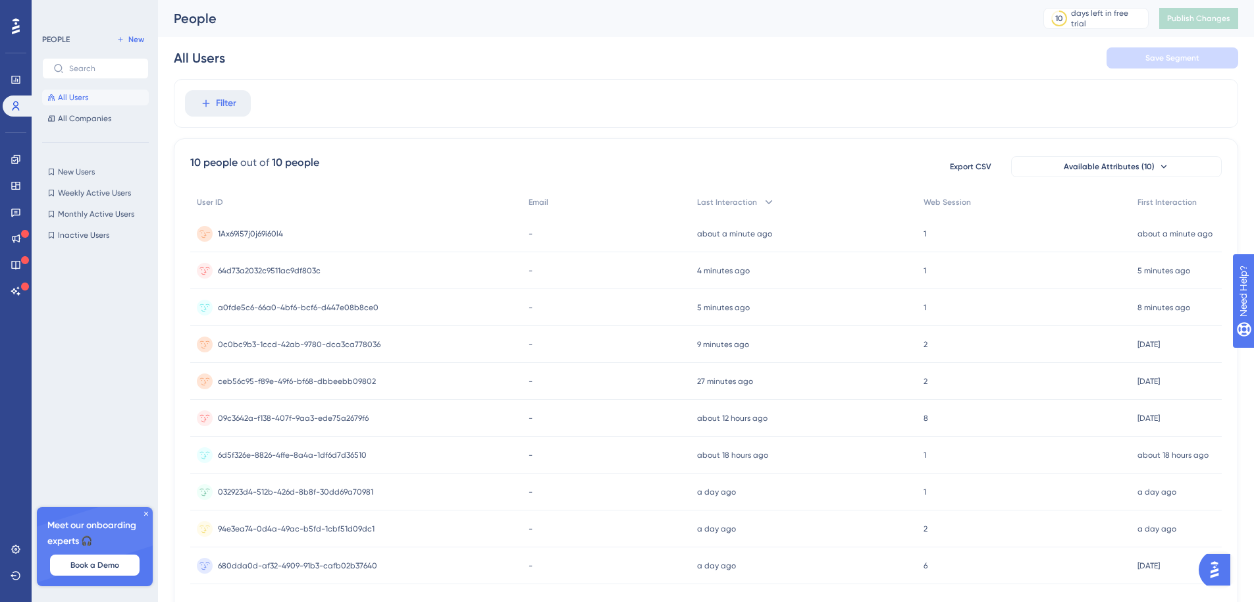
click at [263, 229] on span "1Ax69i57j0j69i60l4" at bounding box center [250, 233] width 65 height 11
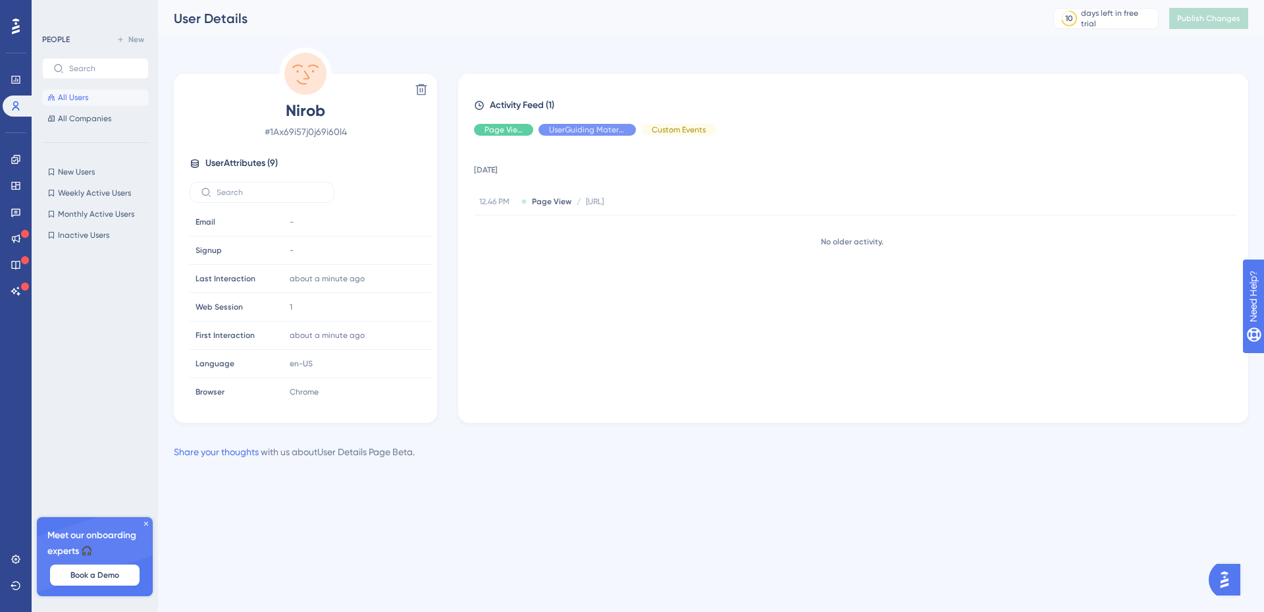
click at [74, 88] on div "PEOPLE New All Users All Companies" at bounding box center [95, 79] width 107 height 95
click at [79, 96] on span "All Users" at bounding box center [73, 97] width 30 height 11
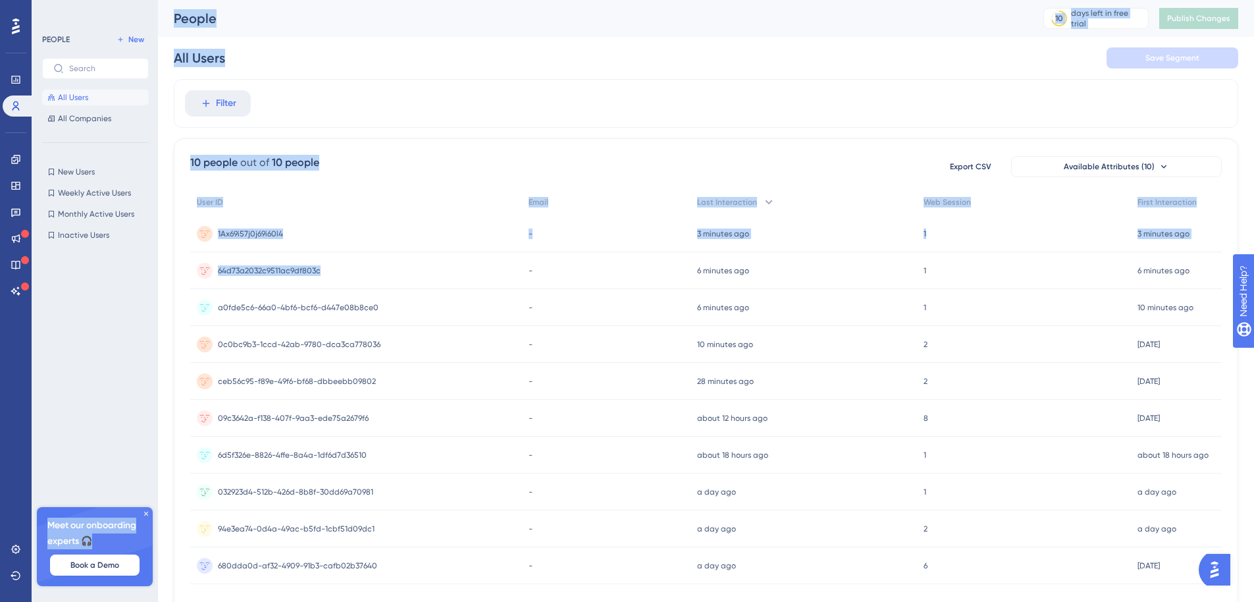
drag, startPoint x: 348, startPoint y: 265, endPoint x: 149, endPoint y: 266, distance: 198.8
click at [158, 266] on div "Performance Users Engagement Widgets Feedback Product Updates Knowledge Base AI…" at bounding box center [706, 318] width 1096 height 637
click at [462, 282] on div "64d73a2032c9511ac9df803c 64d73a2032c9511ac9df803c" at bounding box center [356, 270] width 332 height 37
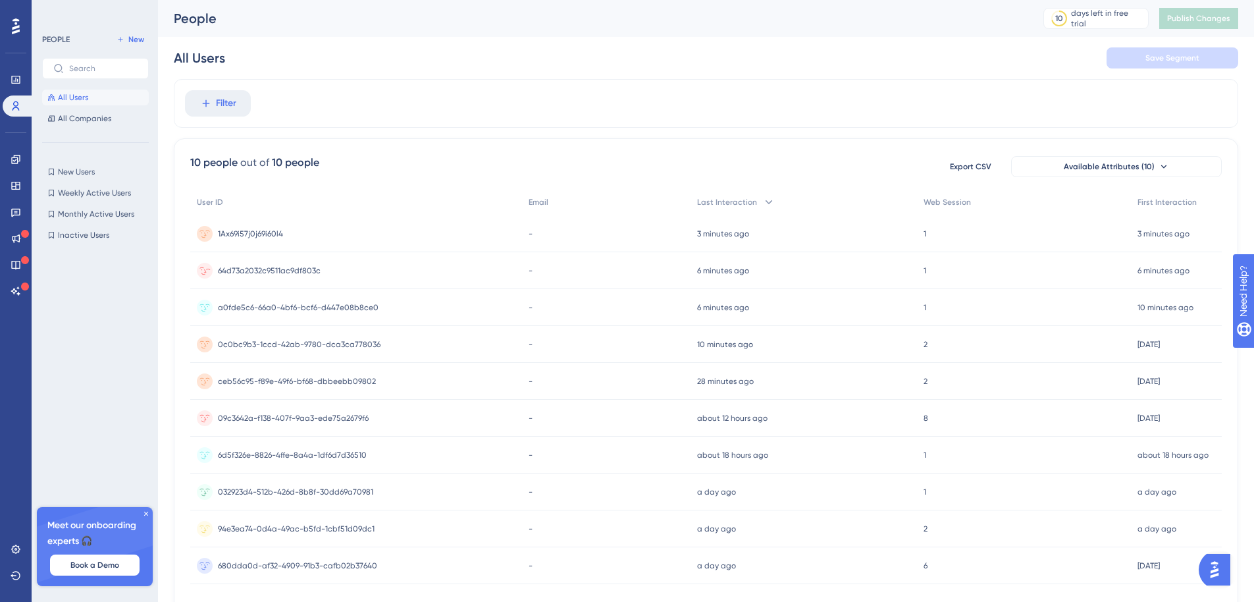
click at [420, 261] on div "64d73a2032c9511ac9df803c 64d73a2032c9511ac9df803c" at bounding box center [356, 270] width 332 height 37
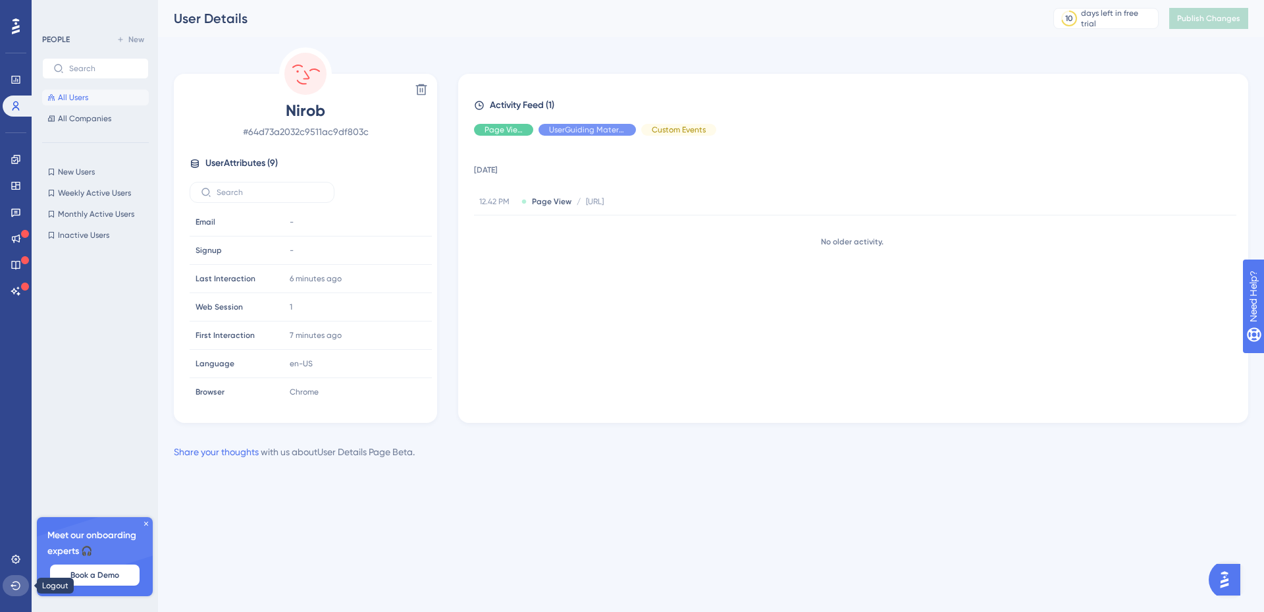
click at [20, 583] on icon at bounding box center [16, 585] width 11 height 11
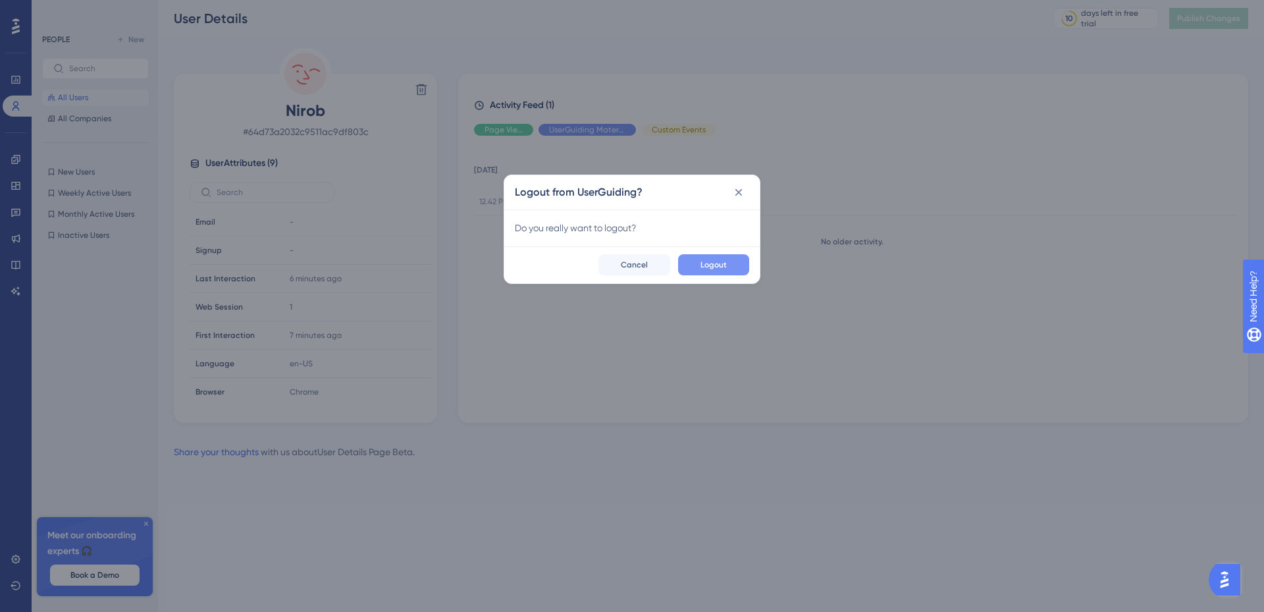
click at [728, 267] on button "Logout" at bounding box center [713, 264] width 71 height 21
